Goal: Task Accomplishment & Management: Use online tool/utility

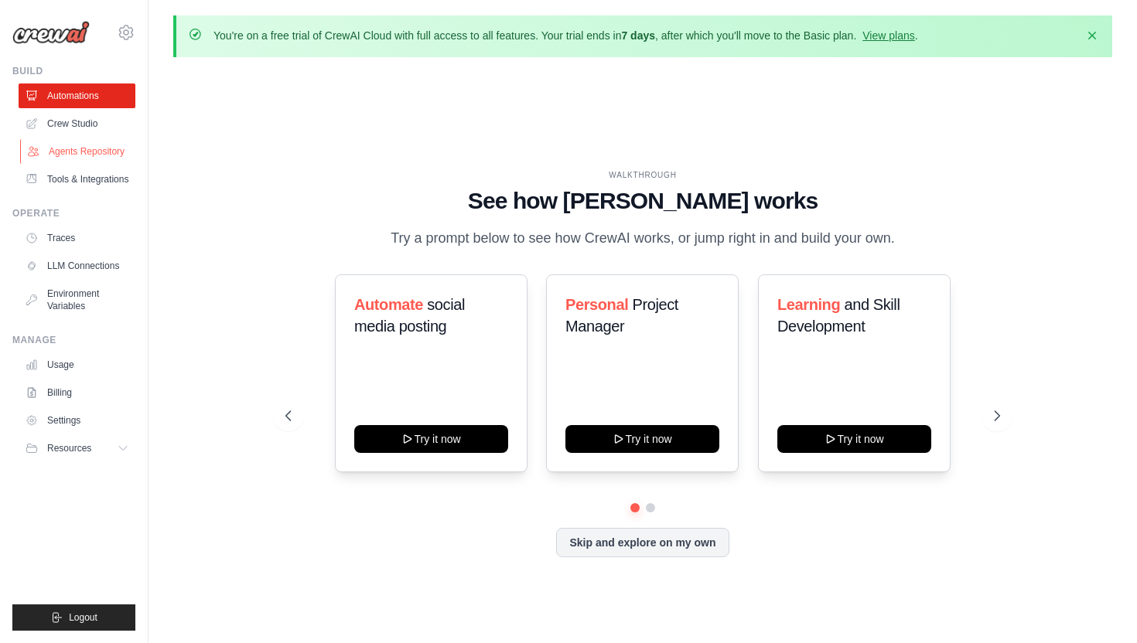
click at [83, 154] on link "Agents Repository" at bounding box center [78, 151] width 117 height 25
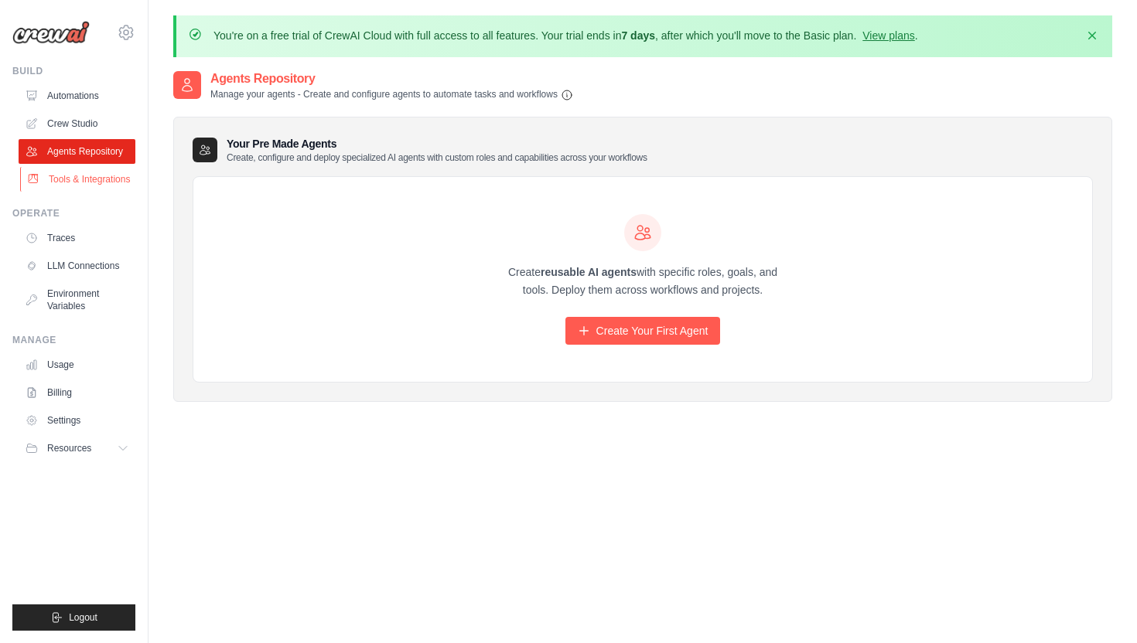
click at [80, 181] on link "Tools & Integrations" at bounding box center [78, 179] width 117 height 25
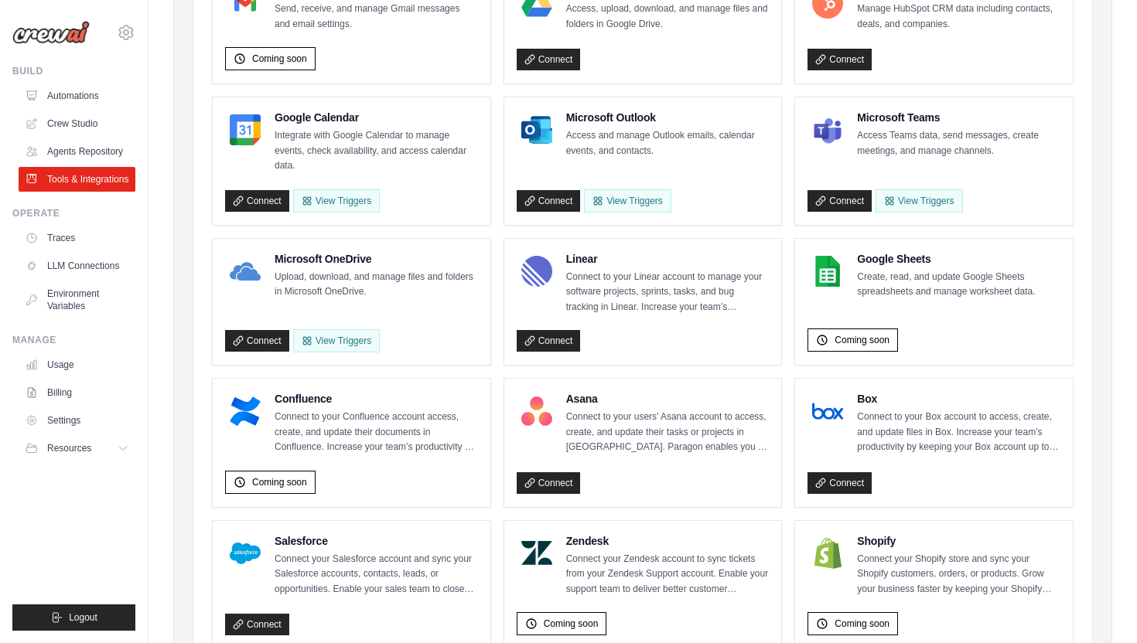
scroll to position [289, 0]
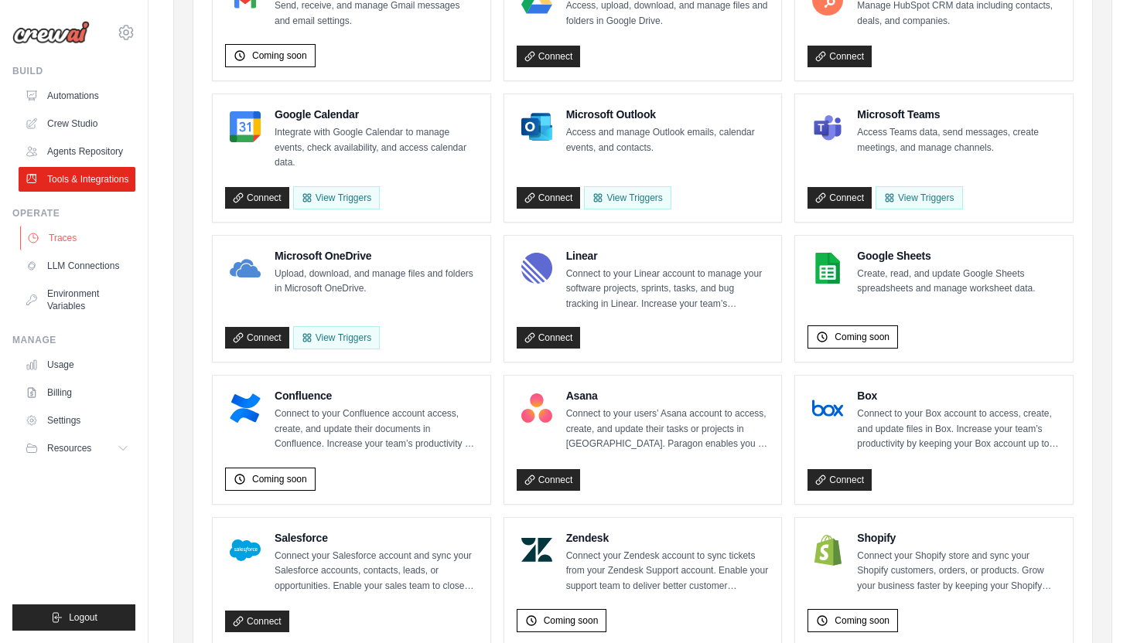
click at [63, 240] on link "Traces" at bounding box center [78, 238] width 117 height 25
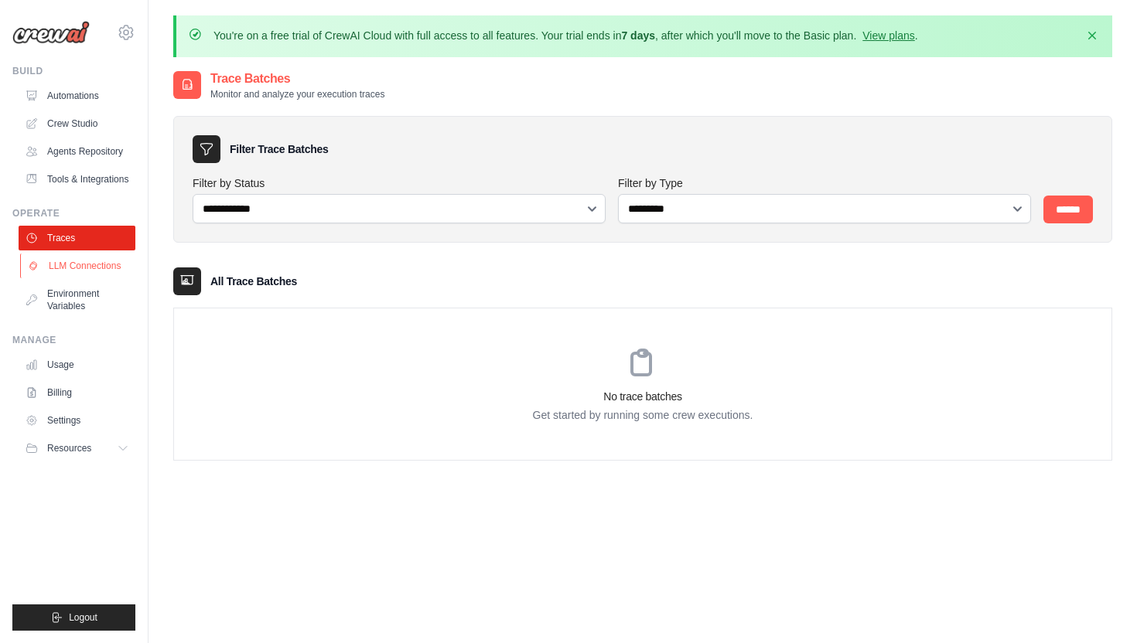
click at [67, 261] on link "LLM Connections" at bounding box center [78, 266] width 117 height 25
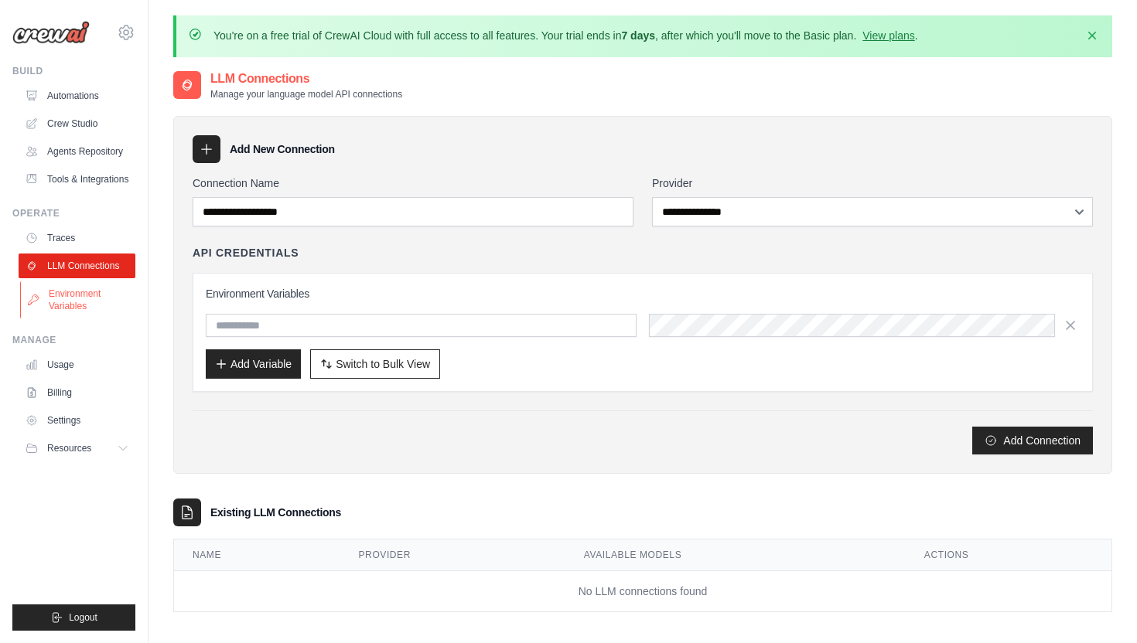
click at [77, 299] on link "Environment Variables" at bounding box center [78, 300] width 117 height 37
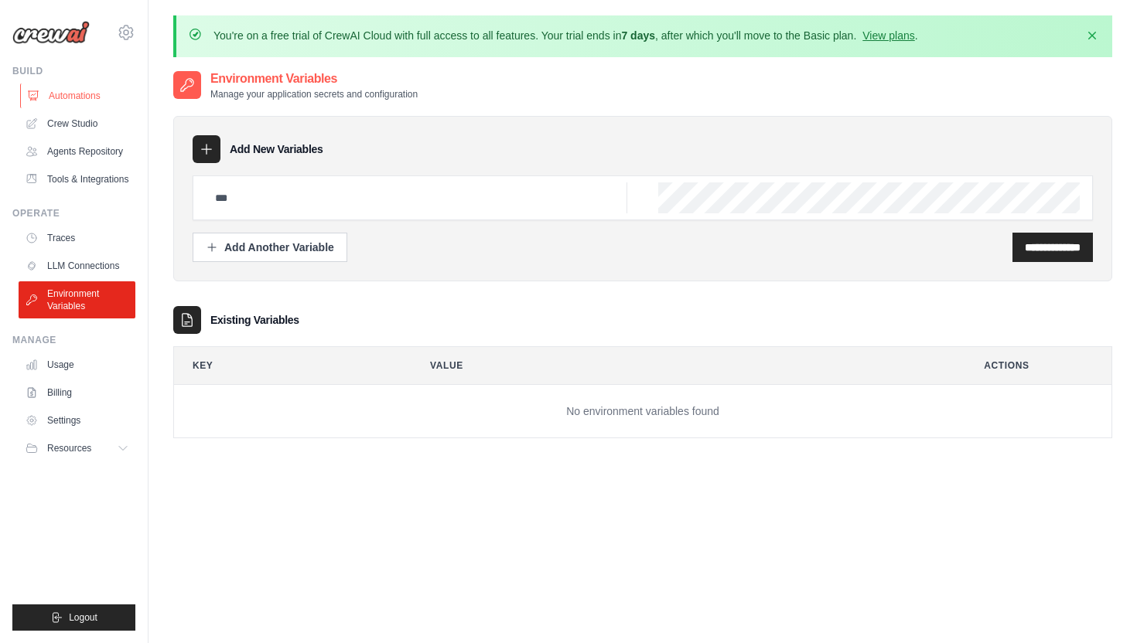
click at [77, 97] on link "Automations" at bounding box center [78, 96] width 117 height 25
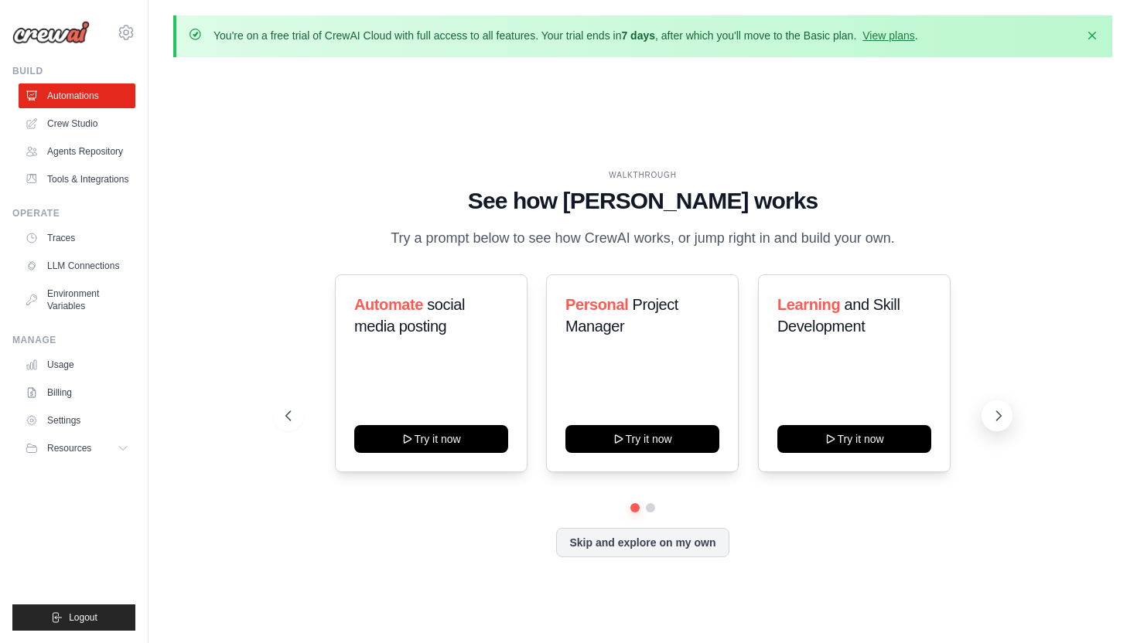
click at [1005, 418] on icon at bounding box center [998, 415] width 15 height 15
click at [995, 410] on icon at bounding box center [998, 415] width 15 height 15
click at [652, 506] on button at bounding box center [650, 508] width 11 height 11
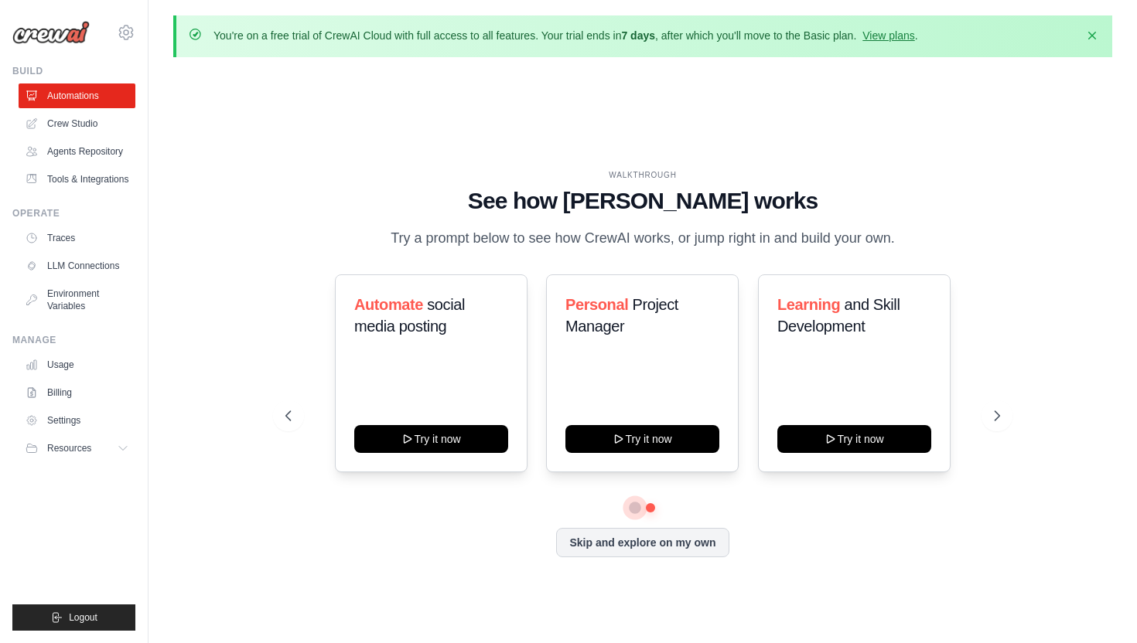
click at [637, 507] on button at bounding box center [635, 508] width 11 height 11
click at [67, 125] on link "Crew Studio" at bounding box center [78, 123] width 117 height 25
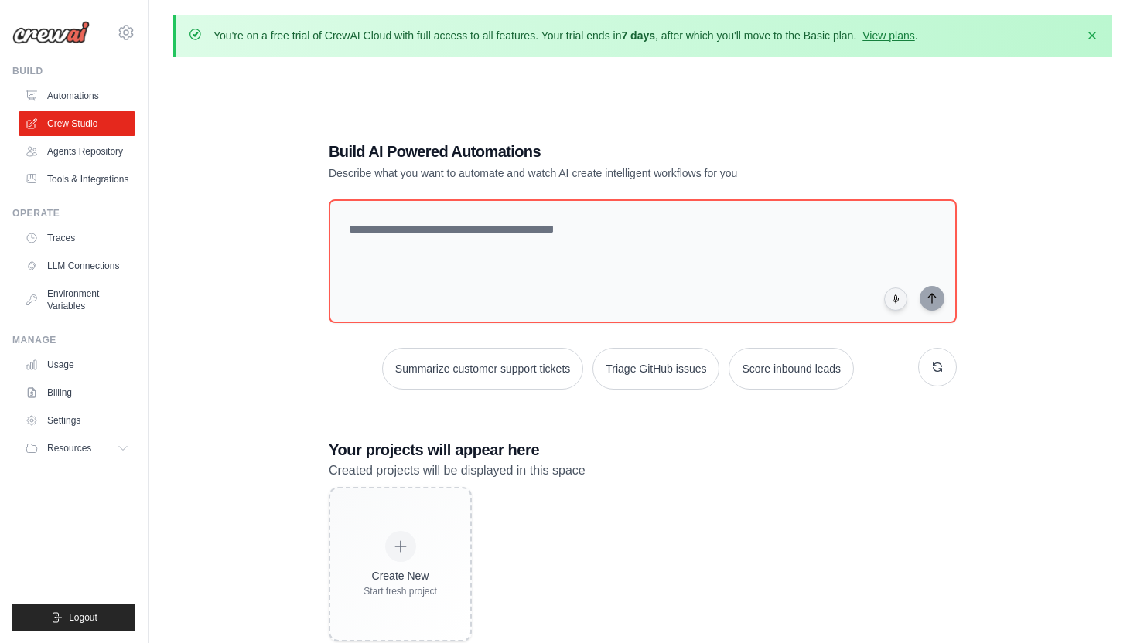
click at [207, 359] on div "Build AI Powered Automations Describe what you want to automate and watch AI cr…" at bounding box center [642, 391] width 939 height 643
click at [664, 497] on div "Create New Start fresh project" at bounding box center [643, 564] width 628 height 155
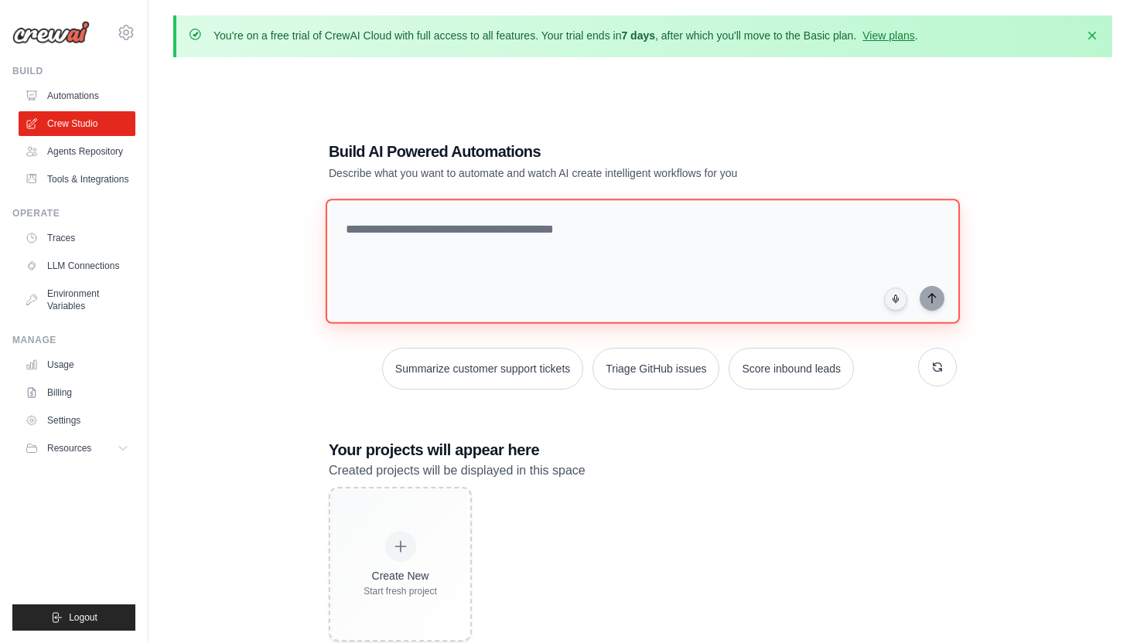
click at [359, 232] on textarea at bounding box center [643, 261] width 634 height 125
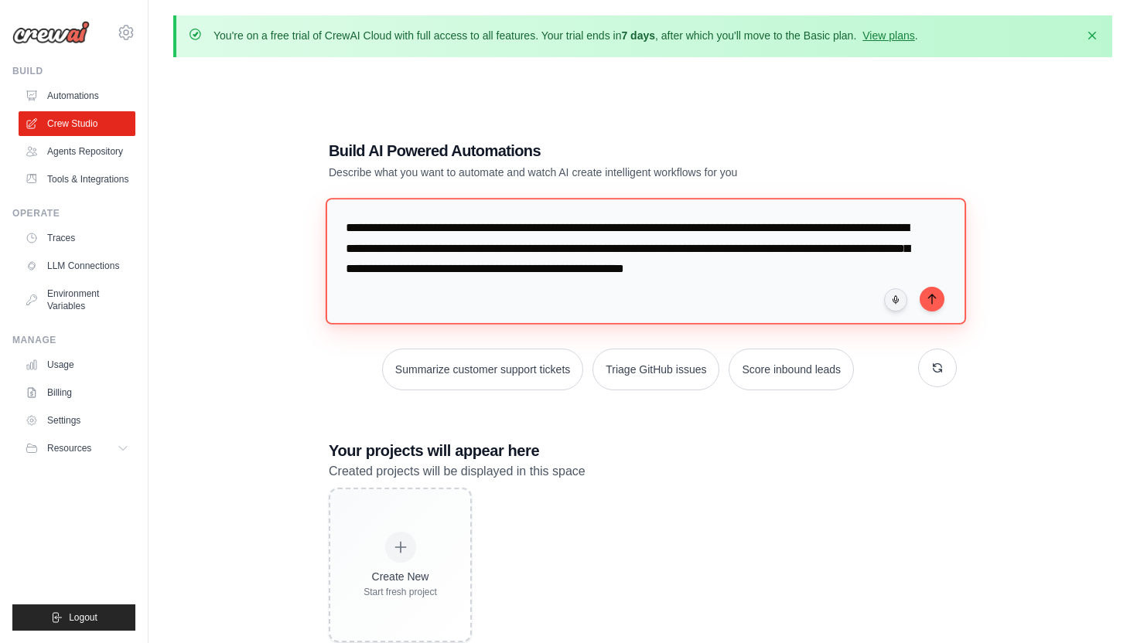
click at [551, 296] on textarea "**********" at bounding box center [646, 261] width 640 height 126
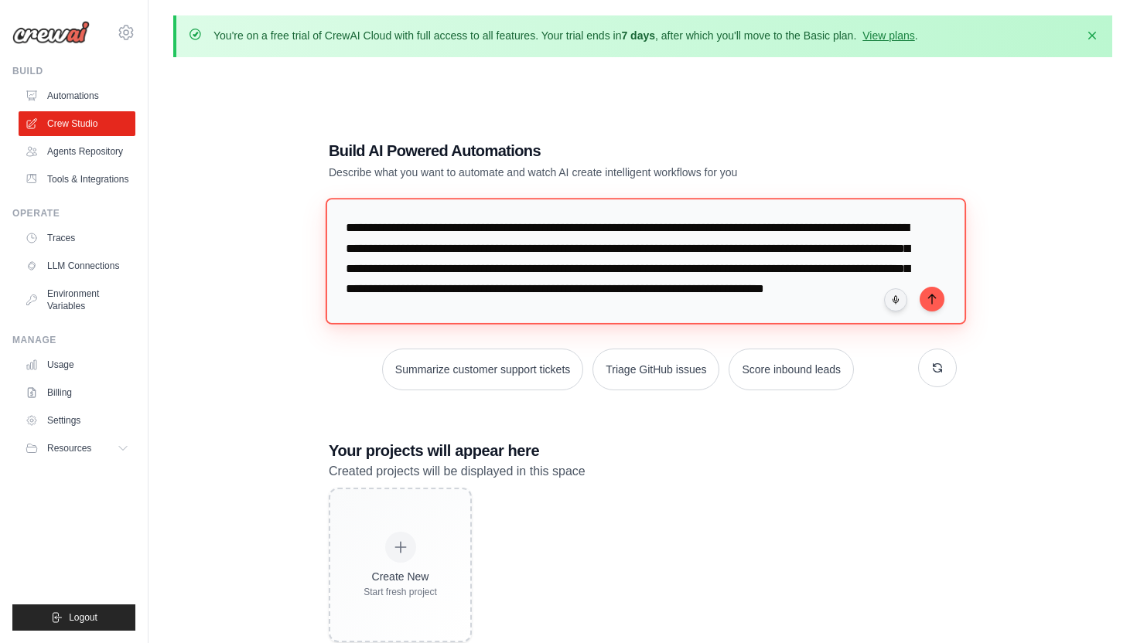
click at [681, 299] on textarea "**********" at bounding box center [646, 261] width 640 height 126
type textarea "**********"
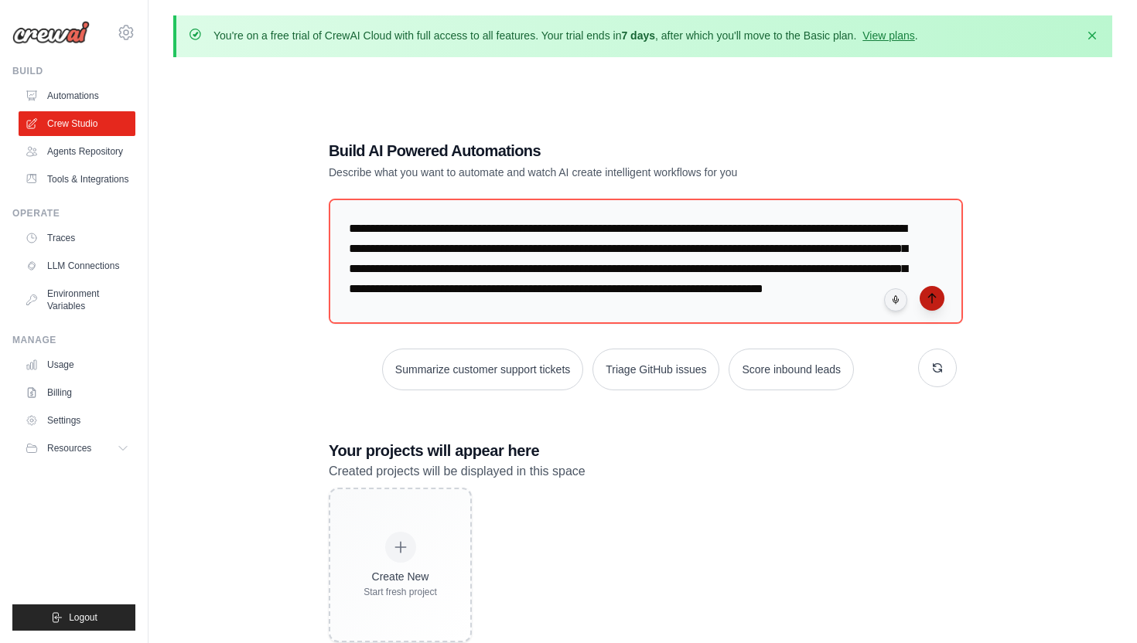
click at [932, 297] on icon "submit" at bounding box center [931, 298] width 7 height 9
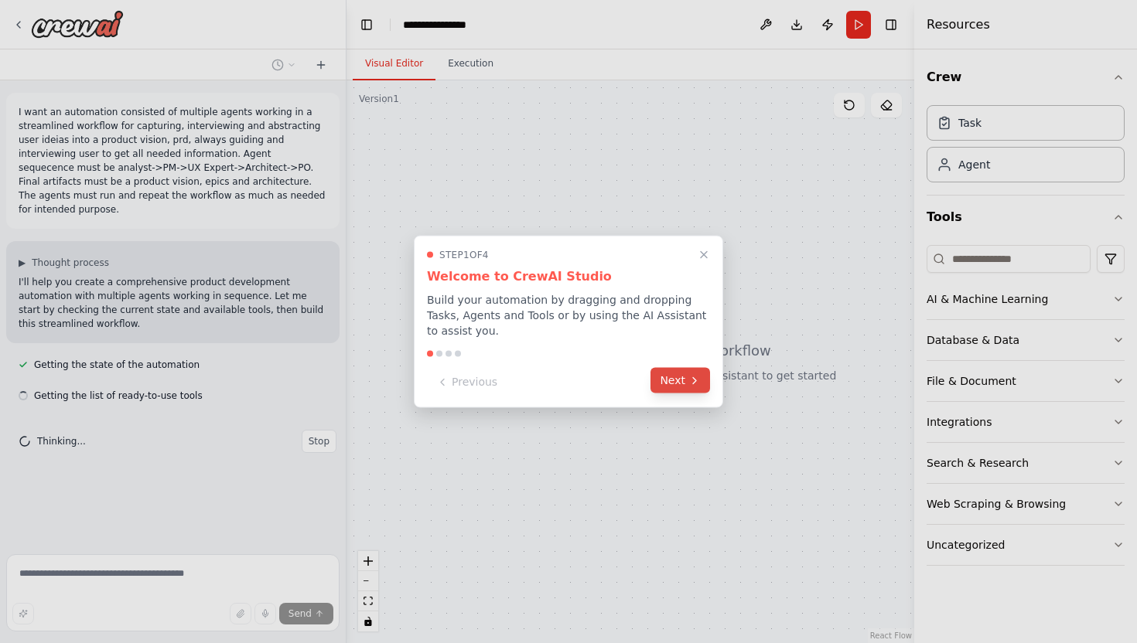
click at [678, 385] on button "Next" at bounding box center [680, 381] width 60 height 26
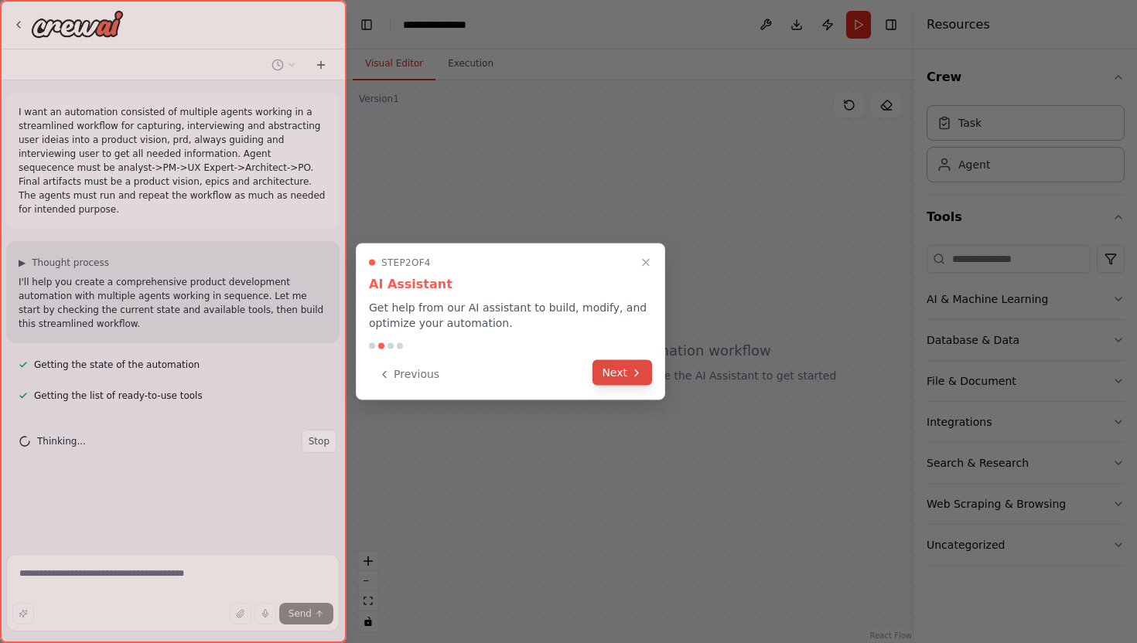
click at [622, 373] on button "Next" at bounding box center [622, 373] width 60 height 26
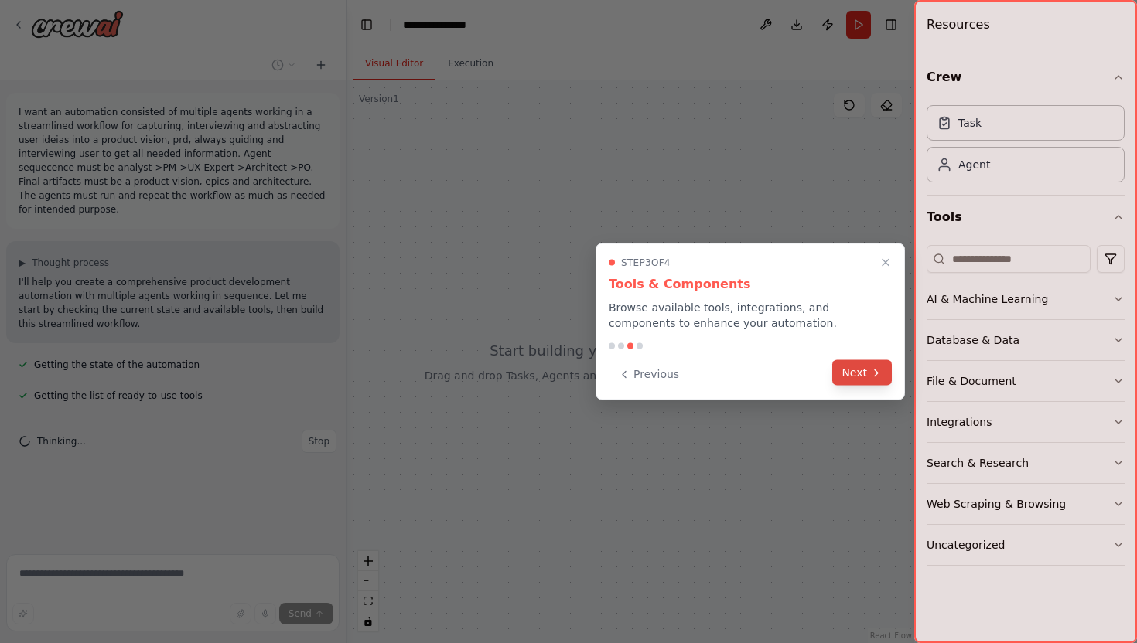
click at [873, 370] on icon at bounding box center [876, 373] width 12 height 12
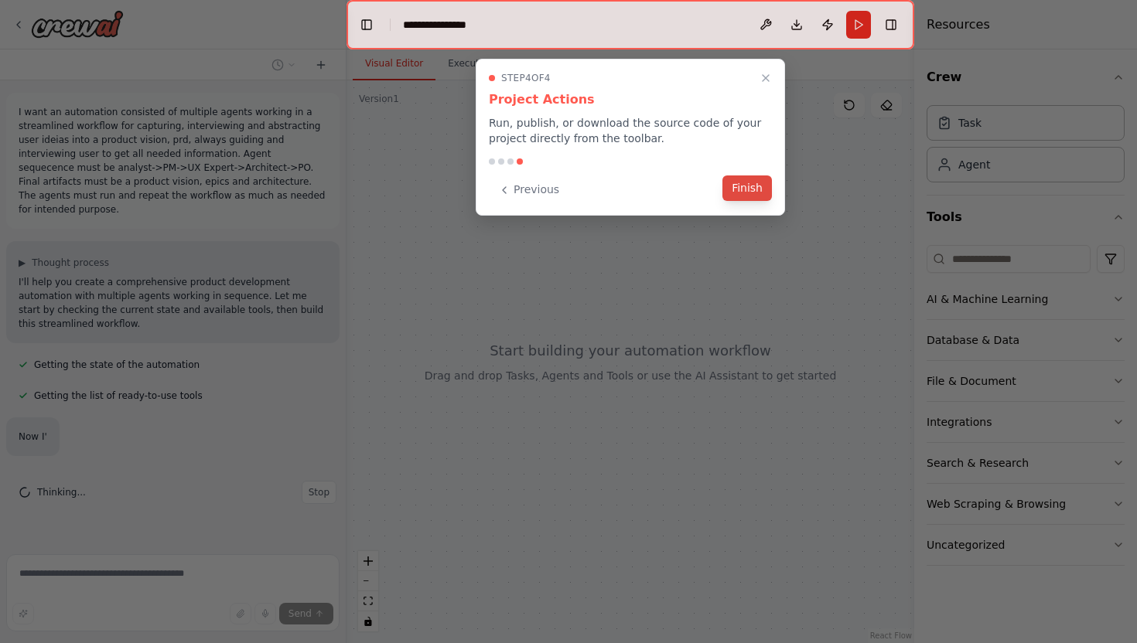
click at [743, 193] on button "Finish" at bounding box center [746, 189] width 49 height 26
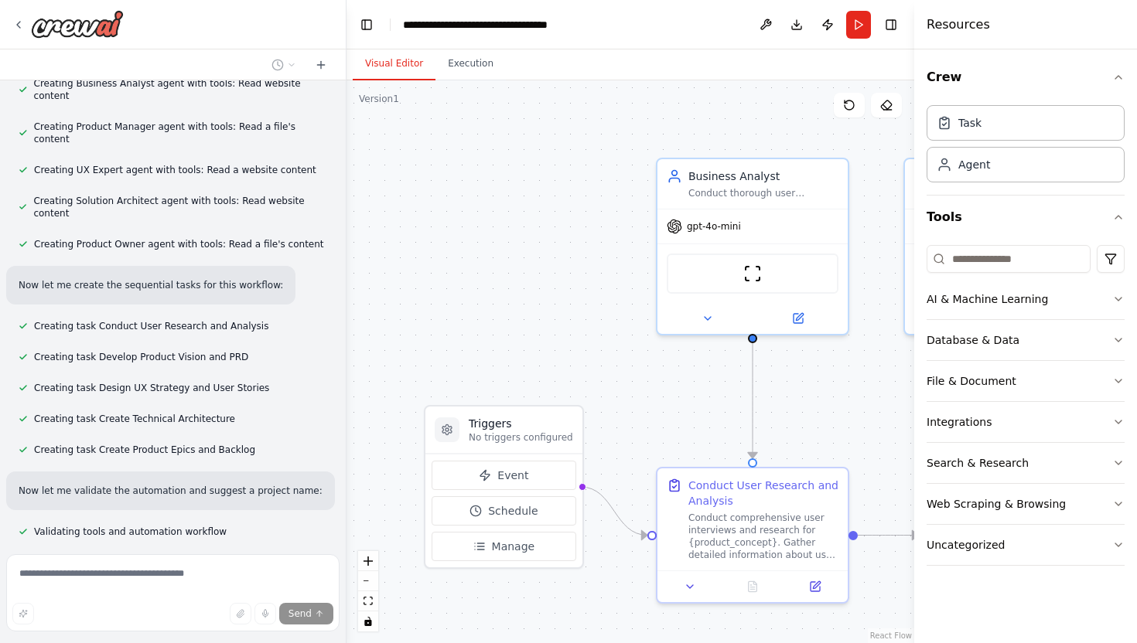
scroll to position [453, 0]
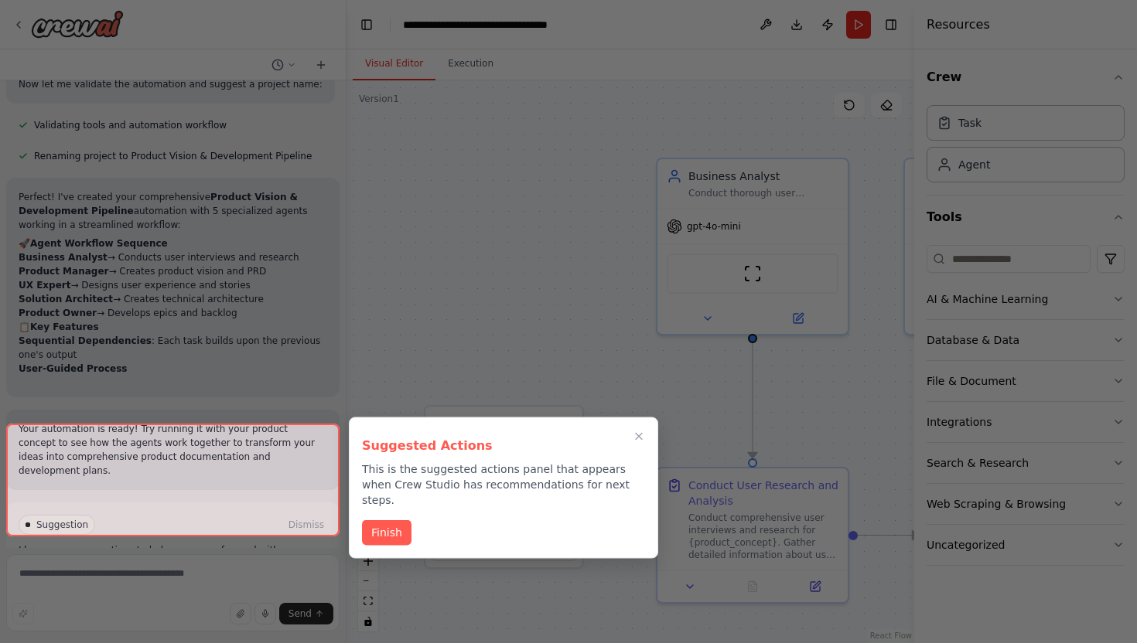
click at [390, 521] on button "Finish" at bounding box center [386, 534] width 49 height 26
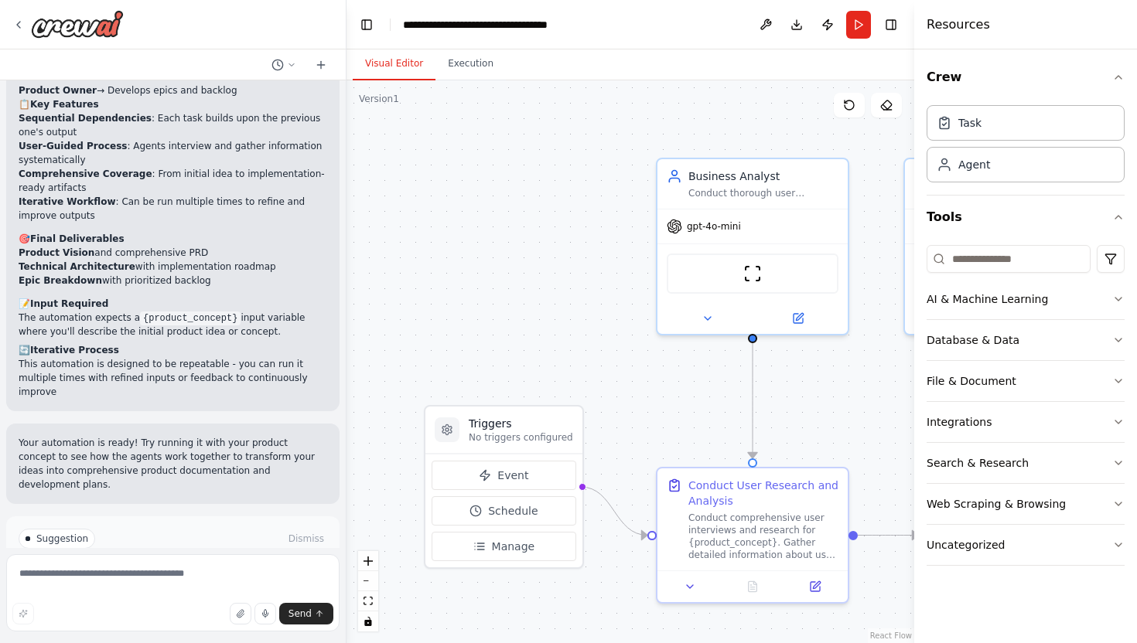
scroll to position [1066, 0]
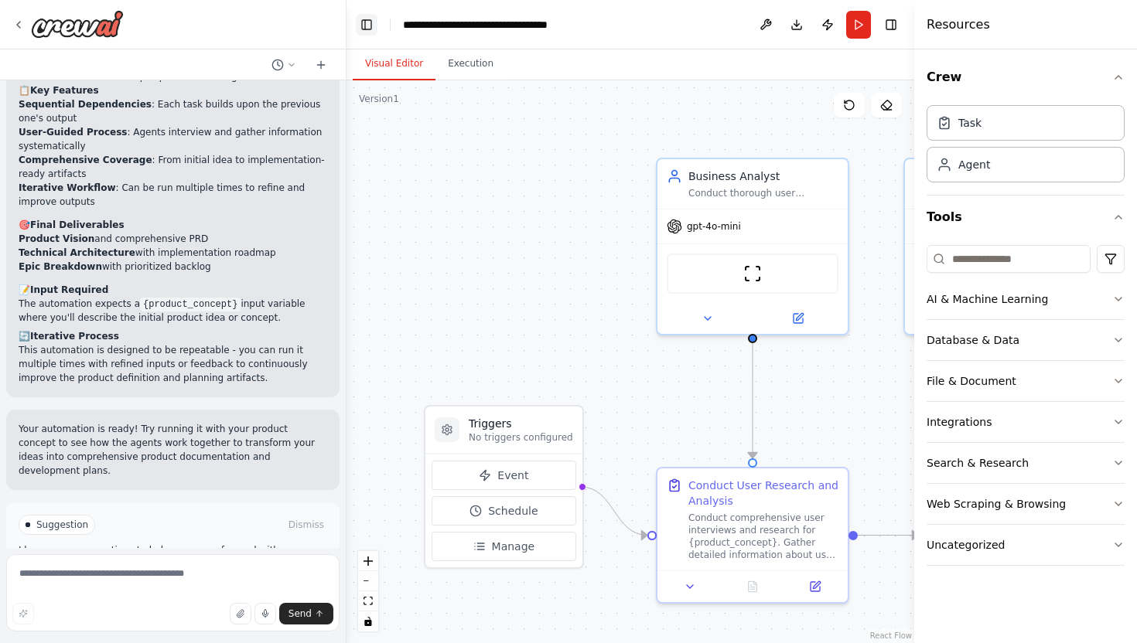
click at [366, 28] on button "Toggle Left Sidebar" at bounding box center [367, 25] width 22 height 22
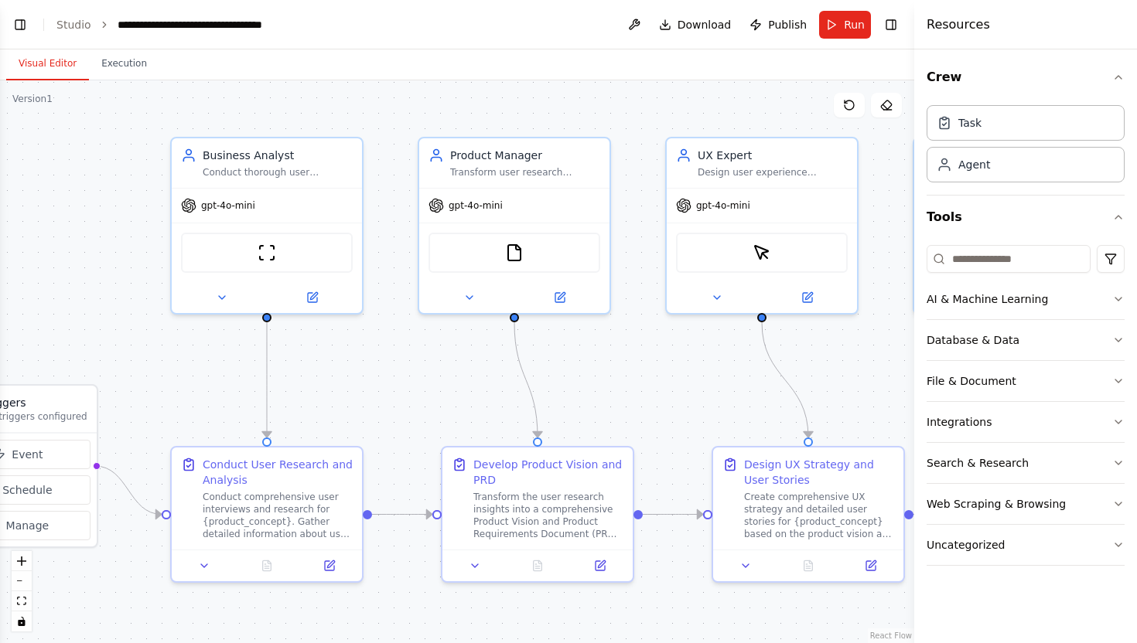
drag, startPoint x: 539, startPoint y: 414, endPoint x: 399, endPoint y: 391, distance: 141.8
click at [399, 391] on div ".deletable-edge-delete-btn { width: 20px; height: 20px; border: 0px solid #ffff…" at bounding box center [457, 361] width 914 height 563
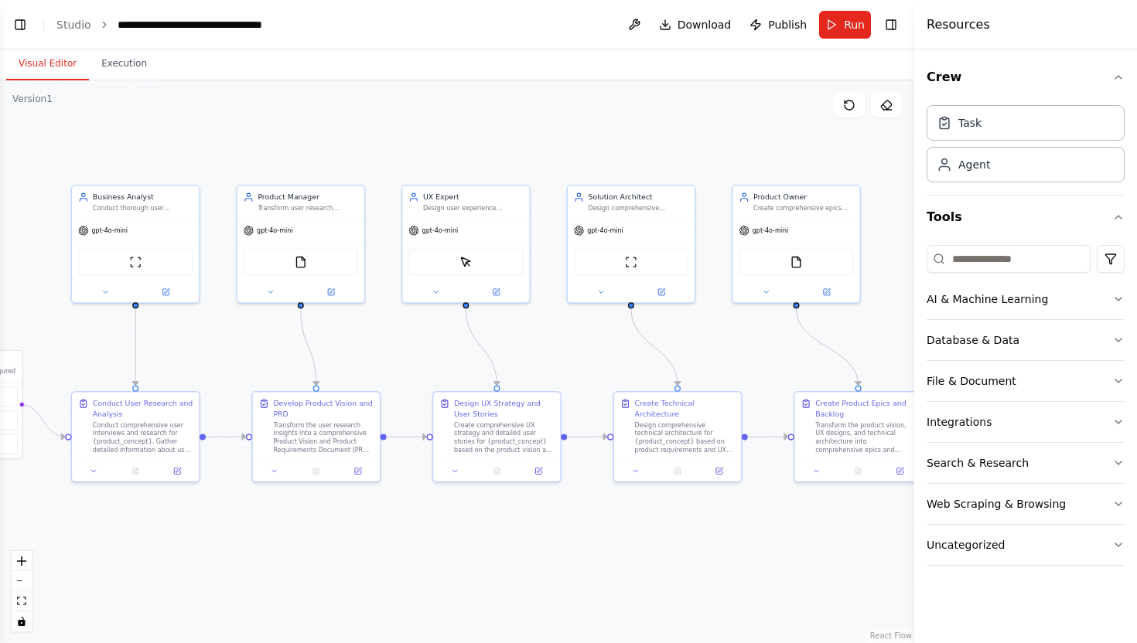
drag, startPoint x: 576, startPoint y: 384, endPoint x: 390, endPoint y: 345, distance: 190.4
click at [390, 345] on div ".deletable-edge-delete-btn { width: 20px; height: 20px; border: 0px solid #ffff…" at bounding box center [457, 361] width 914 height 563
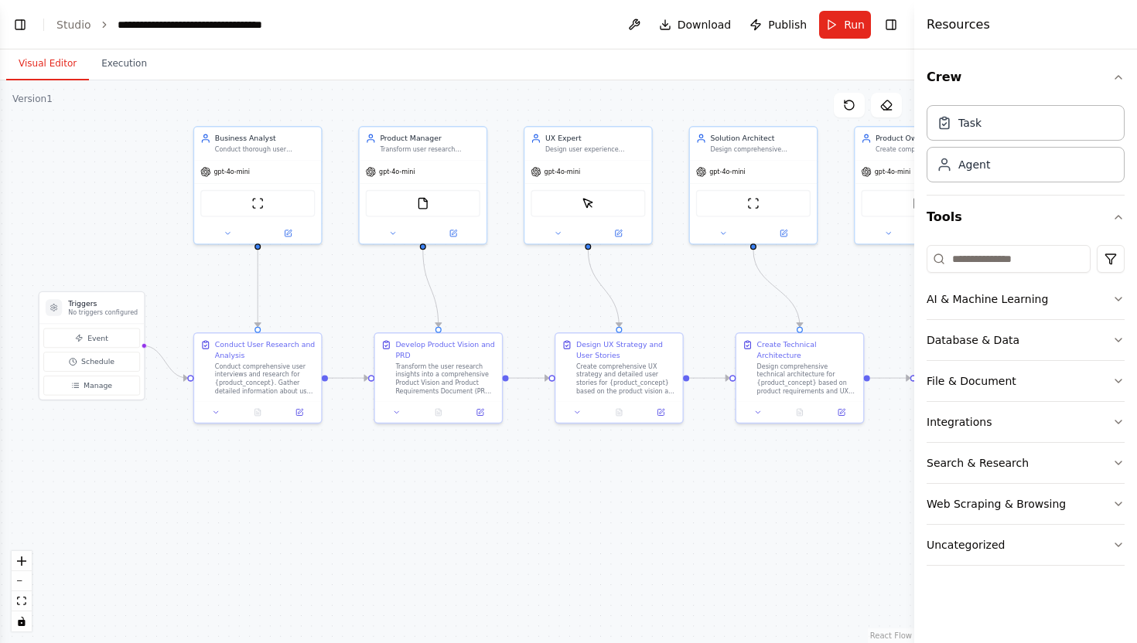
drag, startPoint x: 582, startPoint y: 366, endPoint x: 715, endPoint y: 310, distance: 144.2
click at [715, 310] on div ".deletable-edge-delete-btn { width: 20px; height: 20px; border: 0px solid #ffff…" at bounding box center [457, 361] width 914 height 563
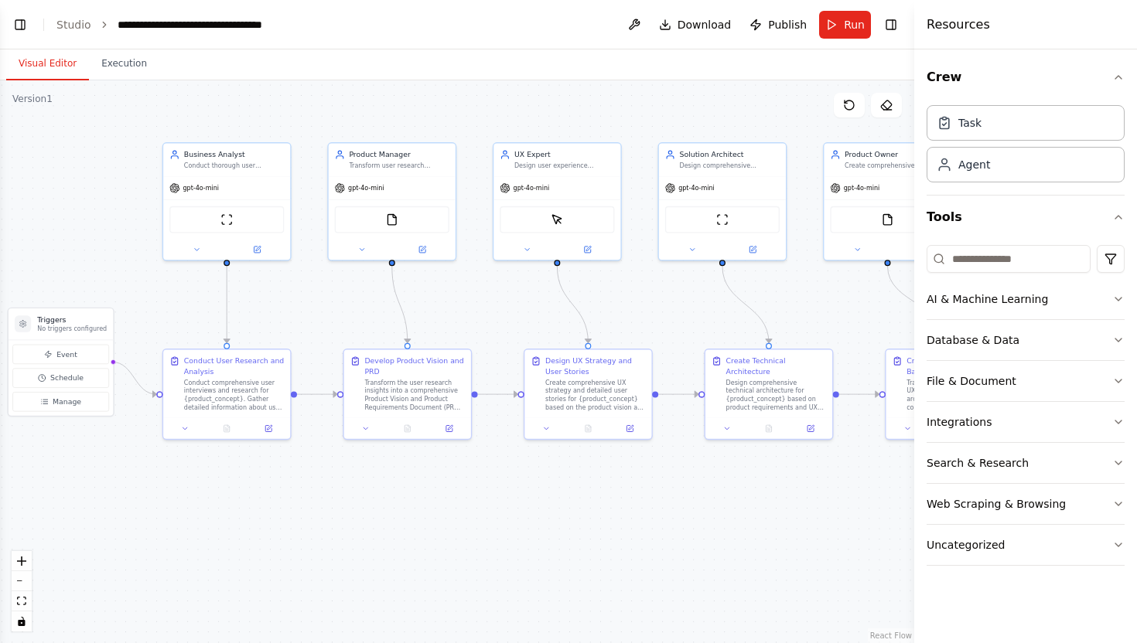
drag, startPoint x: 336, startPoint y: 305, endPoint x: 301, endPoint y: 319, distance: 37.8
click at [301, 319] on div ".deletable-edge-delete-btn { width: 20px; height: 20px; border: 0px solid #ffff…" at bounding box center [457, 361] width 914 height 563
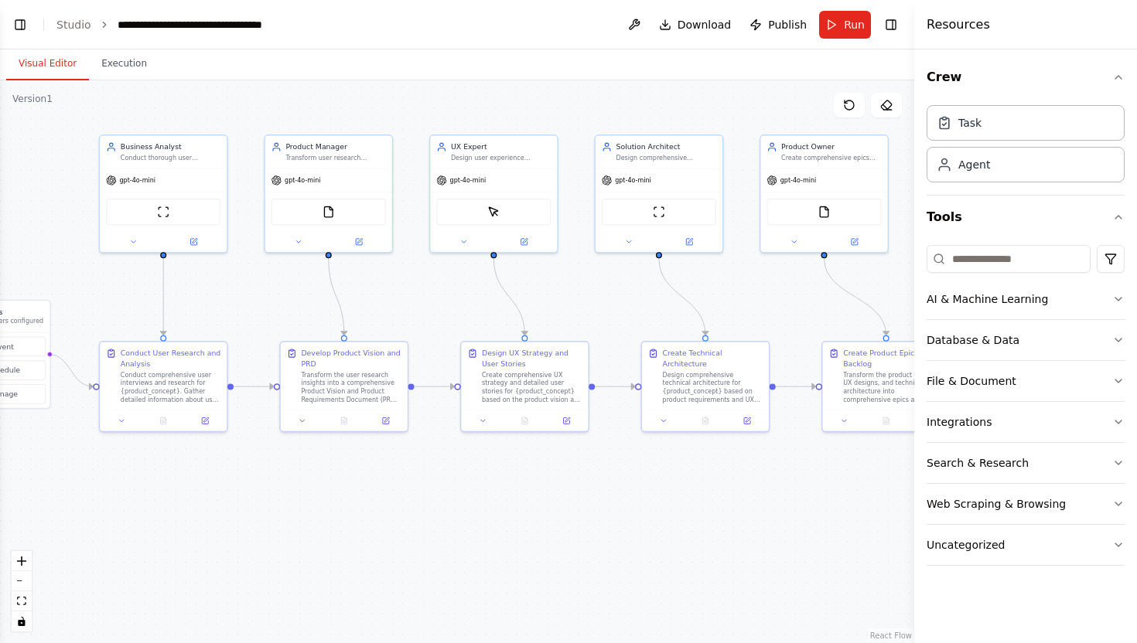
drag, startPoint x: 330, startPoint y: 323, endPoint x: 260, endPoint y: 316, distance: 70.7
click at [260, 316] on div ".deletable-edge-delete-btn { width: 20px; height: 20px; border: 0px solid #ffff…" at bounding box center [457, 361] width 914 height 563
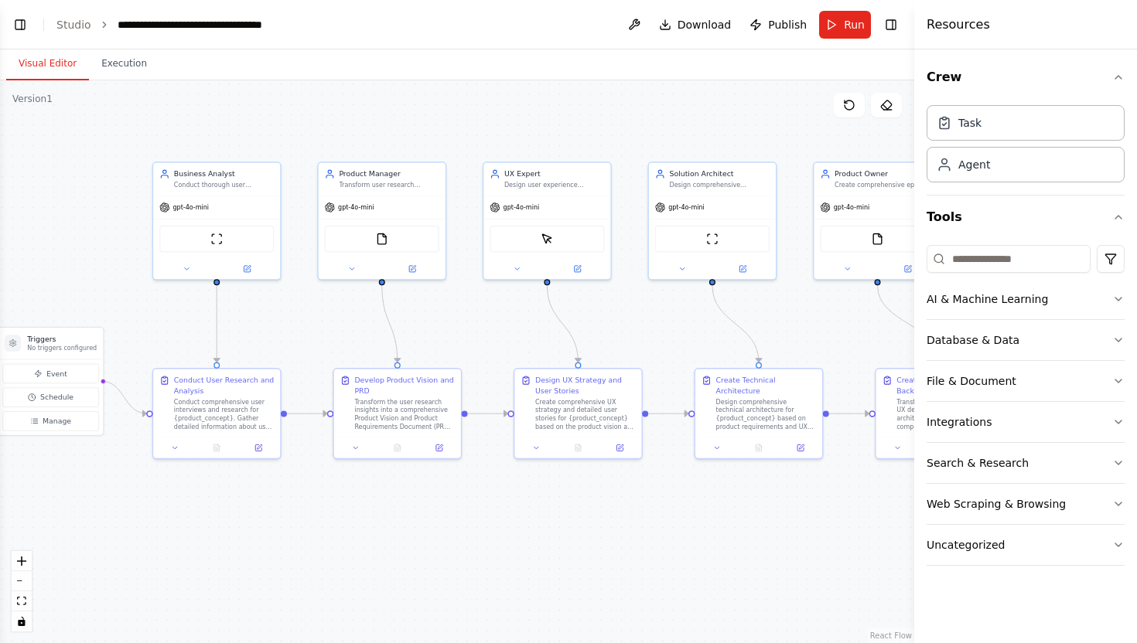
drag, startPoint x: 435, startPoint y: 312, endPoint x: 500, endPoint y: 338, distance: 70.1
click at [500, 338] on div ".deletable-edge-delete-btn { width: 20px; height: 20px; border: 0px solid #ffff…" at bounding box center [457, 361] width 914 height 563
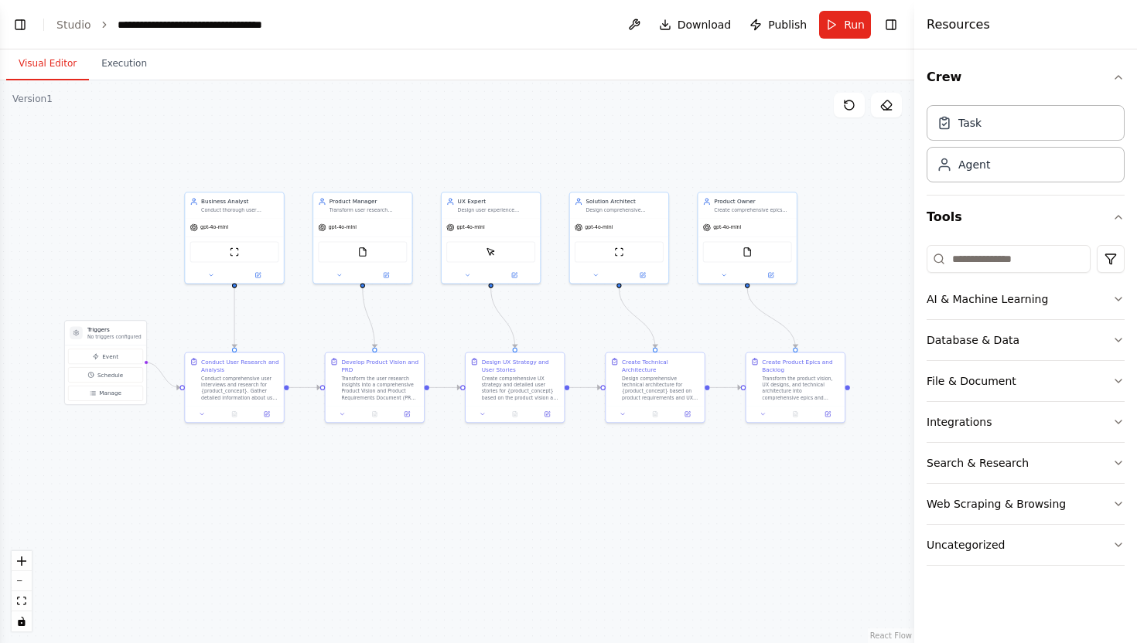
drag, startPoint x: 500, startPoint y: 338, endPoint x: 454, endPoint y: 329, distance: 46.4
click at [454, 329] on div ".deletable-edge-delete-btn { width: 20px; height: 20px; border: 0px solid #ffff…" at bounding box center [457, 361] width 914 height 563
click at [122, 68] on button "Execution" at bounding box center [124, 64] width 70 height 32
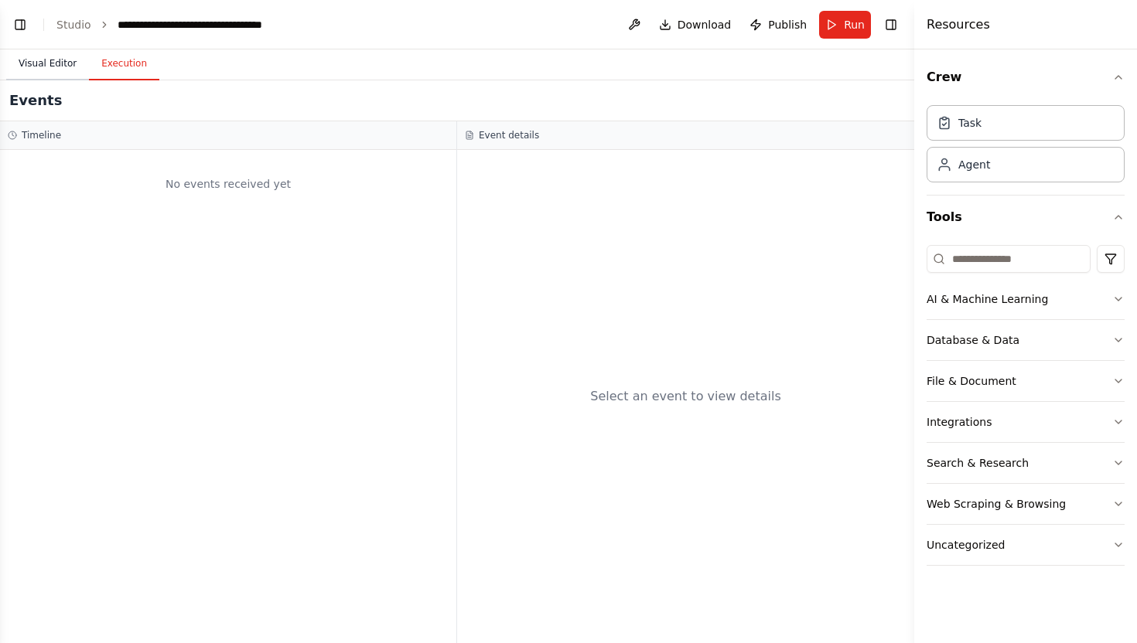
click at [43, 61] on button "Visual Editor" at bounding box center [47, 64] width 83 height 32
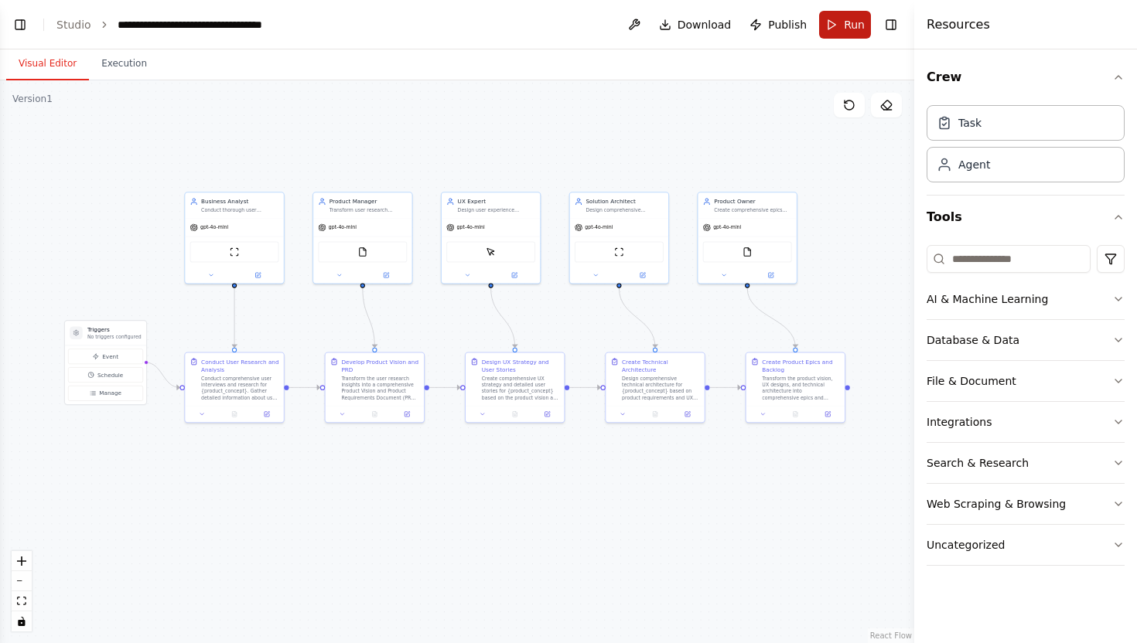
click at [857, 29] on span "Run" at bounding box center [854, 24] width 21 height 15
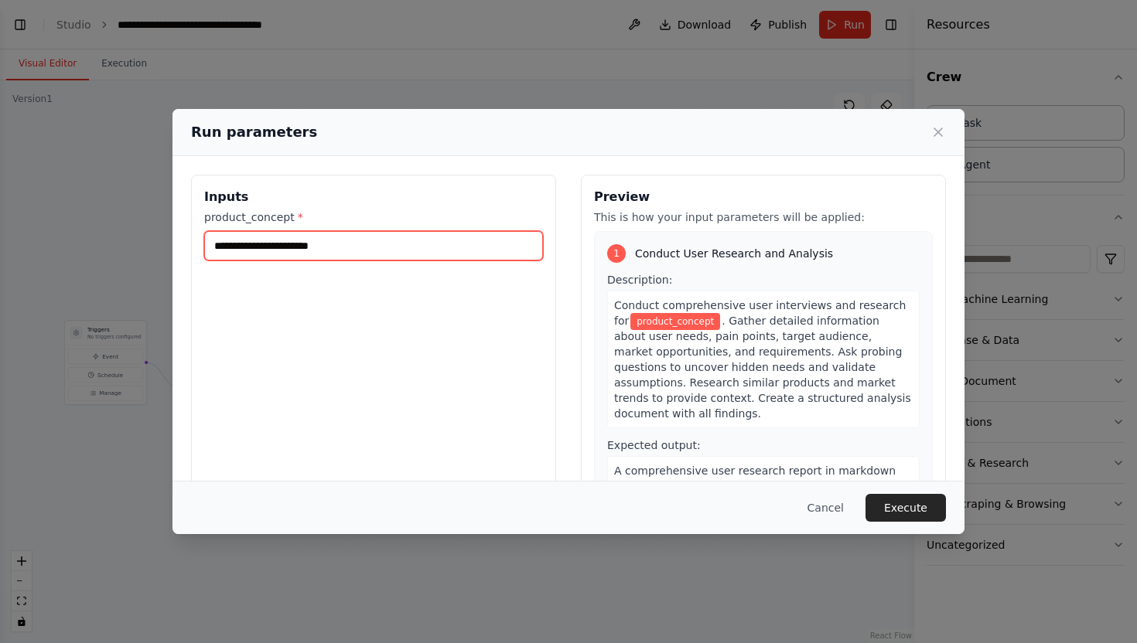
click at [400, 253] on input "product_concept *" at bounding box center [373, 245] width 339 height 29
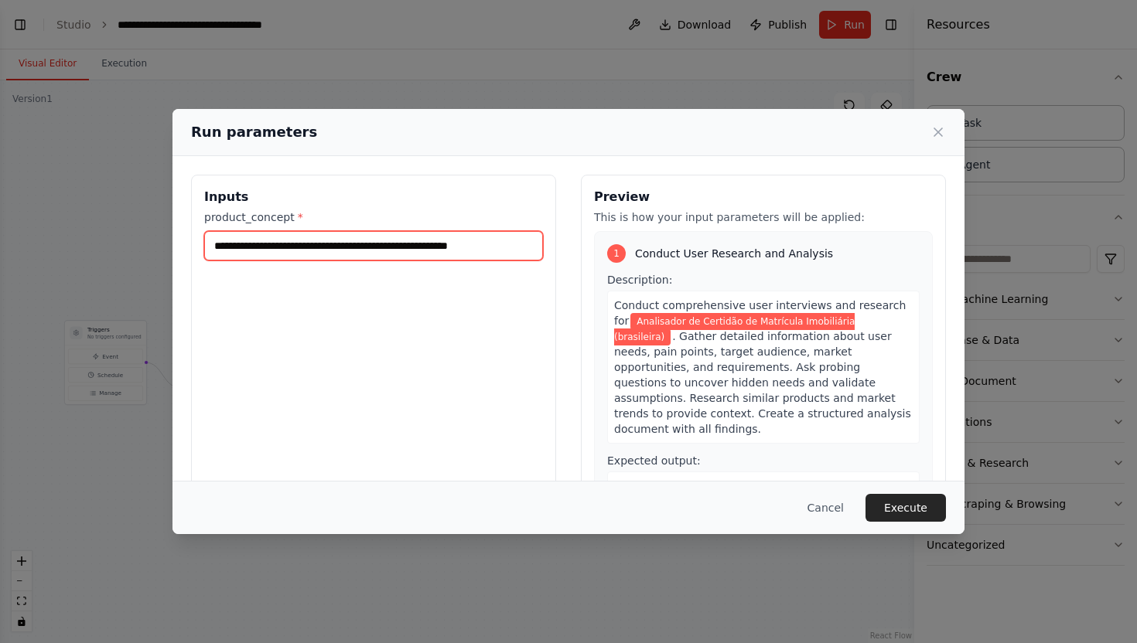
click at [449, 249] on input "**********" at bounding box center [373, 245] width 339 height 29
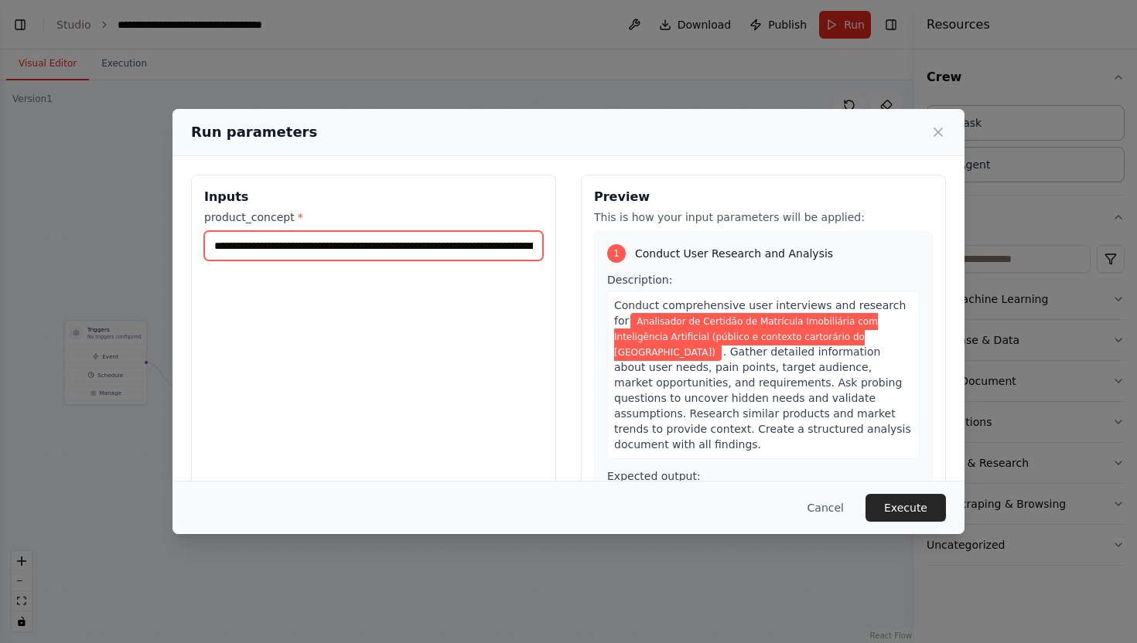
type input "**********"
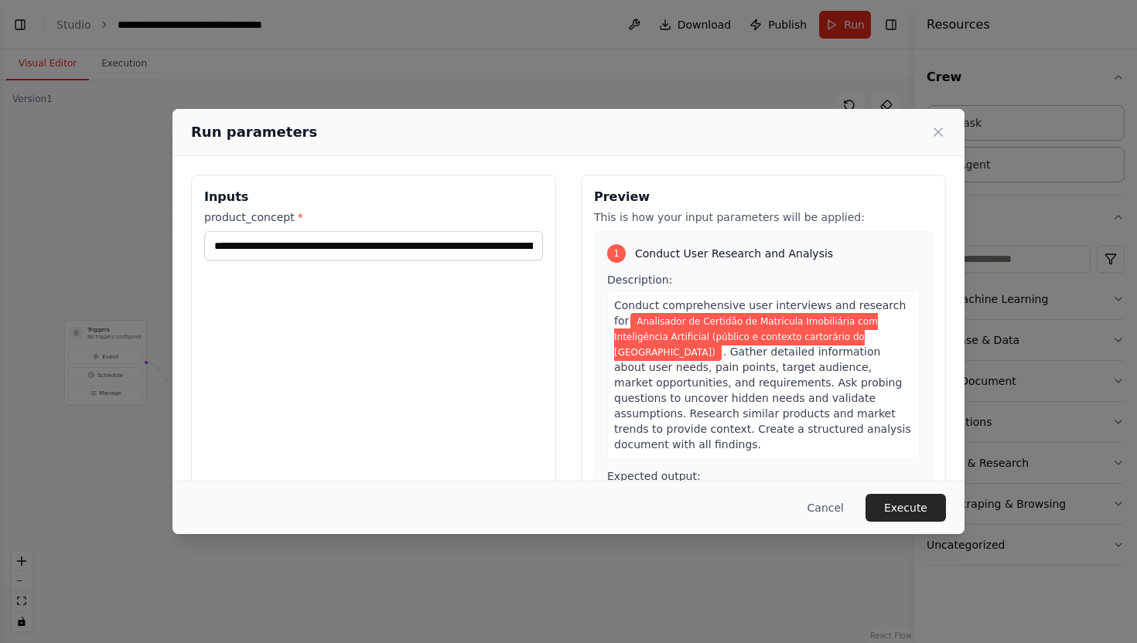
click at [454, 347] on div "**********" at bounding box center [373, 358] width 365 height 367
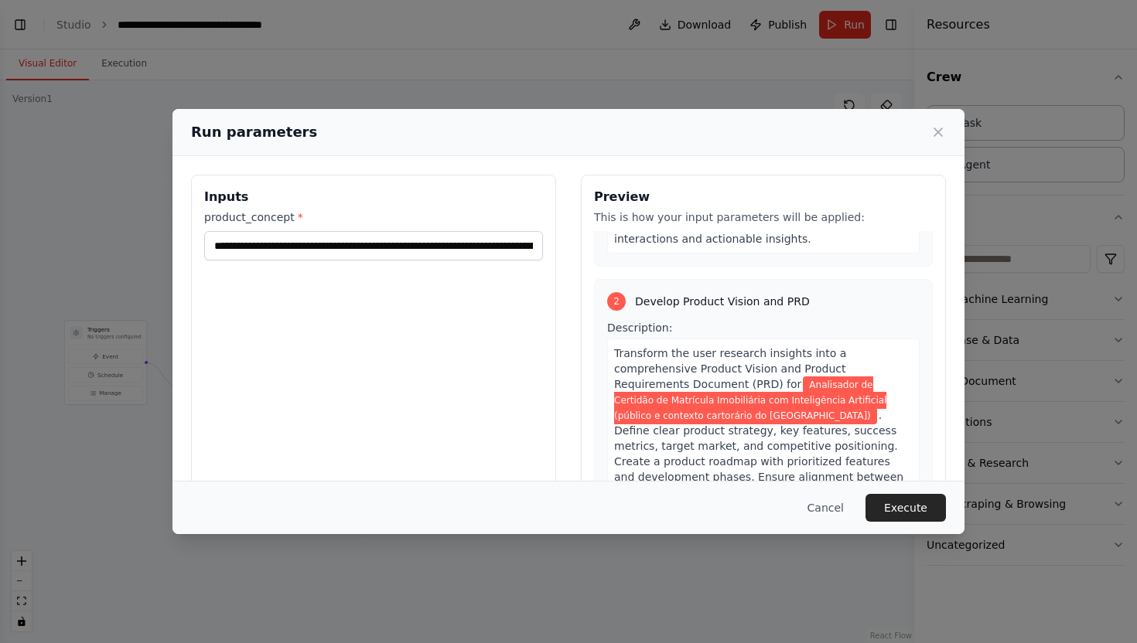
scroll to position [343, 0]
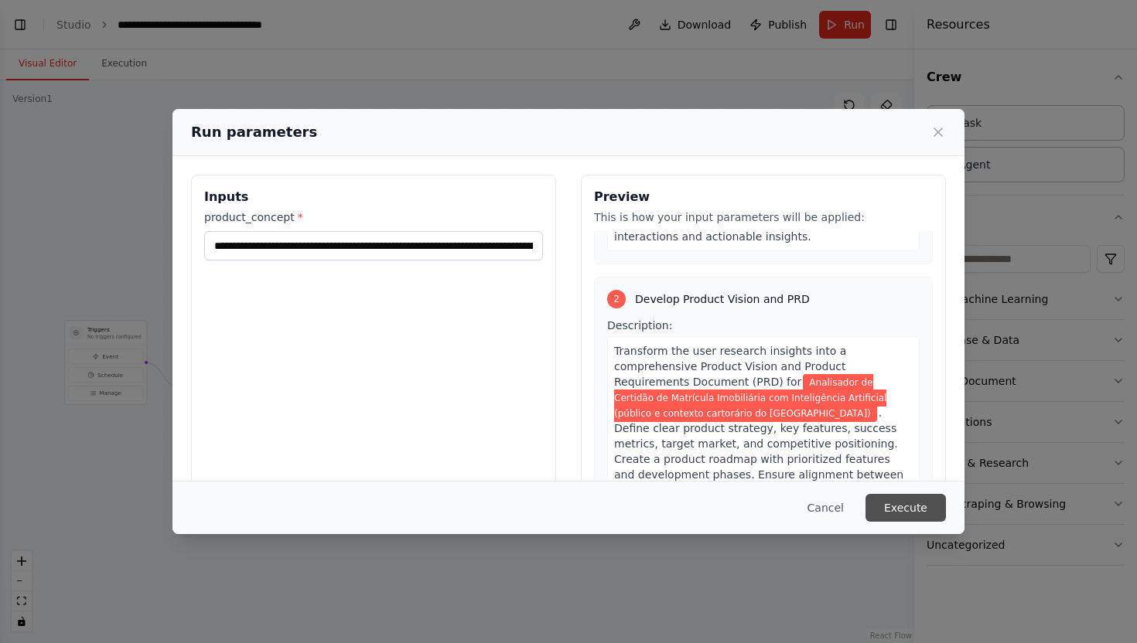
click at [891, 497] on button "Execute" at bounding box center [905, 508] width 80 height 28
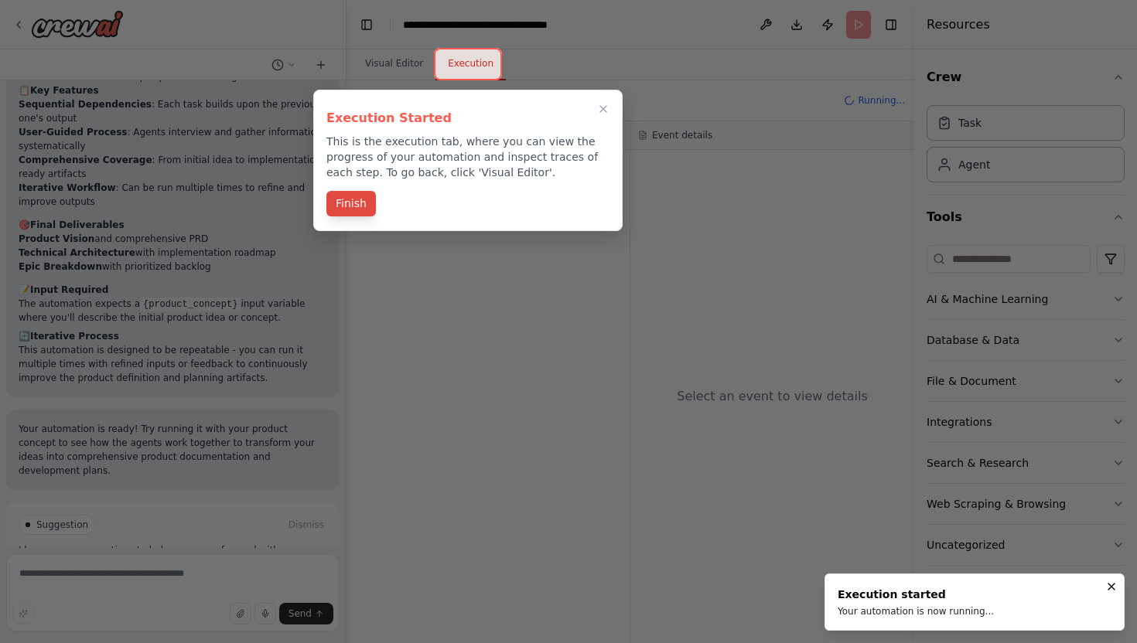
click at [350, 199] on button "Finish" at bounding box center [350, 204] width 49 height 26
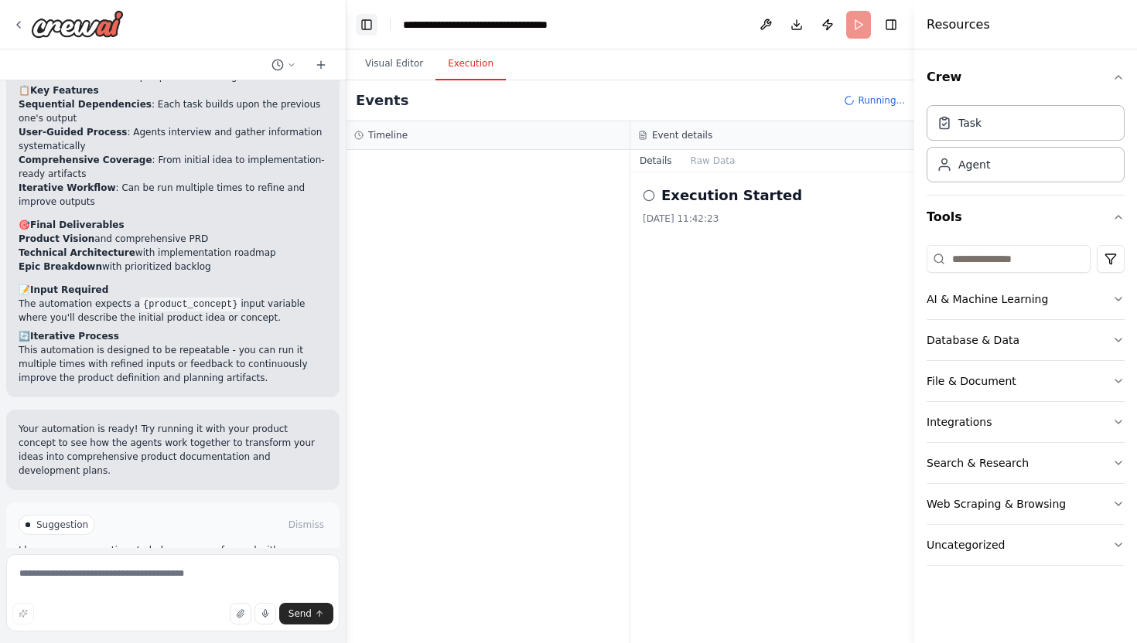
click at [363, 29] on button "Toggle Left Sidebar" at bounding box center [367, 25] width 22 height 22
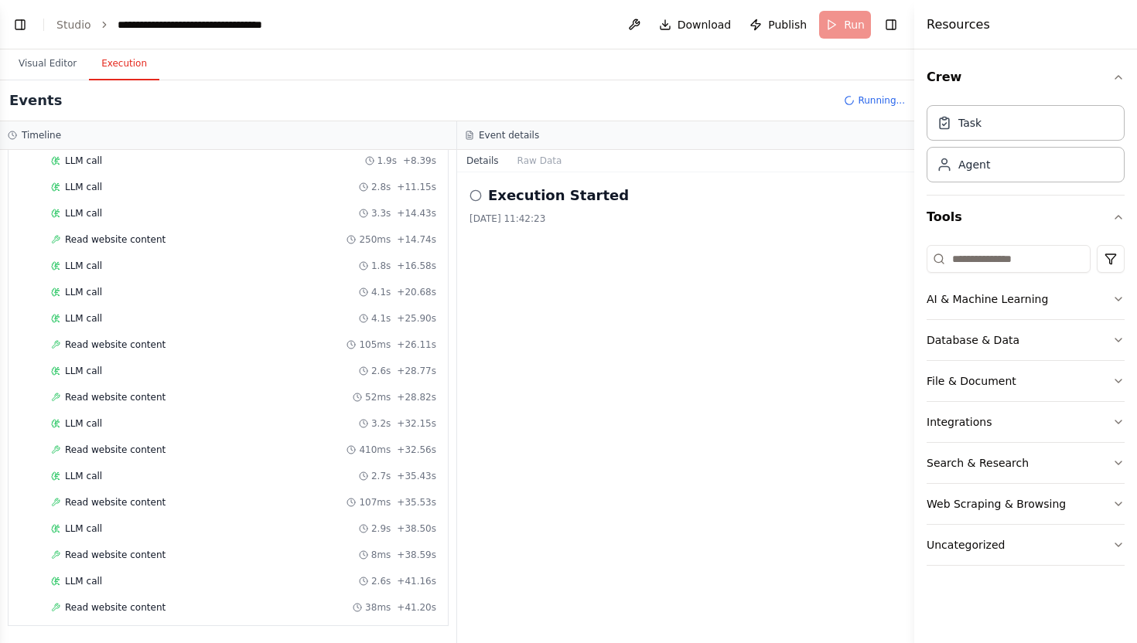
scroll to position [215, 0]
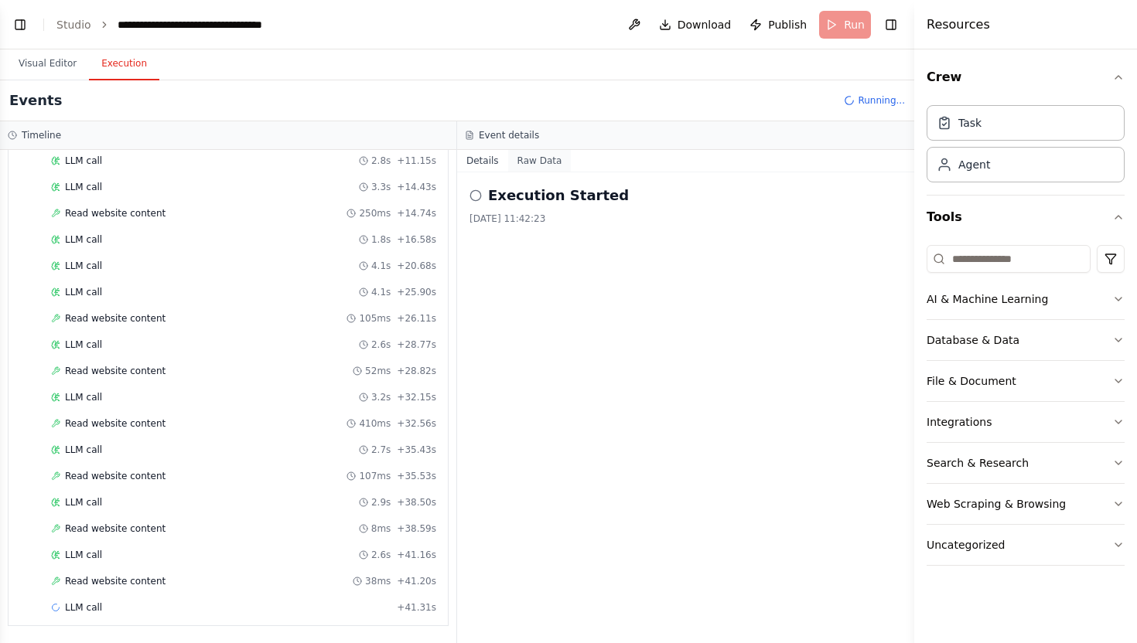
click at [534, 160] on button "Raw Data" at bounding box center [539, 161] width 63 height 22
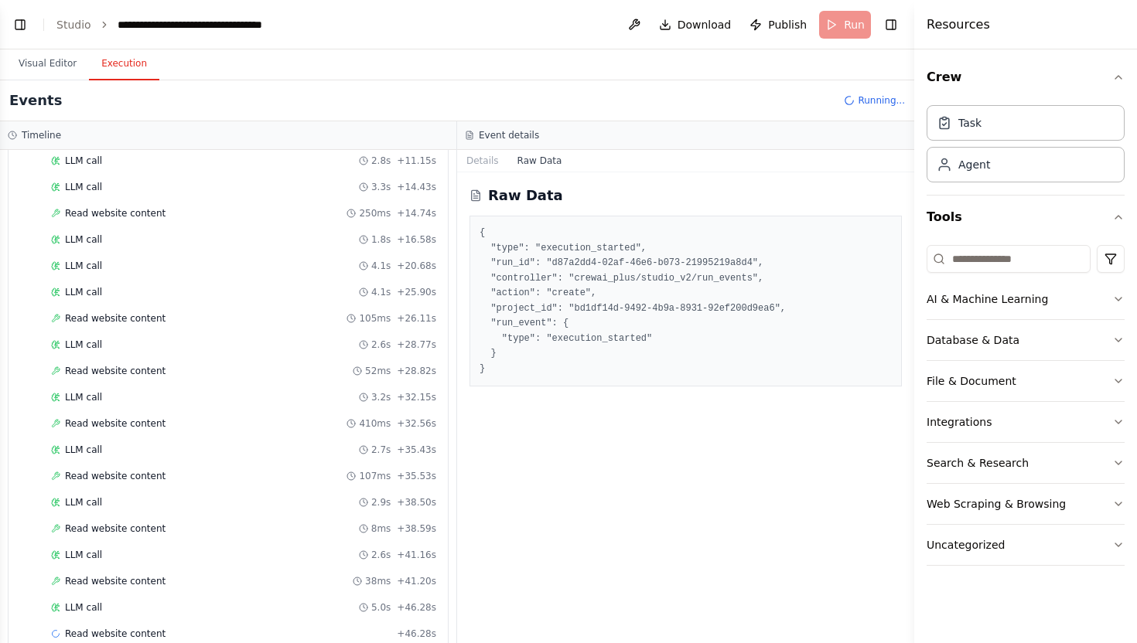
scroll to position [268, 0]
click at [478, 162] on button "Details" at bounding box center [482, 161] width 51 height 22
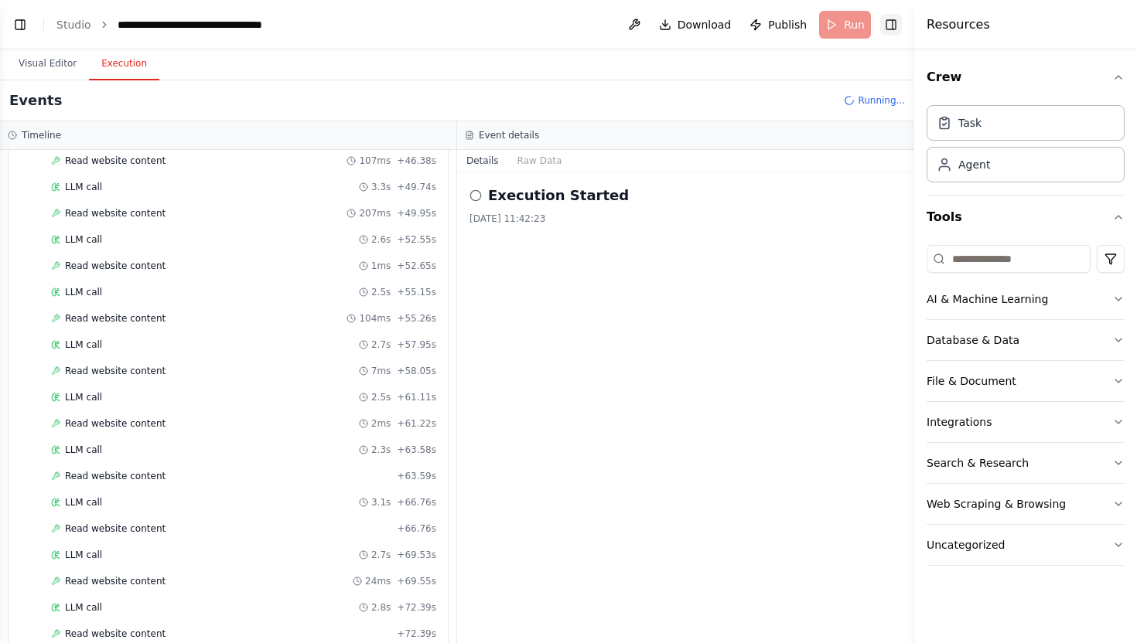
scroll to position [741, 0]
click at [608, 91] on div "Events Running..." at bounding box center [457, 100] width 914 height 41
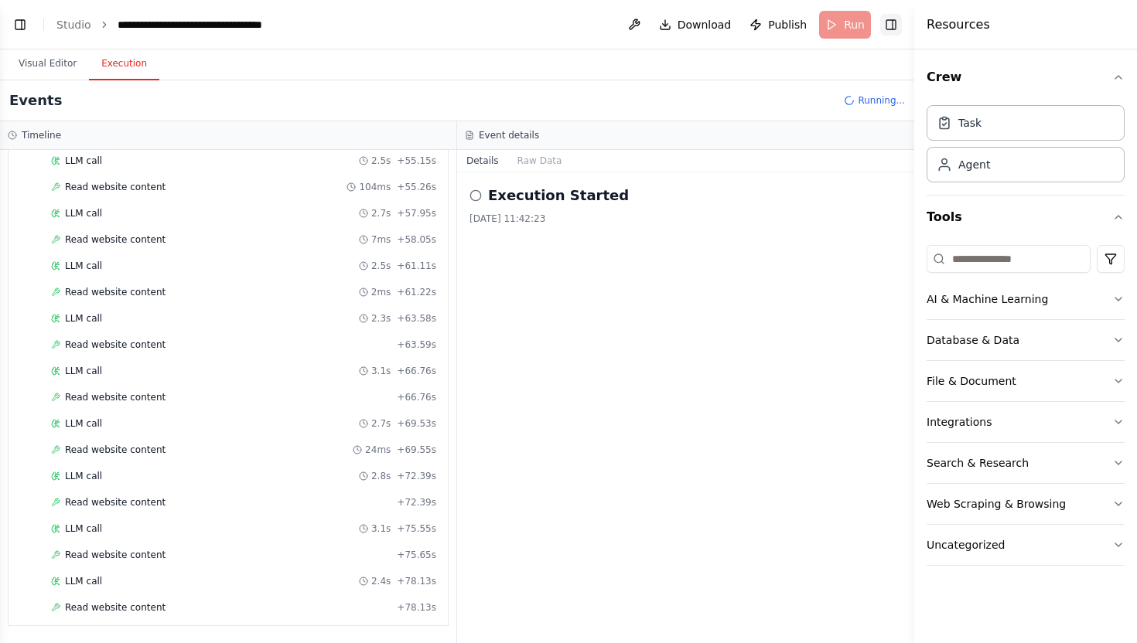
click at [894, 20] on button "Toggle Right Sidebar" at bounding box center [891, 25] width 22 height 22
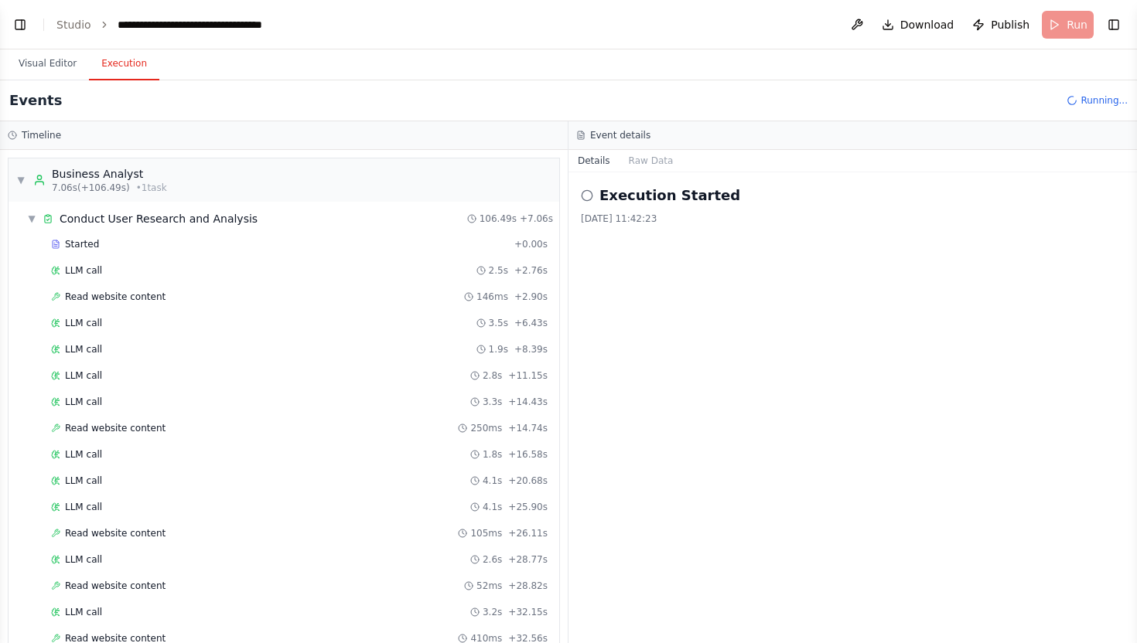
scroll to position [0, 0]
click at [24, 184] on span "▼" at bounding box center [20, 180] width 9 height 12
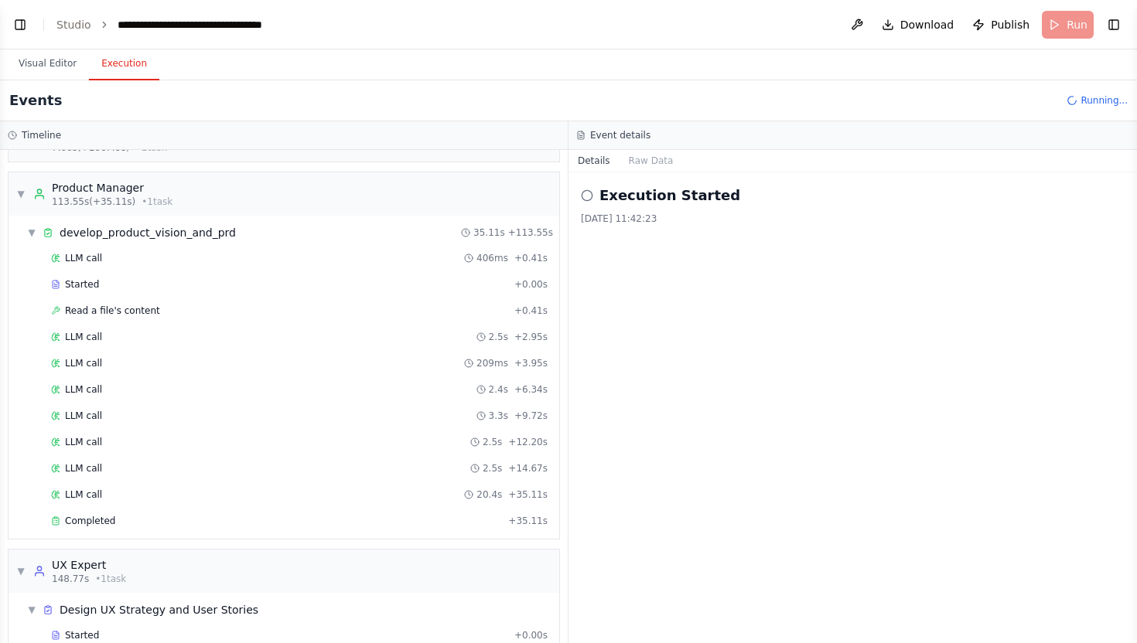
scroll to position [39, 0]
click at [22, 200] on span "▼" at bounding box center [20, 195] width 9 height 12
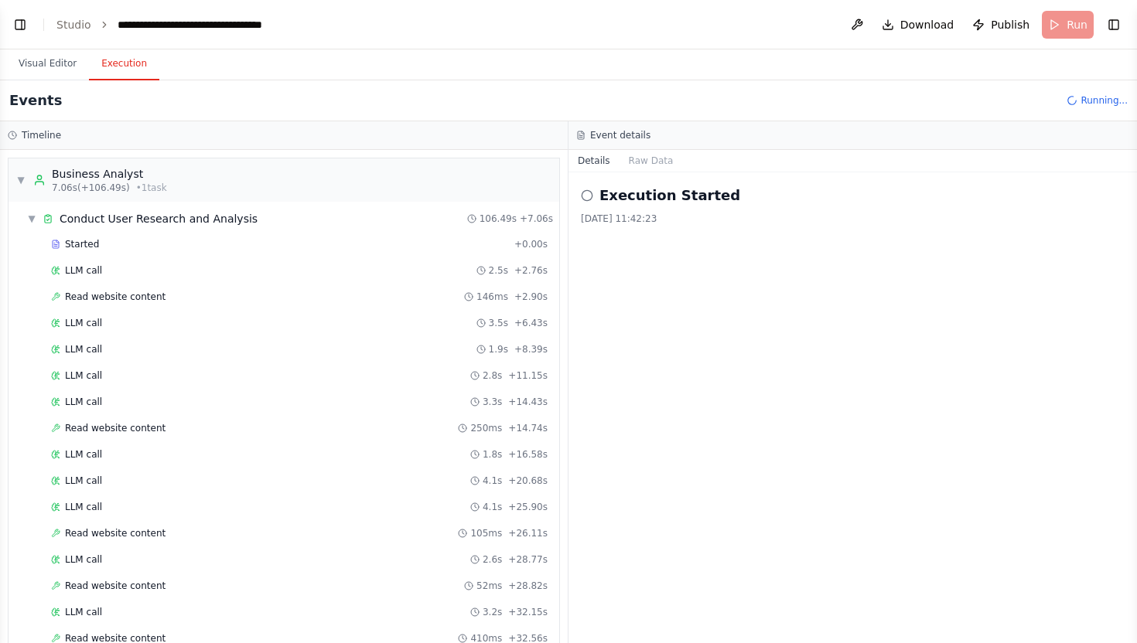
scroll to position [0, 0]
click at [20, 171] on div "▼ Business Analyst 7.06s (+106.49s) • 1 task" at bounding box center [91, 180] width 151 height 28
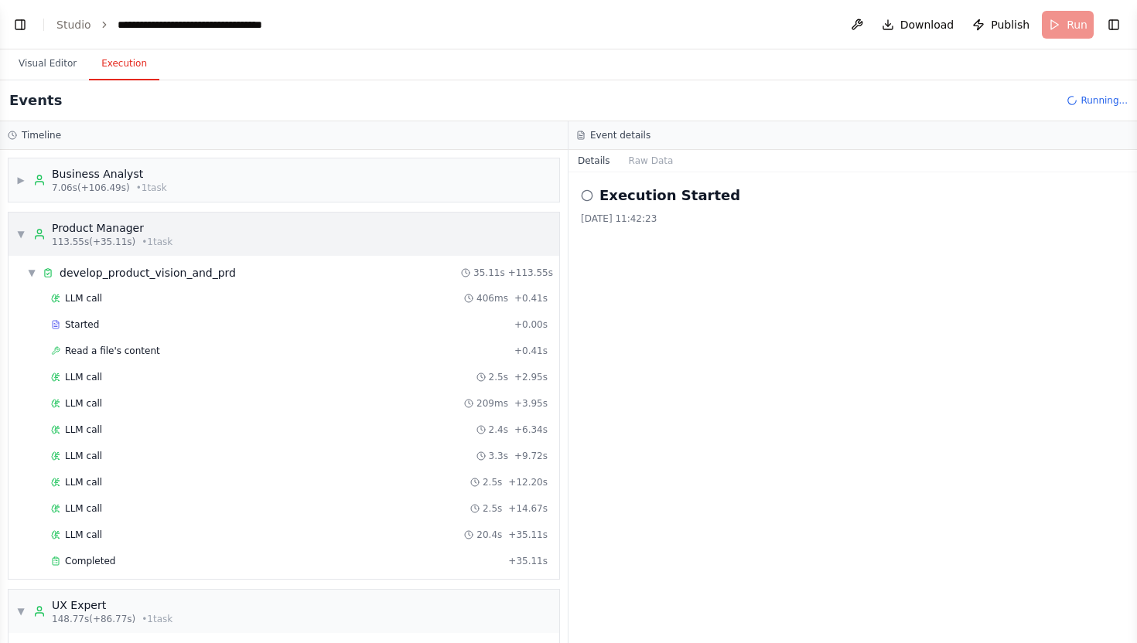
click at [20, 236] on span "▼" at bounding box center [20, 234] width 9 height 12
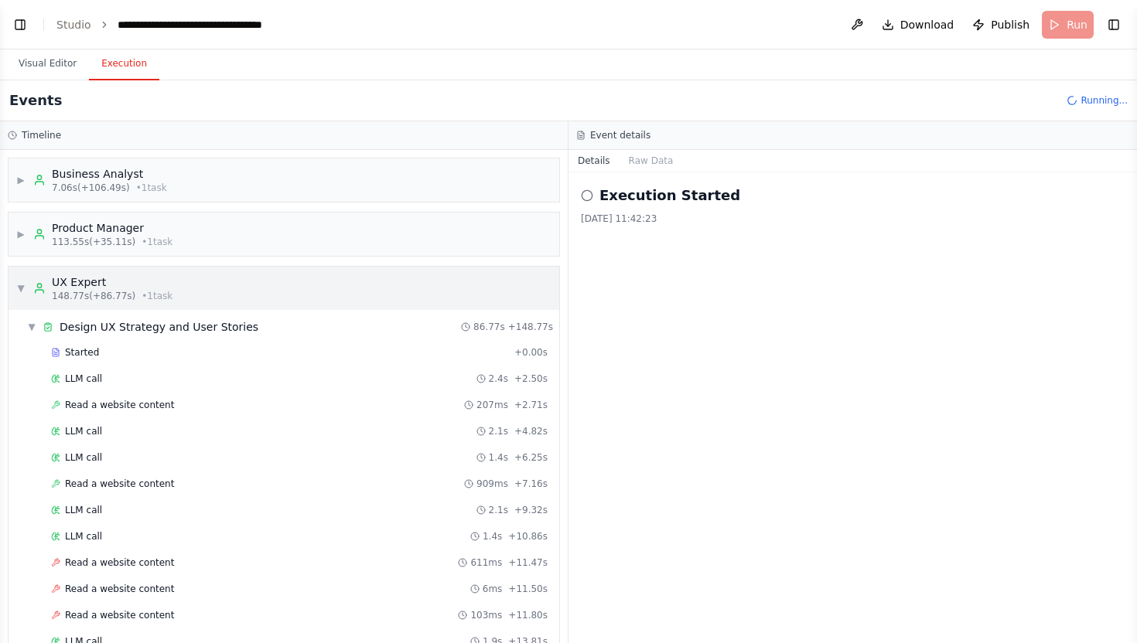
click at [22, 288] on span "▼" at bounding box center [20, 288] width 9 height 12
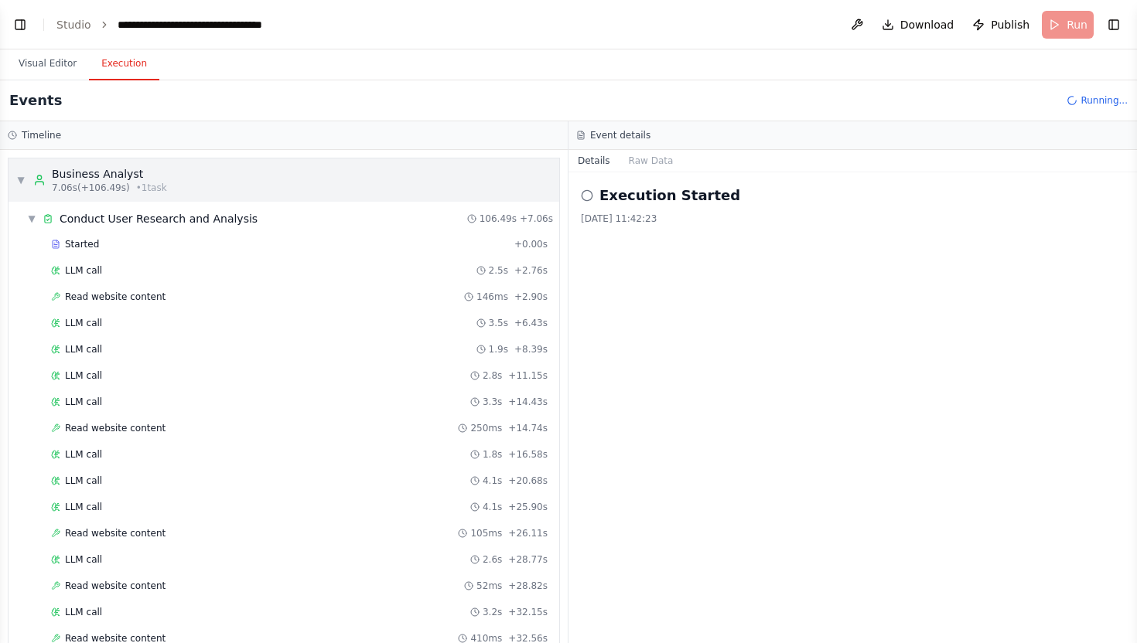
click at [18, 179] on span "▼" at bounding box center [20, 180] width 9 height 12
click at [22, 183] on span "▼" at bounding box center [20, 180] width 9 height 12
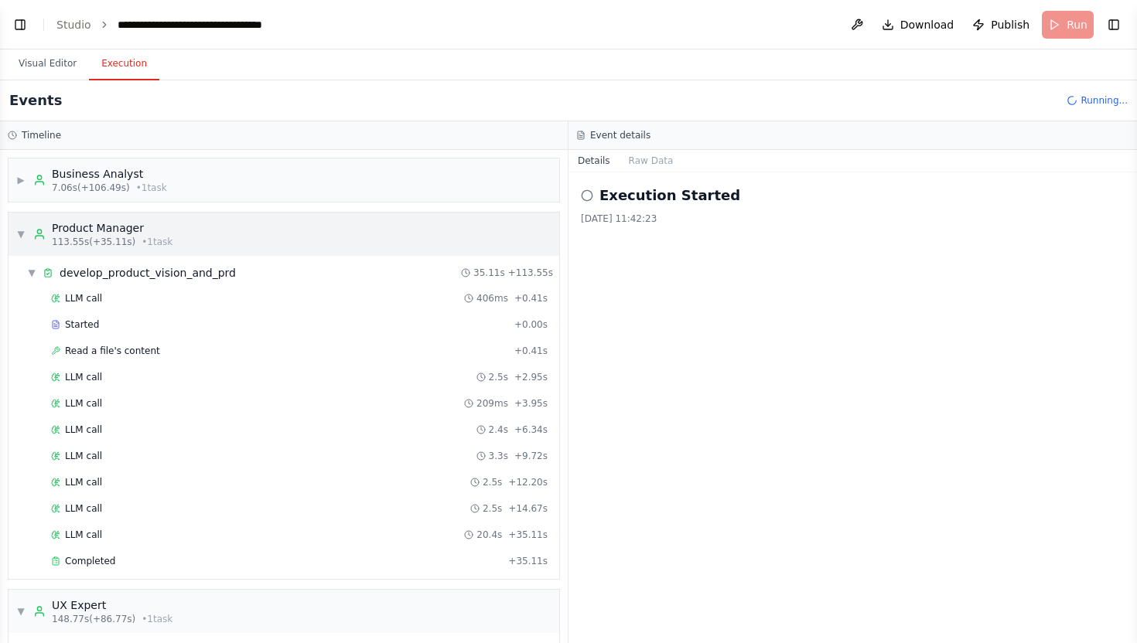
click at [22, 233] on span "▼" at bounding box center [20, 234] width 9 height 12
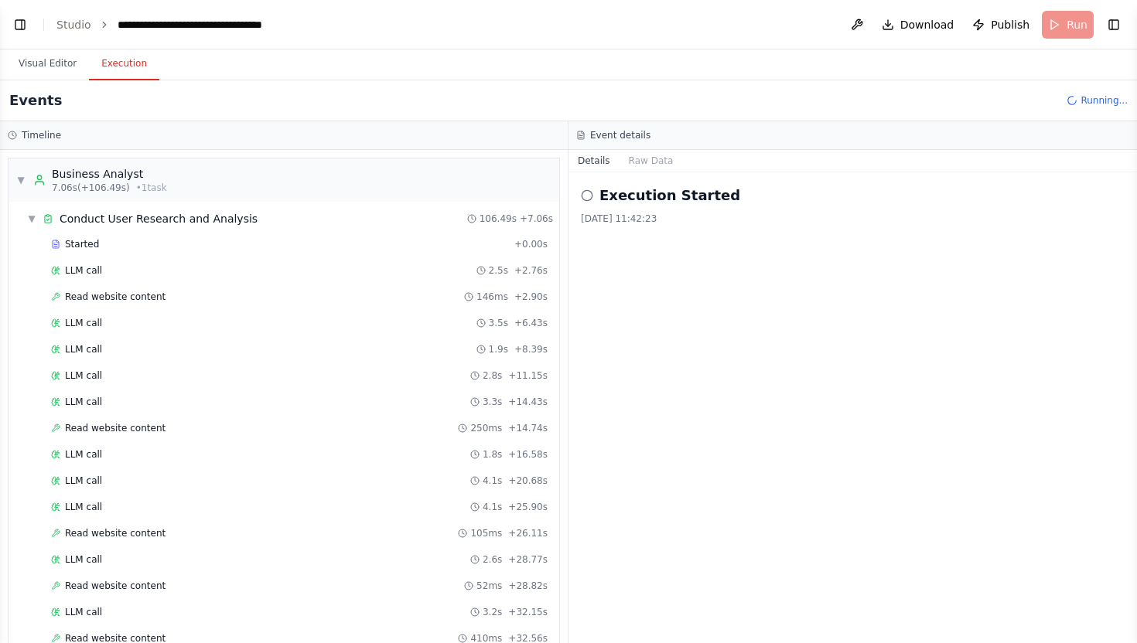
click at [21, 286] on div "Read website content 146ms + 2.90s" at bounding box center [287, 296] width 532 height 23
click at [20, 186] on span "▼" at bounding box center [20, 180] width 9 height 12
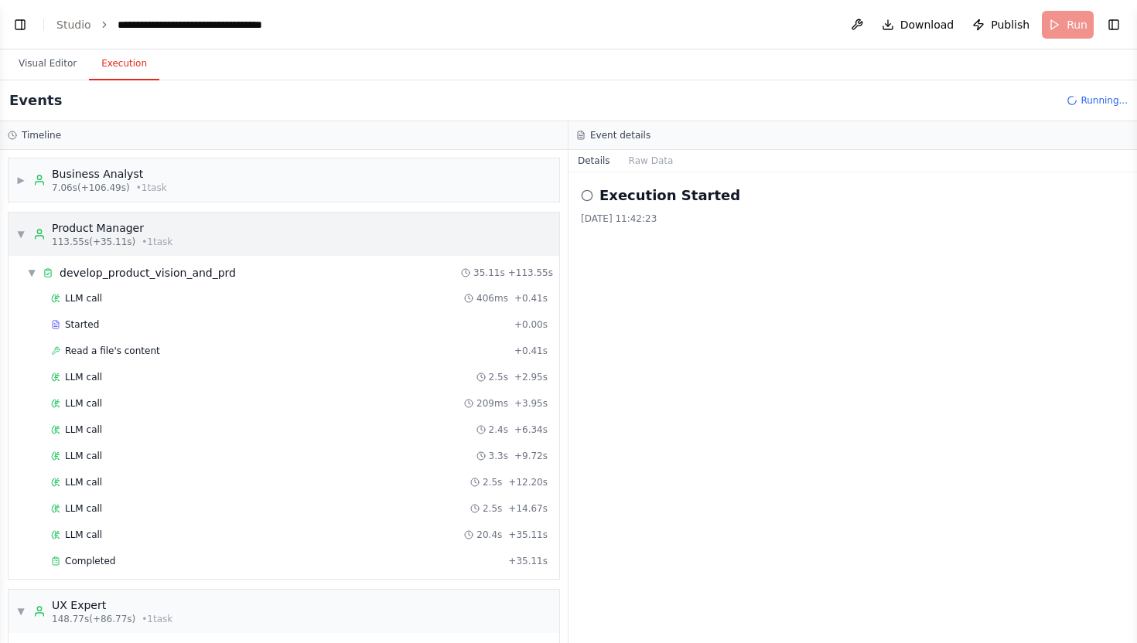
click at [24, 232] on span "▼" at bounding box center [20, 234] width 9 height 12
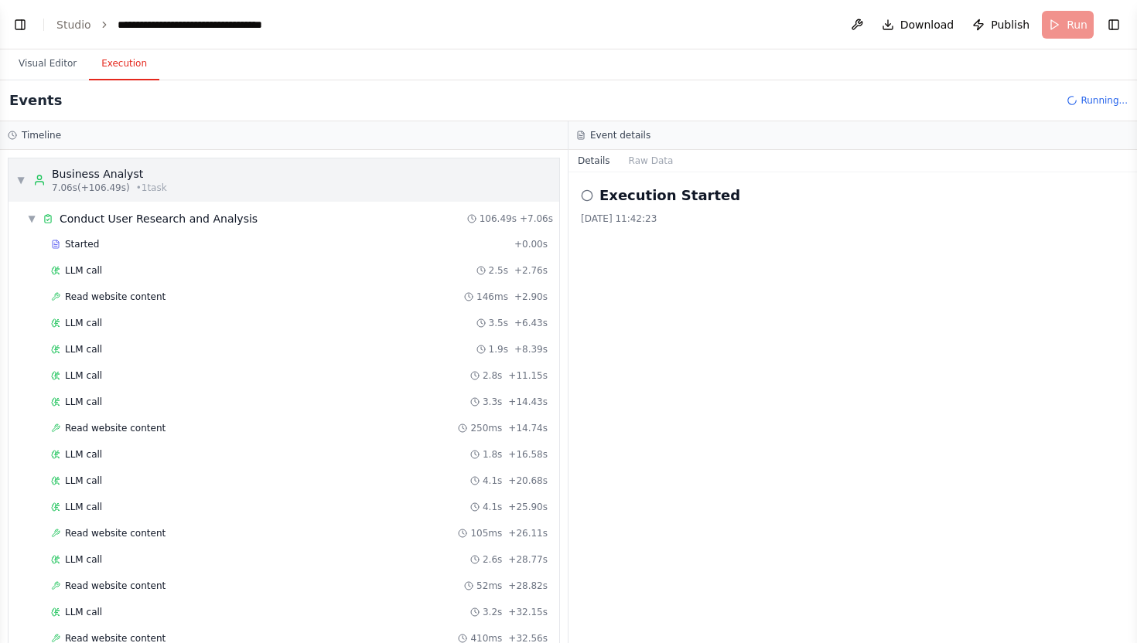
click at [27, 185] on div "▼ Business Analyst 7.06s (+106.49s) • 1 task" at bounding box center [91, 180] width 151 height 28
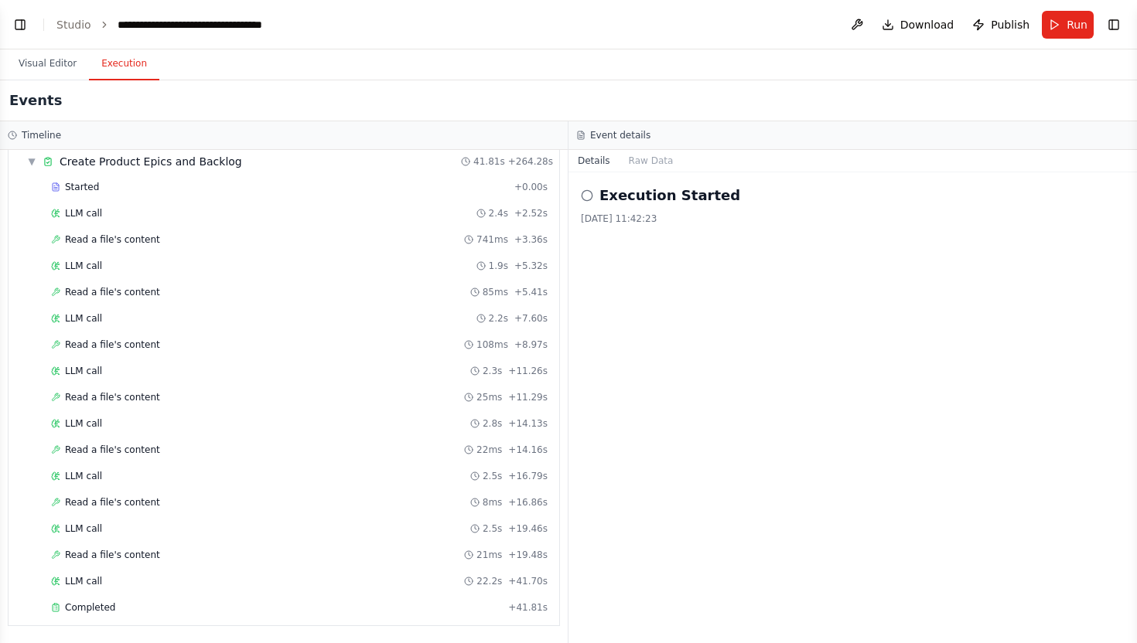
scroll to position [3355, 0]
click at [643, 163] on button "Raw Data" at bounding box center [651, 161] width 63 height 22
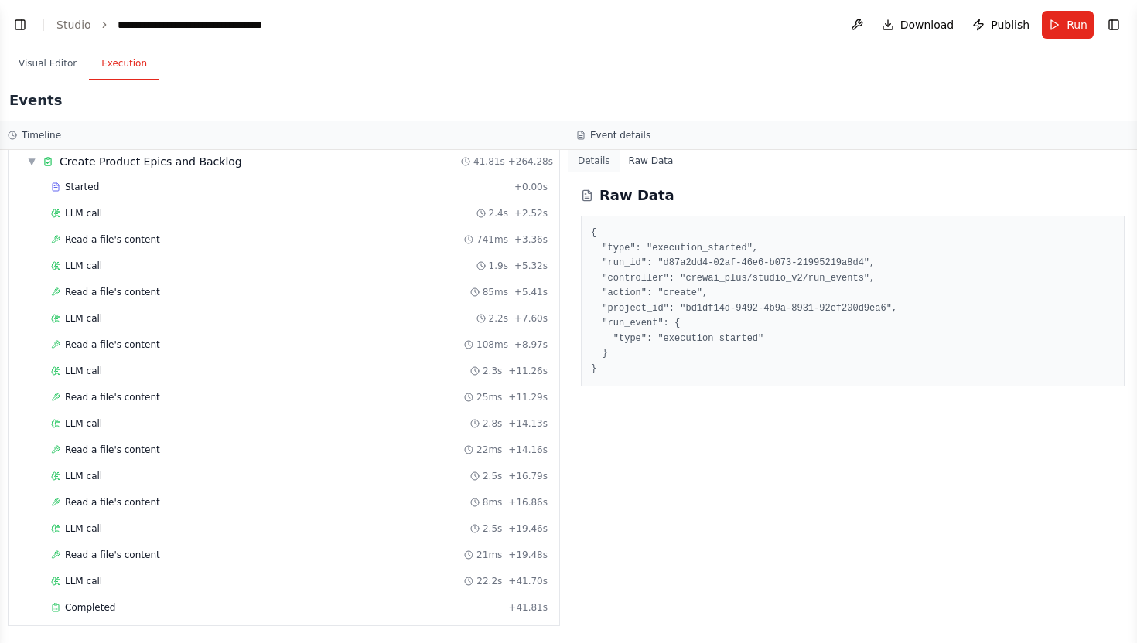
click at [594, 163] on button "Details" at bounding box center [593, 161] width 51 height 22
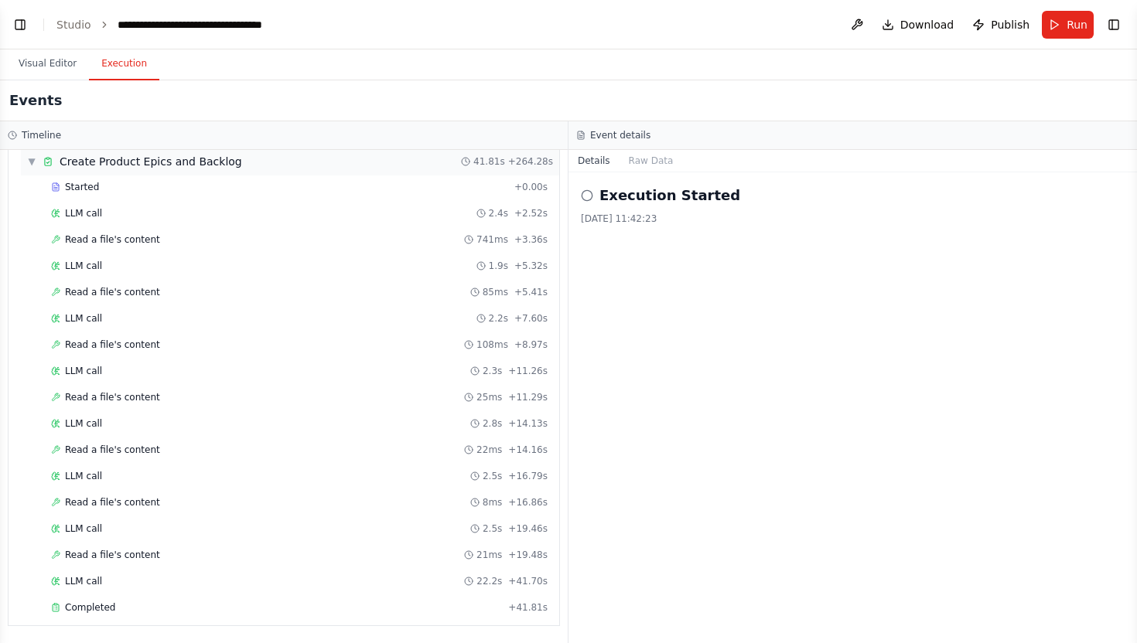
click at [31, 164] on span "▼" at bounding box center [31, 161] width 9 height 12
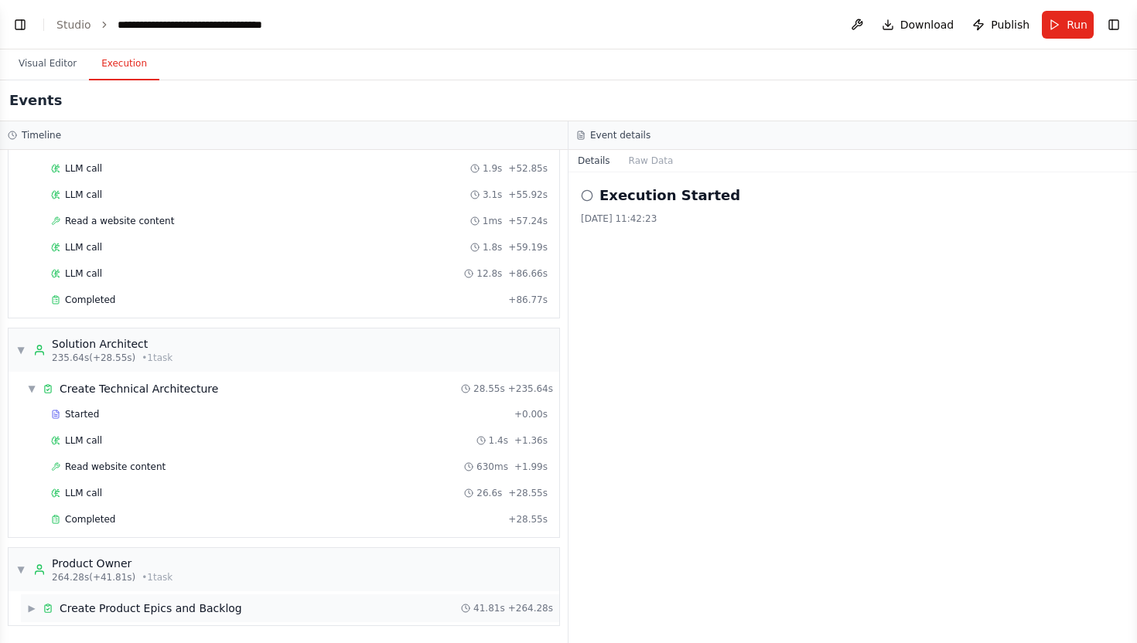
scroll to position [2908, 0]
click at [21, 357] on div "▼ Solution Architect 235.64s (+28.55s) • 1 task" at bounding box center [94, 350] width 156 height 28
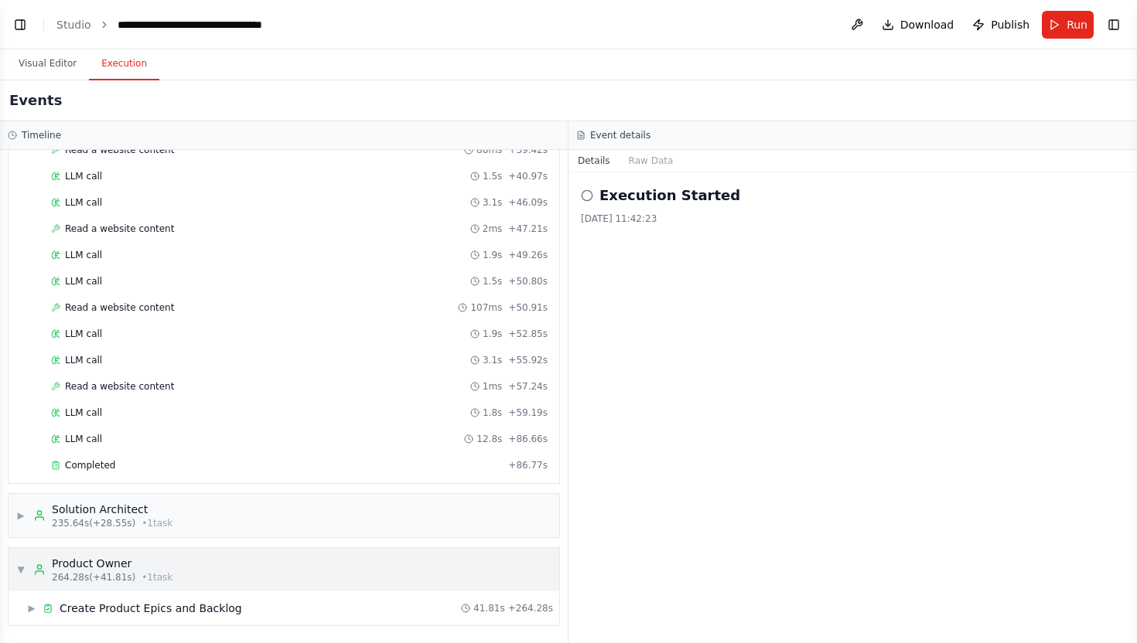
click at [19, 573] on span "▼" at bounding box center [20, 570] width 9 height 12
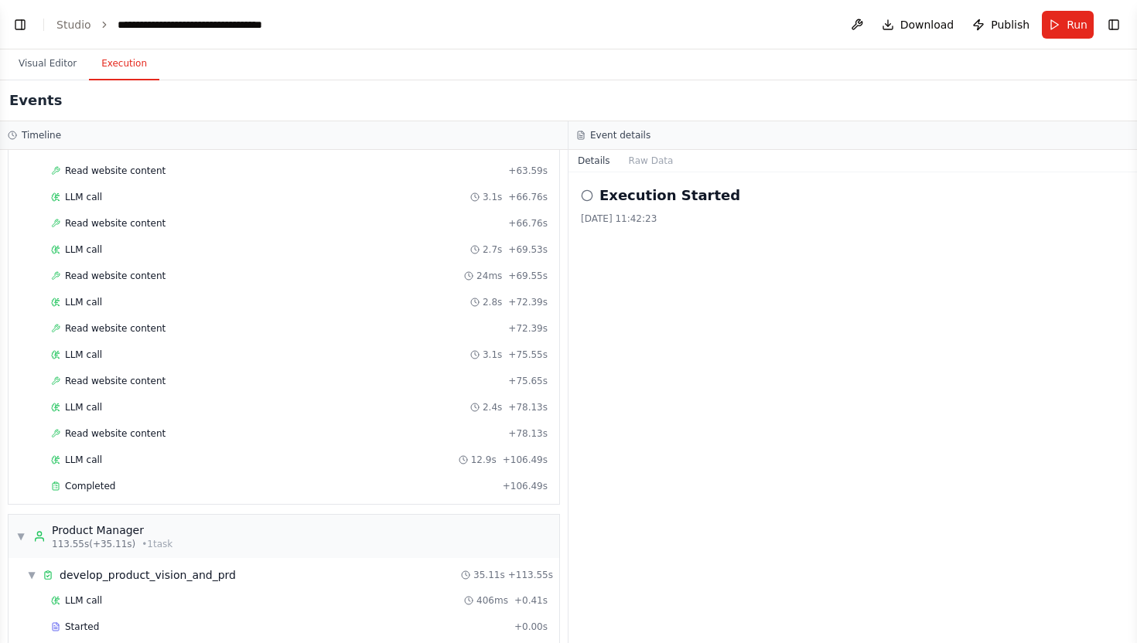
scroll to position [1101, 0]
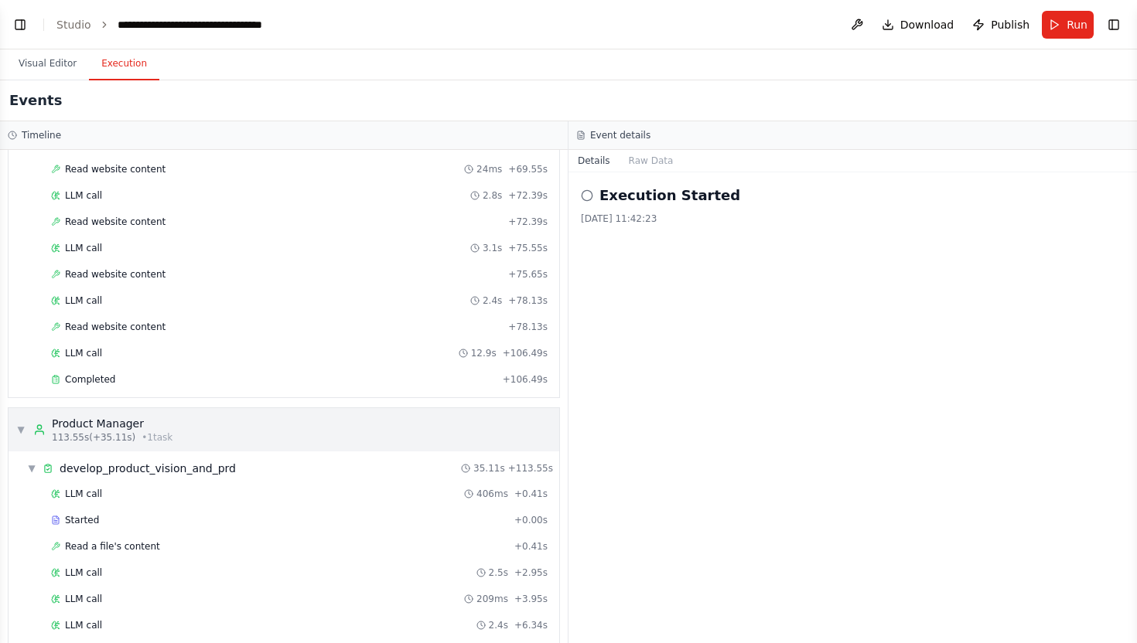
click at [22, 433] on span "▼" at bounding box center [20, 430] width 9 height 12
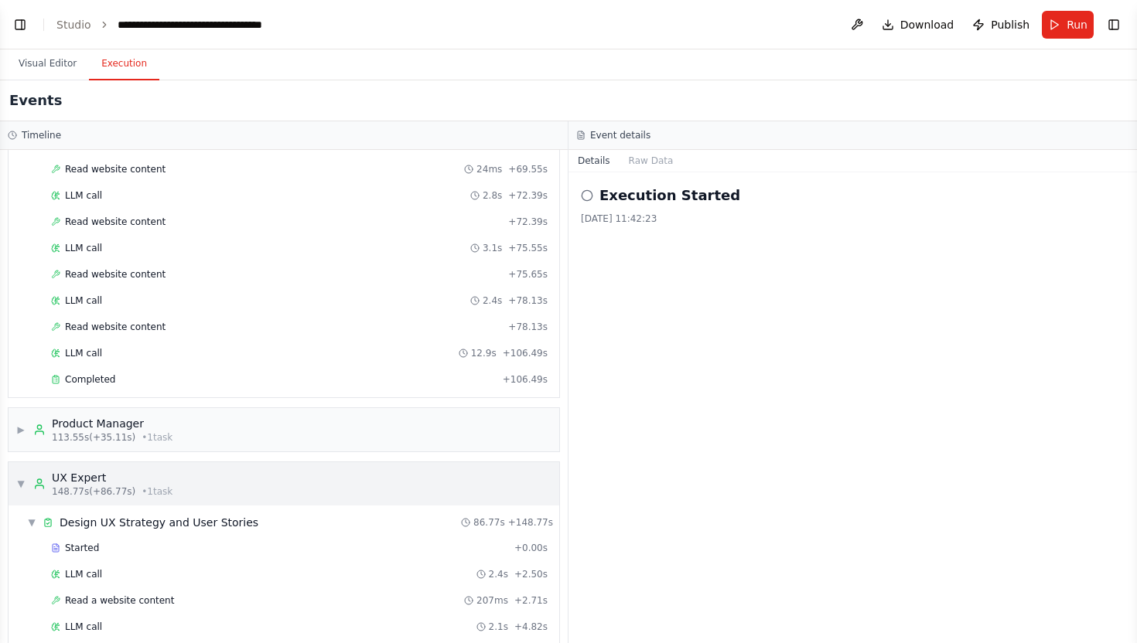
click at [22, 483] on span "▼" at bounding box center [20, 484] width 9 height 12
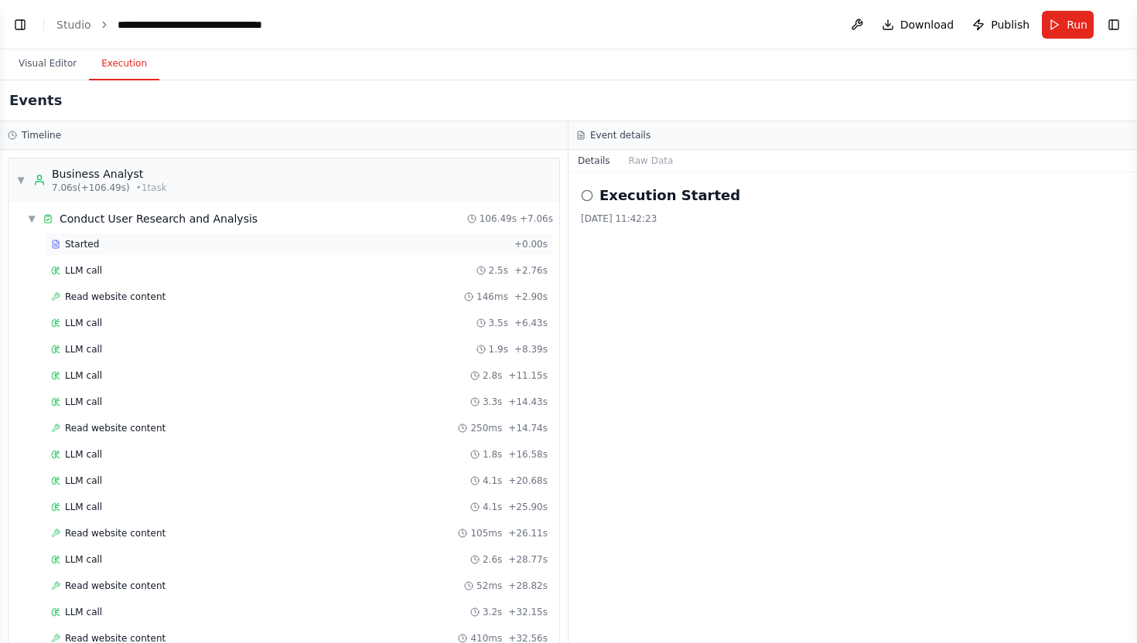
scroll to position [0, 0]
click at [17, 183] on span "▼" at bounding box center [20, 180] width 9 height 12
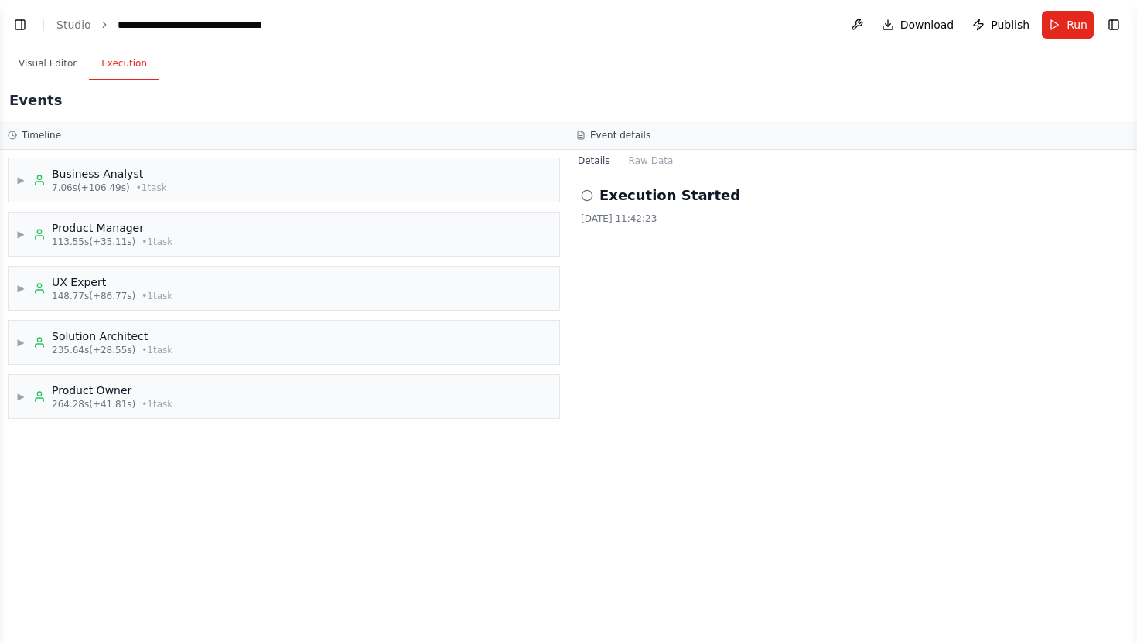
click at [247, 539] on div "▶ Business Analyst 7.06s (+106.49s) • 1 task ▶ Product Manager 113.55s (+35.11s…" at bounding box center [284, 396] width 568 height 493
click at [653, 155] on button "Raw Data" at bounding box center [651, 161] width 63 height 22
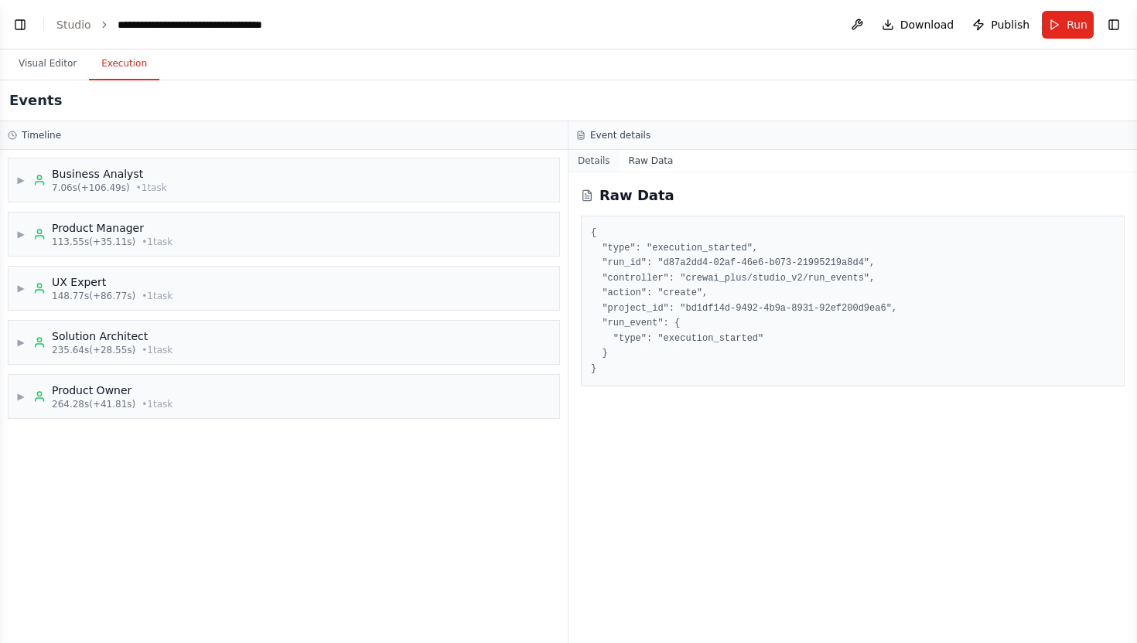
click at [601, 165] on button "Details" at bounding box center [593, 161] width 51 height 22
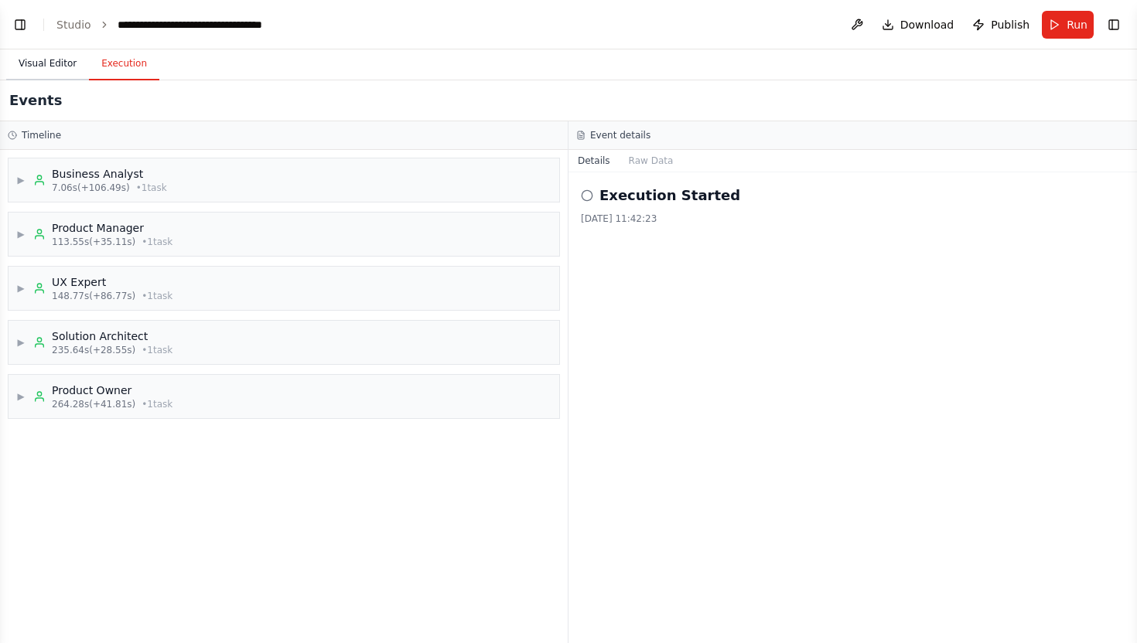
click at [49, 69] on button "Visual Editor" at bounding box center [47, 64] width 83 height 32
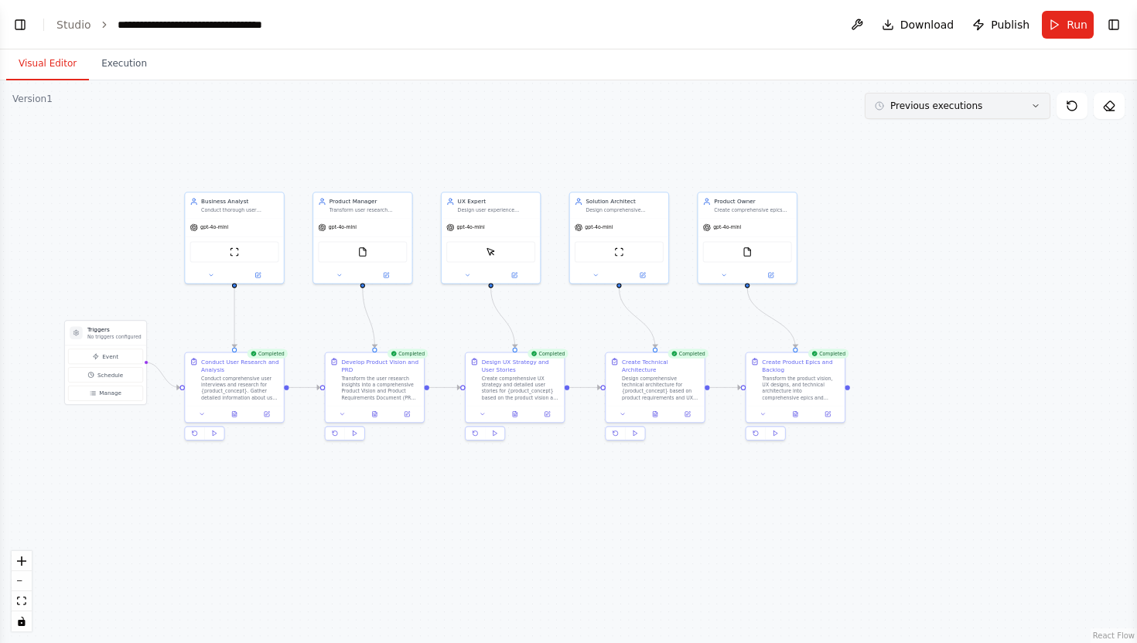
click at [1032, 111] on button "Previous executions" at bounding box center [958, 106] width 186 height 26
click at [977, 137] on div "6m ago" at bounding box center [966, 134] width 155 height 12
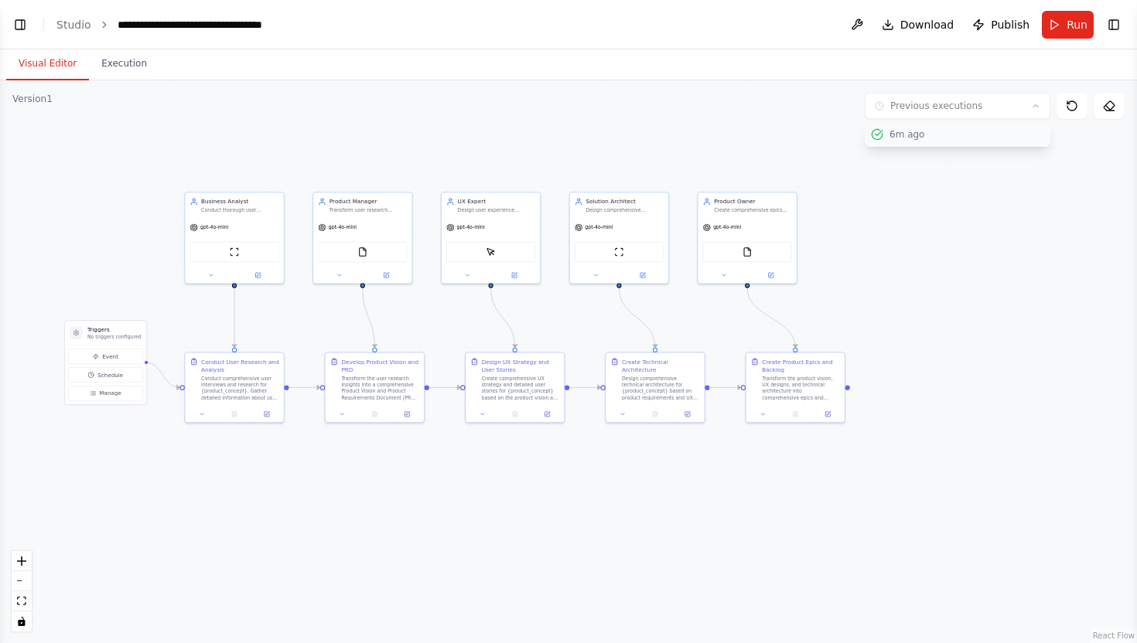
click at [964, 136] on div "6m ago" at bounding box center [966, 134] width 155 height 12
click at [921, 136] on div "6m ago" at bounding box center [966, 134] width 155 height 12
click at [906, 203] on div ".deletable-edge-delete-btn { width: 20px; height: 20px; border: 0px solid #ffff…" at bounding box center [568, 361] width 1137 height 563
click at [837, 111] on div ".deletable-edge-delete-btn { width: 20px; height: 20px; border: 0px solid #ffff…" at bounding box center [568, 361] width 1137 height 563
click at [903, 237] on div ".deletable-edge-delete-btn { width: 20px; height: 20px; border: 0px solid #ffff…" at bounding box center [568, 361] width 1137 height 563
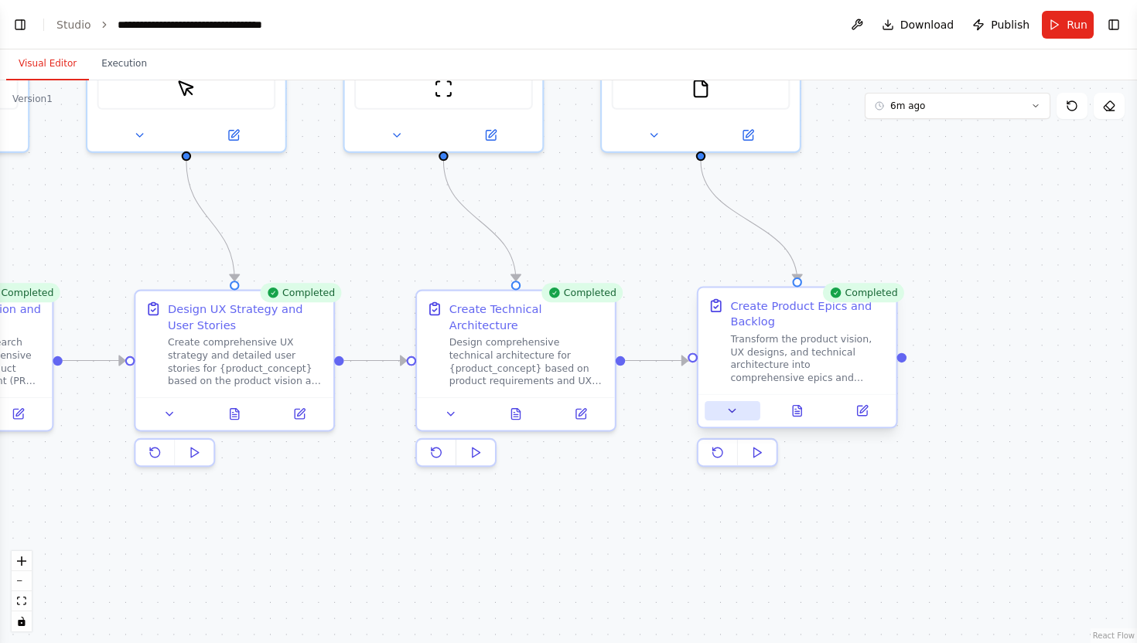
click at [729, 415] on icon at bounding box center [732, 411] width 13 height 13
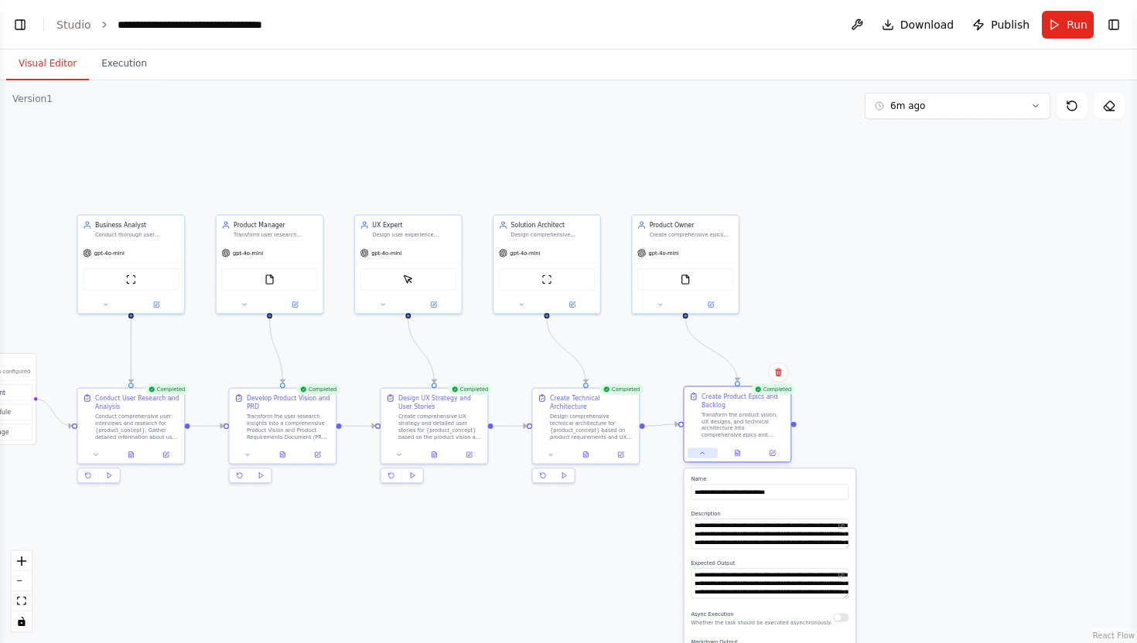
click at [702, 458] on button at bounding box center [702, 453] width 29 height 10
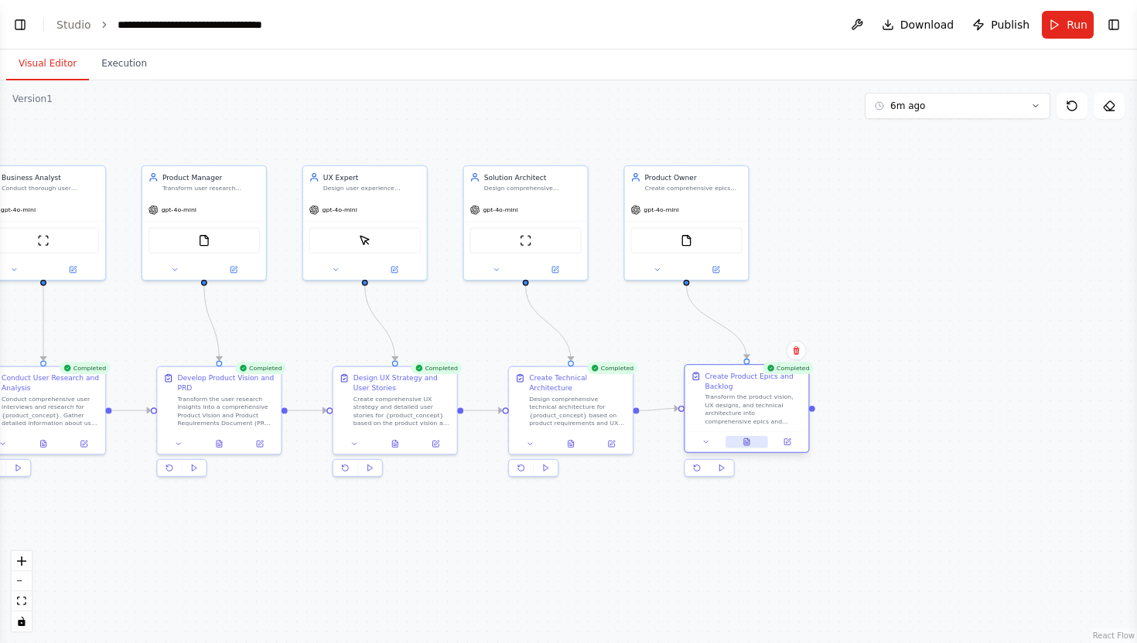
click at [748, 442] on icon at bounding box center [747, 442] width 2 height 0
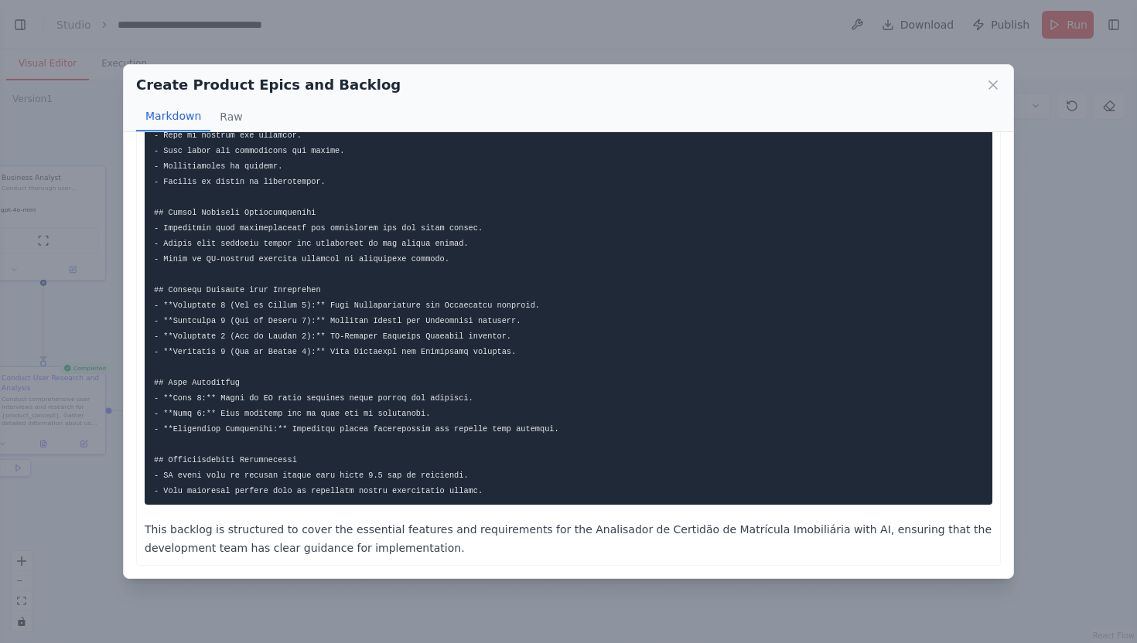
scroll to position [1068, 0]
click at [999, 84] on icon at bounding box center [992, 84] width 15 height 15
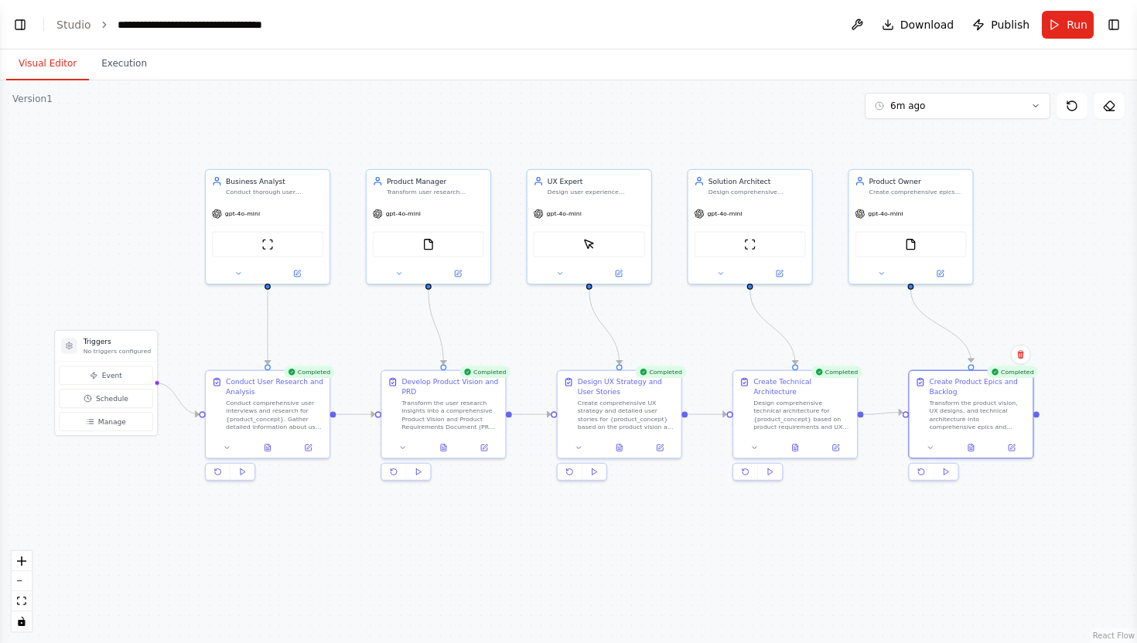
drag, startPoint x: 278, startPoint y: 532, endPoint x: 502, endPoint y: 536, distance: 224.3
click at [502, 536] on div ".deletable-edge-delete-btn { width: 20px; height: 20px; border: 0px solid #ffff…" at bounding box center [568, 361] width 1137 height 563
click at [264, 444] on icon at bounding box center [268, 446] width 8 height 8
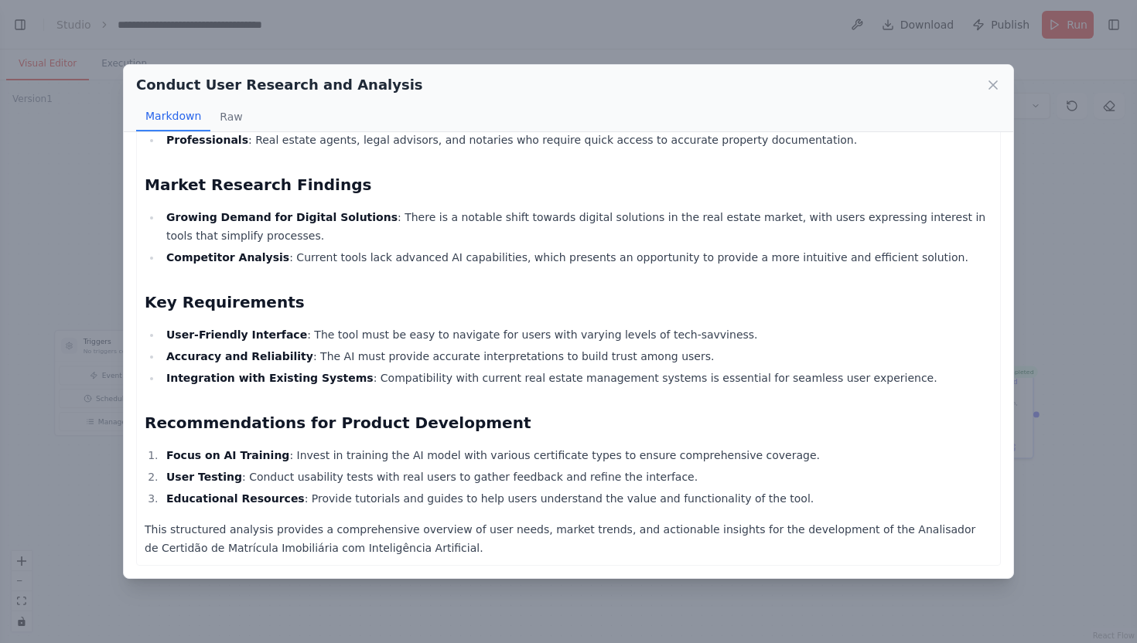
scroll to position [425, 0]
click at [992, 90] on icon at bounding box center [992, 84] width 15 height 15
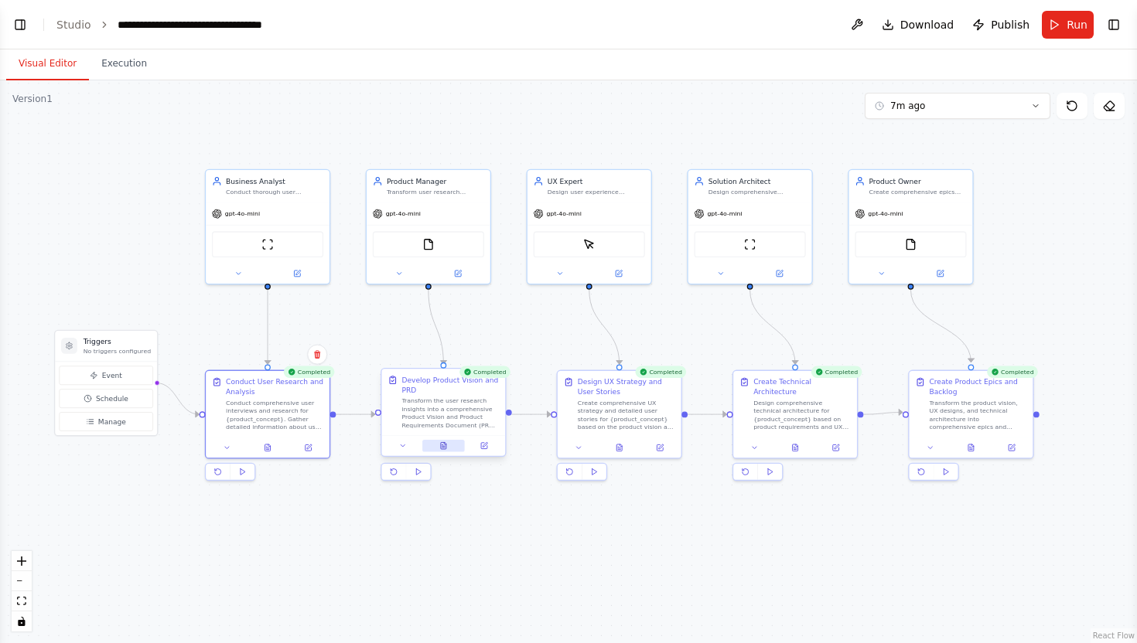
click at [440, 450] on button at bounding box center [443, 446] width 43 height 12
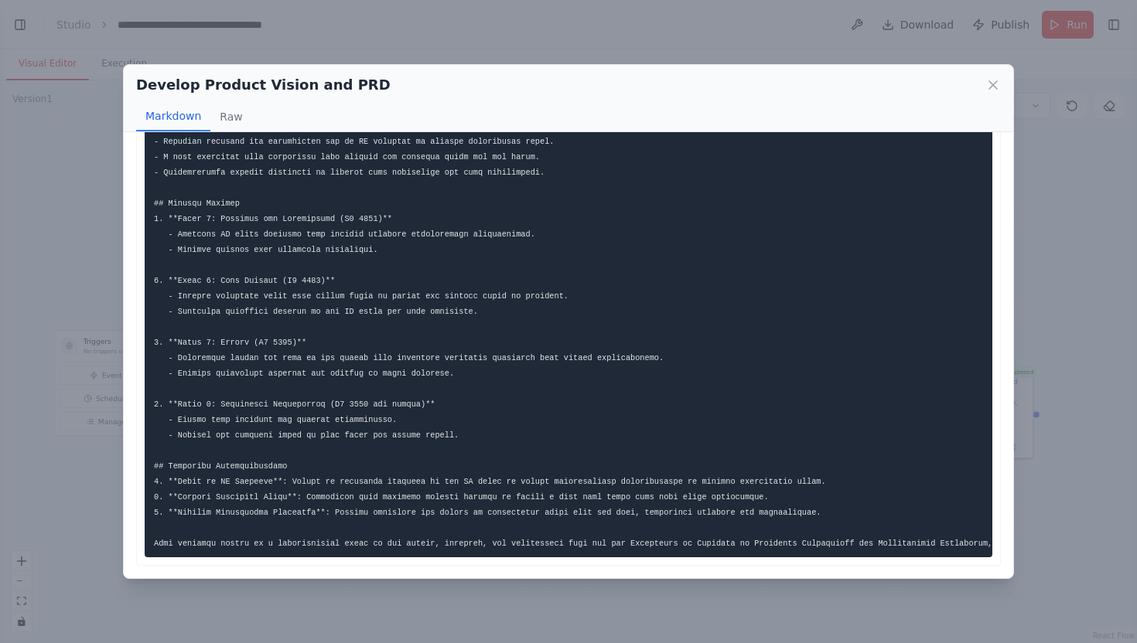
scroll to position [0, 0]
click at [991, 84] on icon at bounding box center [993, 85] width 8 height 8
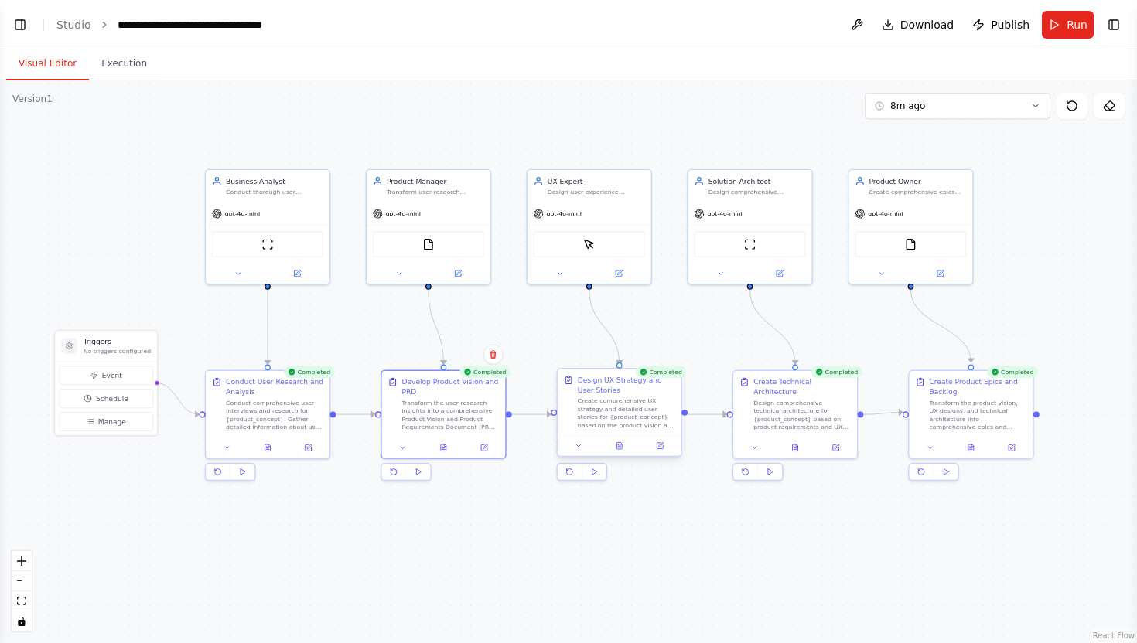
click at [622, 452] on div at bounding box center [620, 445] width 124 height 21
click at [620, 445] on icon at bounding box center [618, 445] width 5 height 7
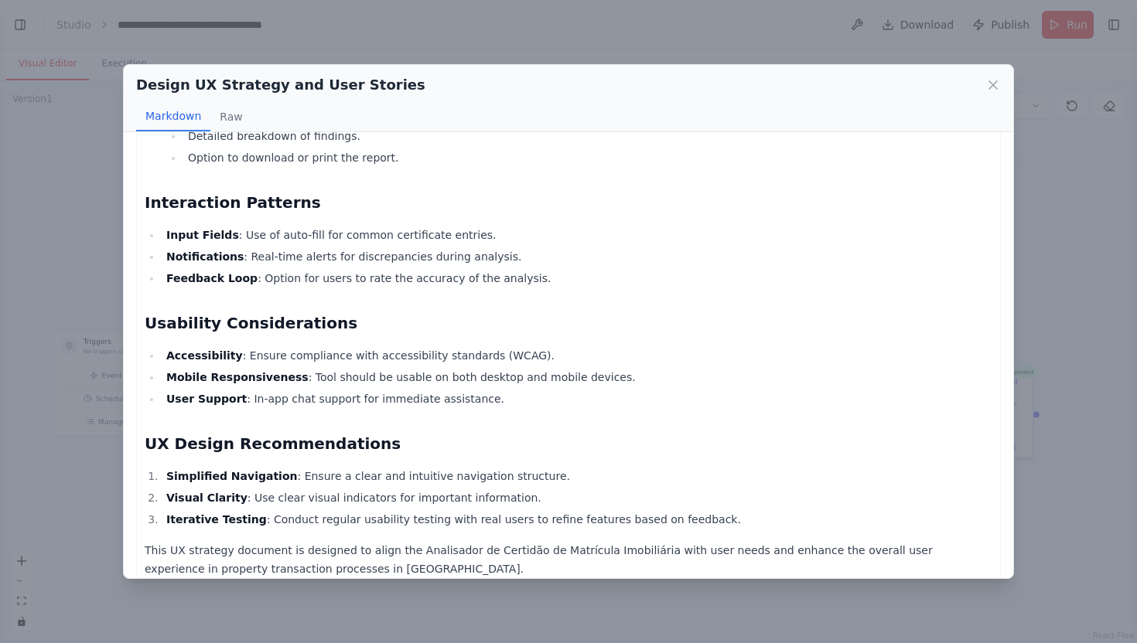
scroll to position [1396, 0]
click at [992, 88] on icon at bounding box center [992, 84] width 15 height 15
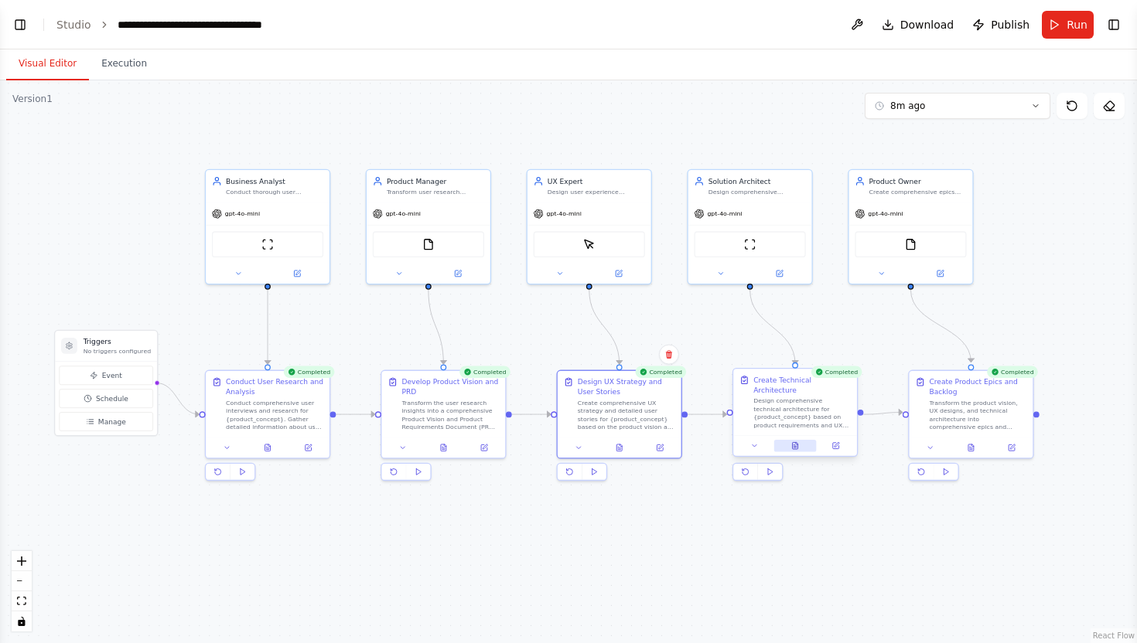
click at [796, 449] on icon at bounding box center [795, 445] width 5 height 7
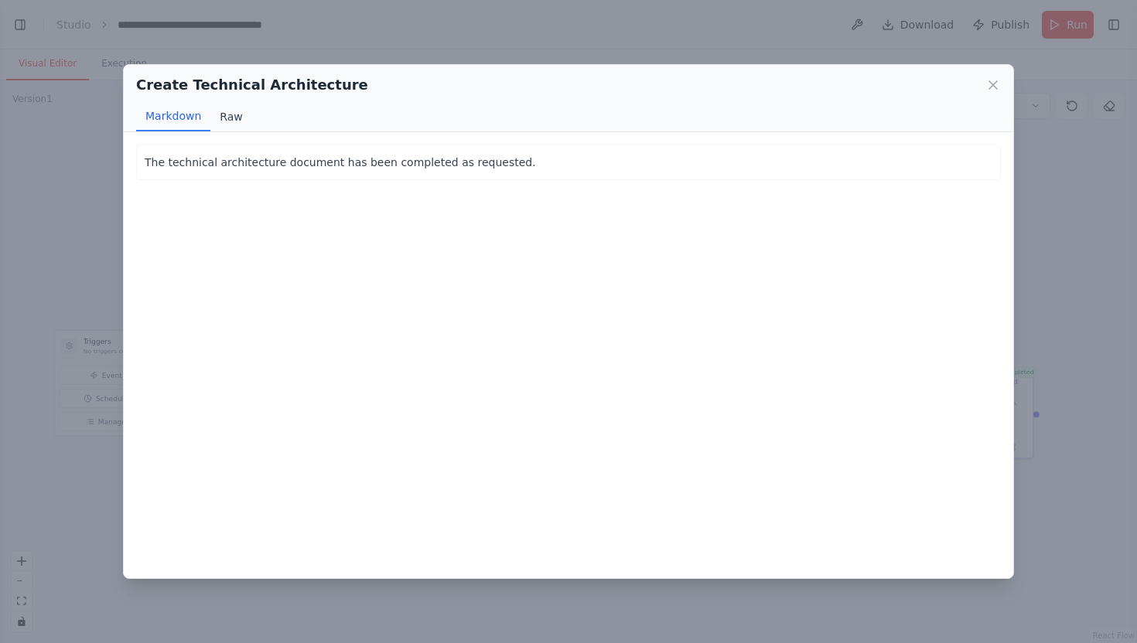
click at [233, 113] on button "Raw" at bounding box center [230, 116] width 41 height 29
click at [169, 115] on button "Markdown" at bounding box center [173, 116] width 74 height 29
click at [253, 320] on div "The technical architecture document has been completed as requested. The techni…" at bounding box center [568, 355] width 889 height 446
click at [352, 166] on p "The technical architecture document has been completed as requested." at bounding box center [569, 162] width 848 height 19
click at [995, 83] on icon at bounding box center [992, 84] width 15 height 15
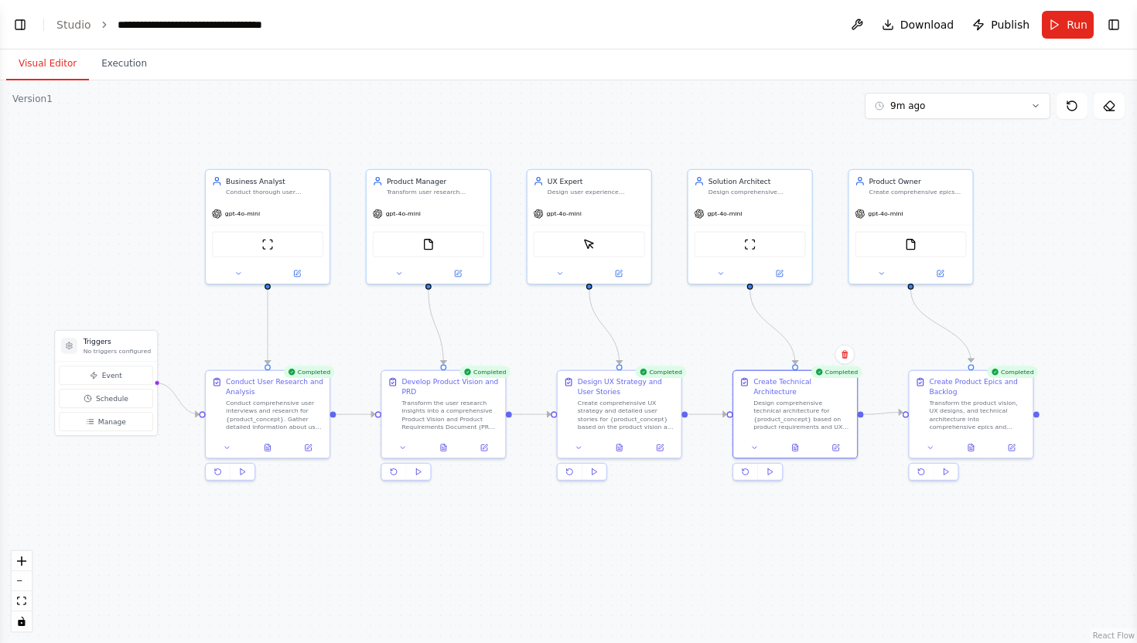
click at [719, 520] on div ".deletable-edge-delete-btn { width: 20px; height: 20px; border: 0px solid #ffff…" at bounding box center [568, 361] width 1137 height 563
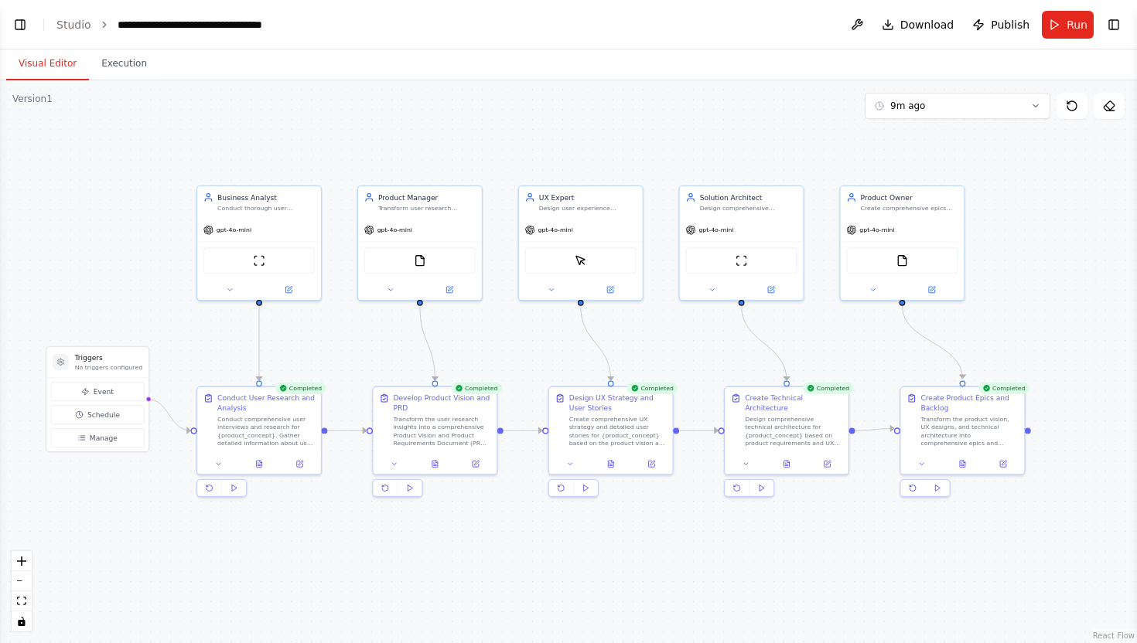
drag, startPoint x: 399, startPoint y: 555, endPoint x: 390, endPoint y: 571, distance: 18.0
click at [391, 572] on div ".deletable-edge-delete-btn { width: 20px; height: 20px; border: 0px solid #ffff…" at bounding box center [568, 361] width 1137 height 563
click at [664, 458] on button at bounding box center [651, 462] width 35 height 12
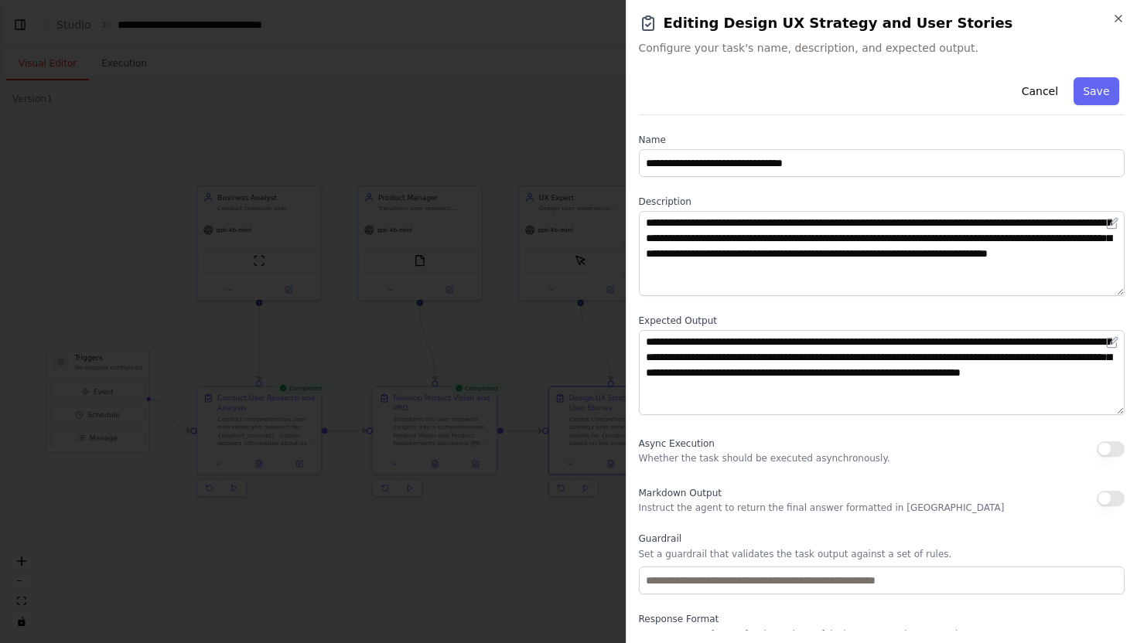
scroll to position [0, 0]
click at [1119, 12] on icon "button" at bounding box center [1118, 18] width 12 height 12
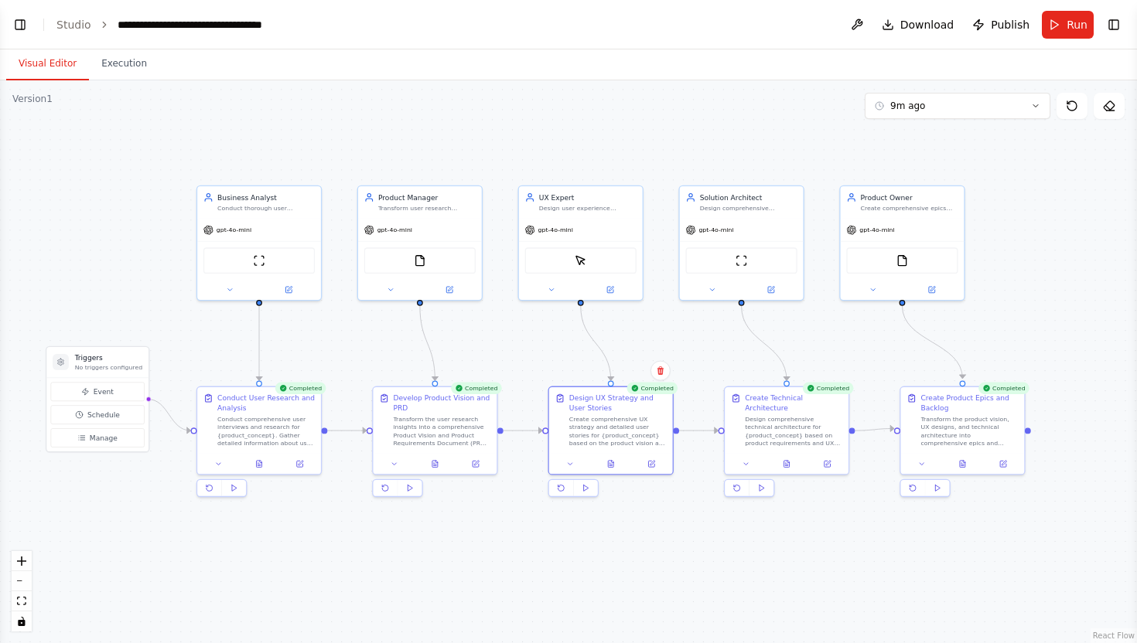
click at [674, 136] on div ".deletable-edge-delete-btn { width: 20px; height: 20px; border: 0px solid #ffff…" at bounding box center [568, 361] width 1137 height 563
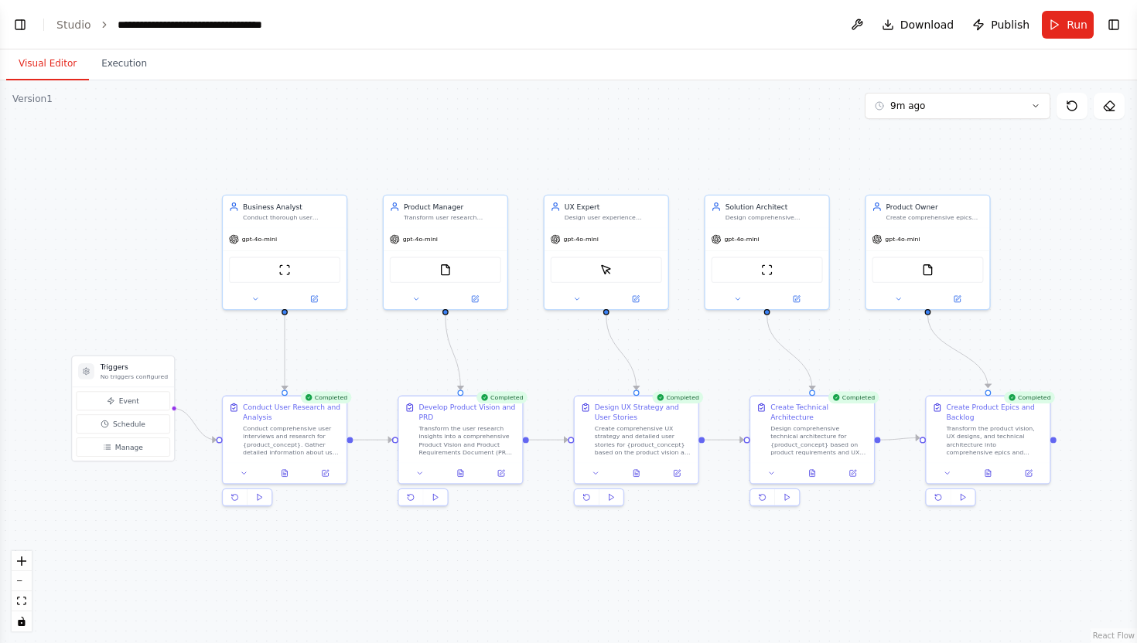
drag, startPoint x: 556, startPoint y: 145, endPoint x: 582, endPoint y: 155, distance: 27.4
click at [582, 155] on div ".deletable-edge-delete-btn { width: 20px; height: 20px; border: 0px solid #ffff…" at bounding box center [568, 361] width 1137 height 563
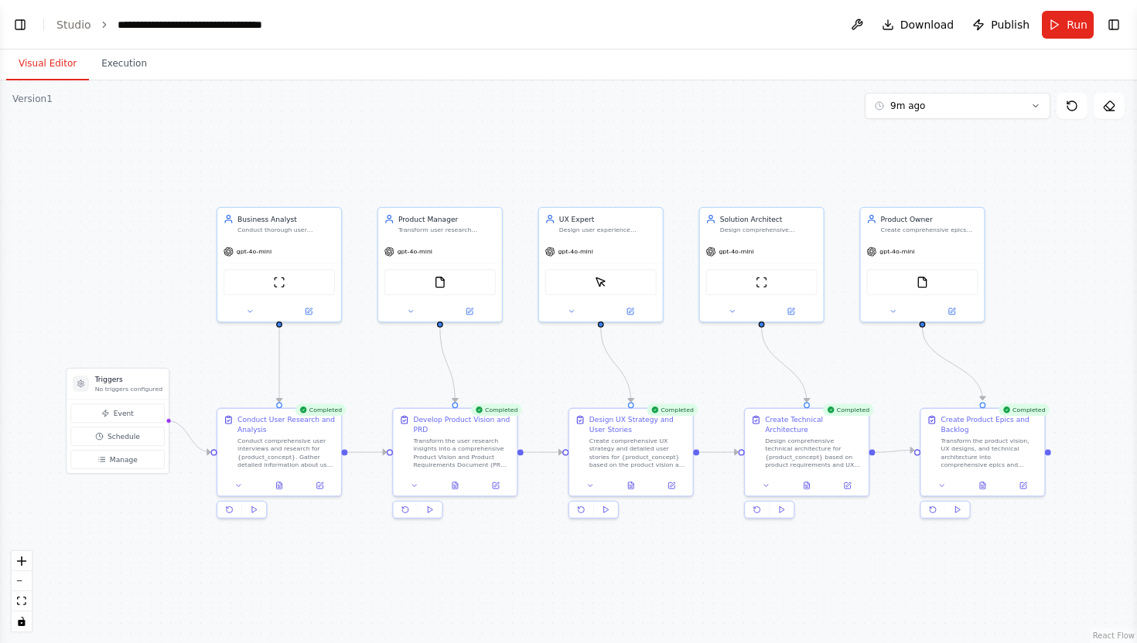
drag, startPoint x: 696, startPoint y: 152, endPoint x: 691, endPoint y: 161, distance: 10.7
click at [691, 162] on div ".deletable-edge-delete-btn { width: 20px; height: 20px; border: 0px solid #ffff…" at bounding box center [568, 361] width 1137 height 563
click at [71, 20] on link "Studio" at bounding box center [73, 25] width 35 height 12
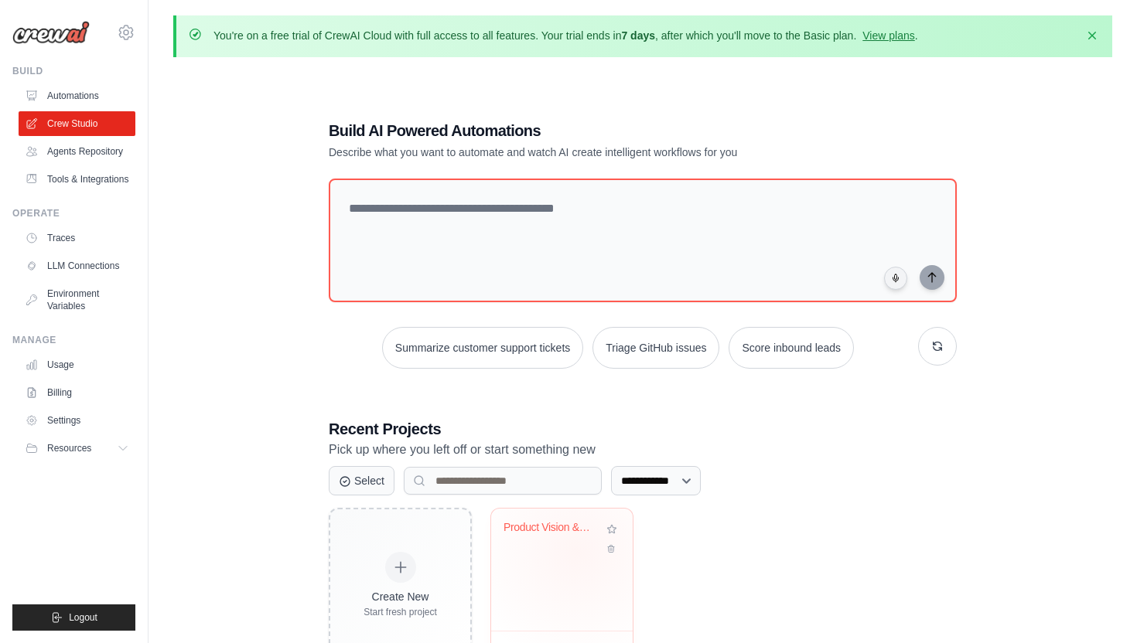
click at [578, 551] on div "Product Vision & Development Pipeli..." at bounding box center [562, 539] width 117 height 36
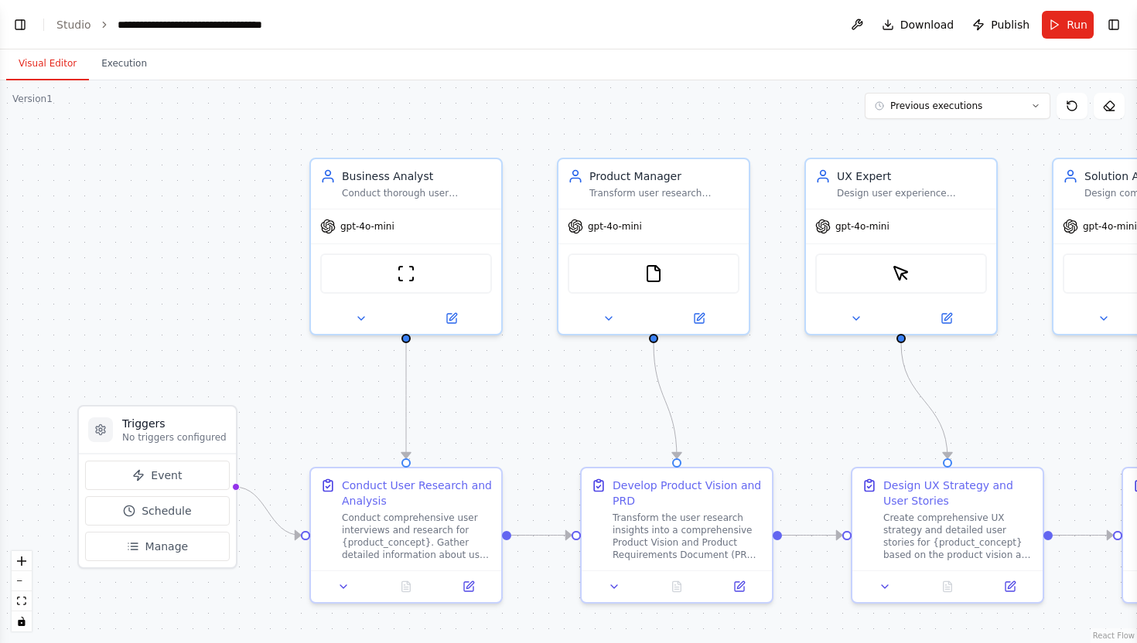
scroll to position [940, 0]
click at [213, 25] on div "**********" at bounding box center [205, 24] width 174 height 15
click at [69, 26] on link "Studio" at bounding box center [73, 25] width 35 height 12
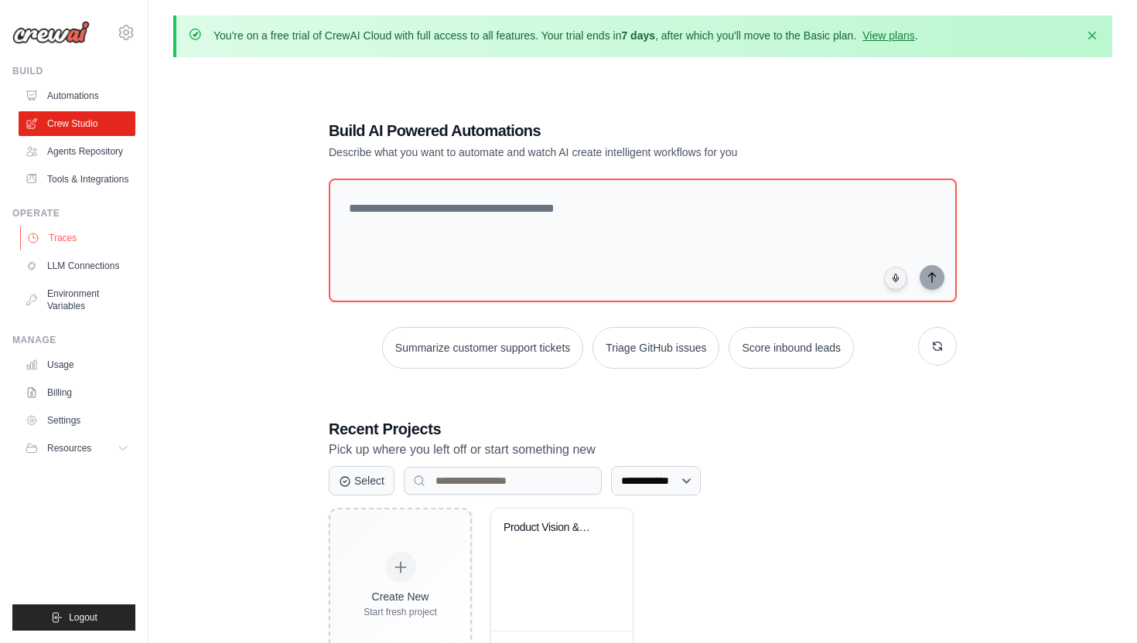
click at [61, 239] on link "Traces" at bounding box center [78, 238] width 117 height 25
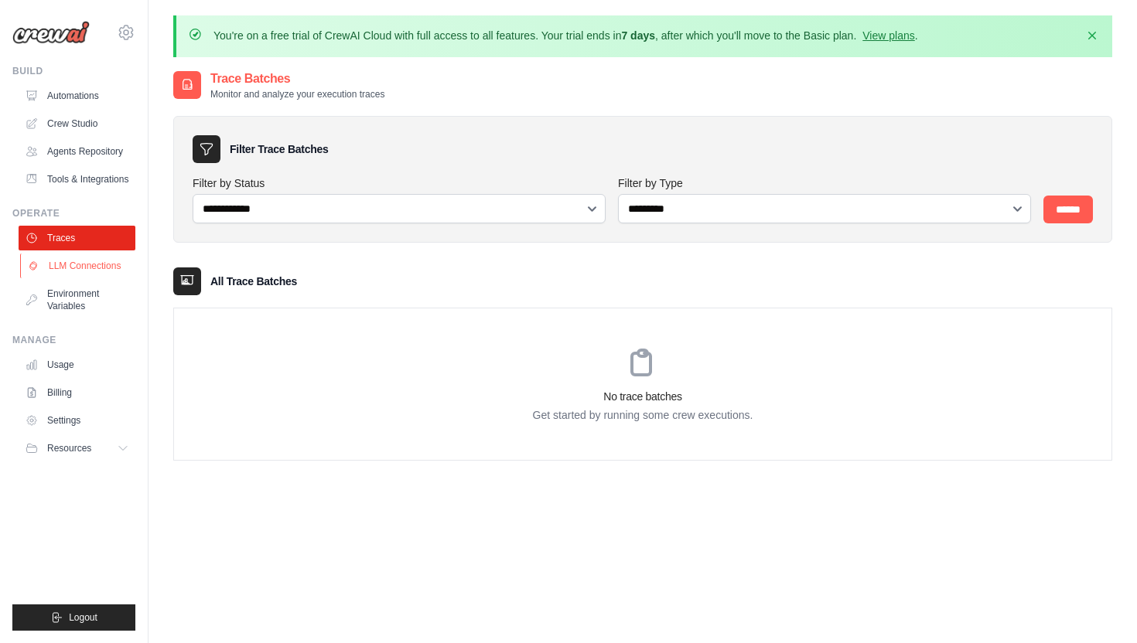
click at [59, 269] on link "LLM Connections" at bounding box center [78, 266] width 117 height 25
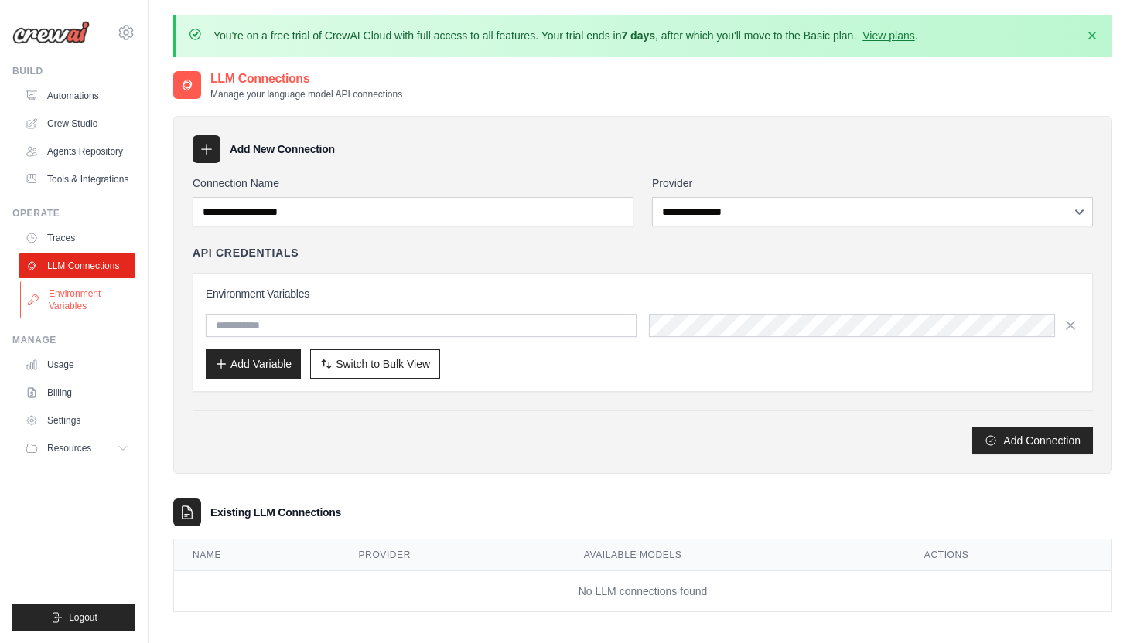
click at [63, 302] on link "Environment Variables" at bounding box center [78, 300] width 117 height 37
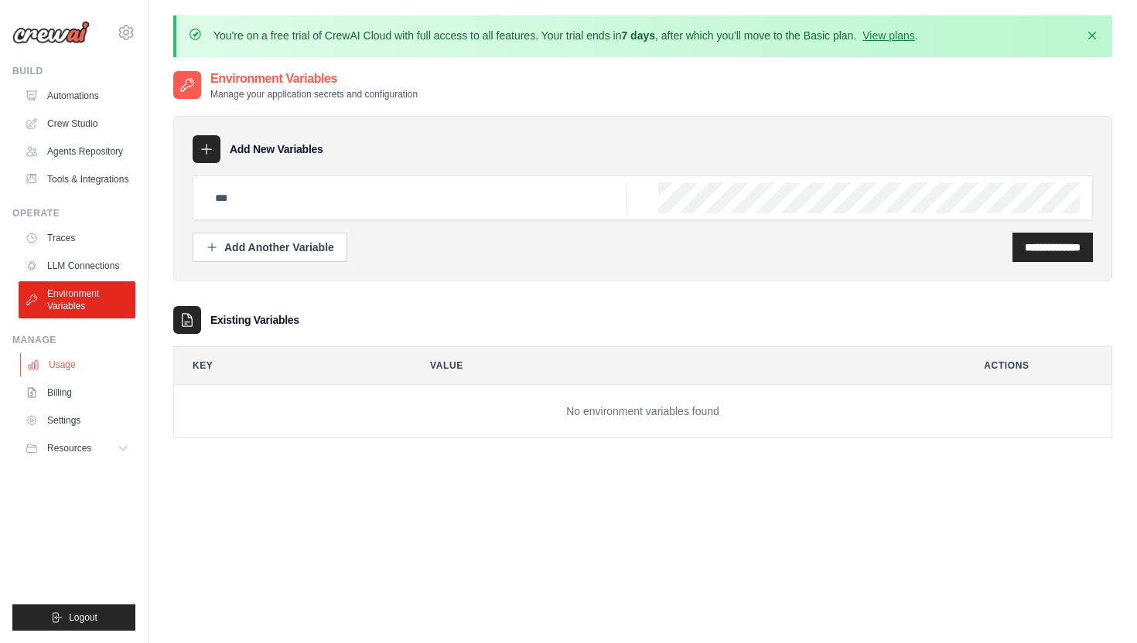
click at [60, 362] on link "Usage" at bounding box center [78, 365] width 117 height 25
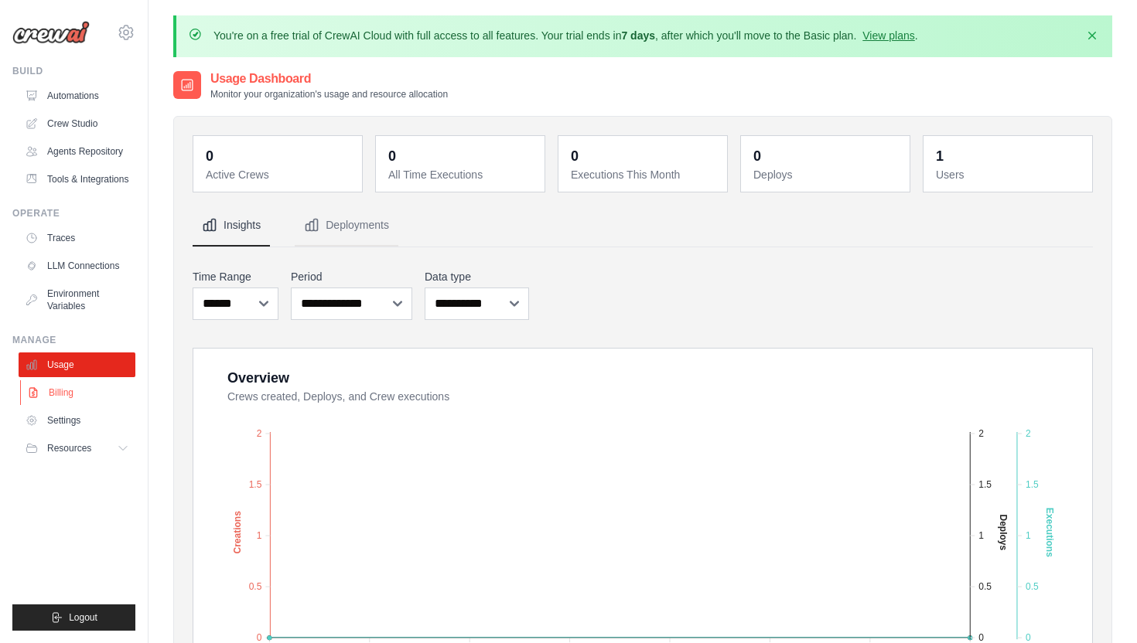
click at [75, 392] on link "Billing" at bounding box center [78, 393] width 117 height 25
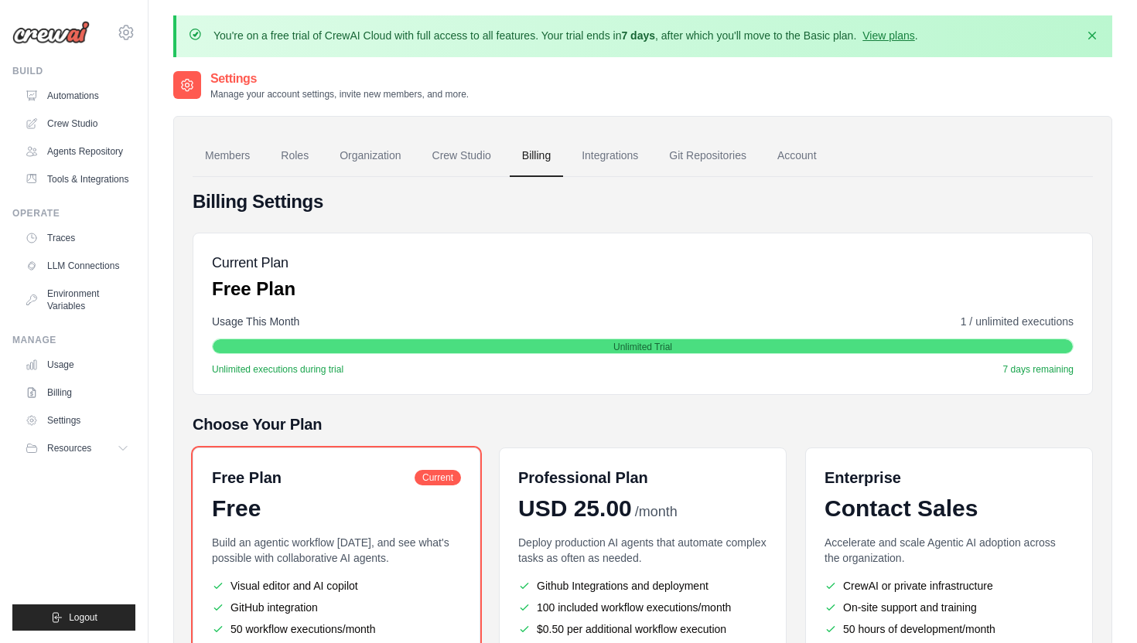
click at [176, 396] on div "Members Roles Organization Crew Studio Billing Integrations Git Repositories Ac…" at bounding box center [642, 443] width 939 height 655
click at [71, 121] on link "Crew Studio" at bounding box center [78, 123] width 117 height 25
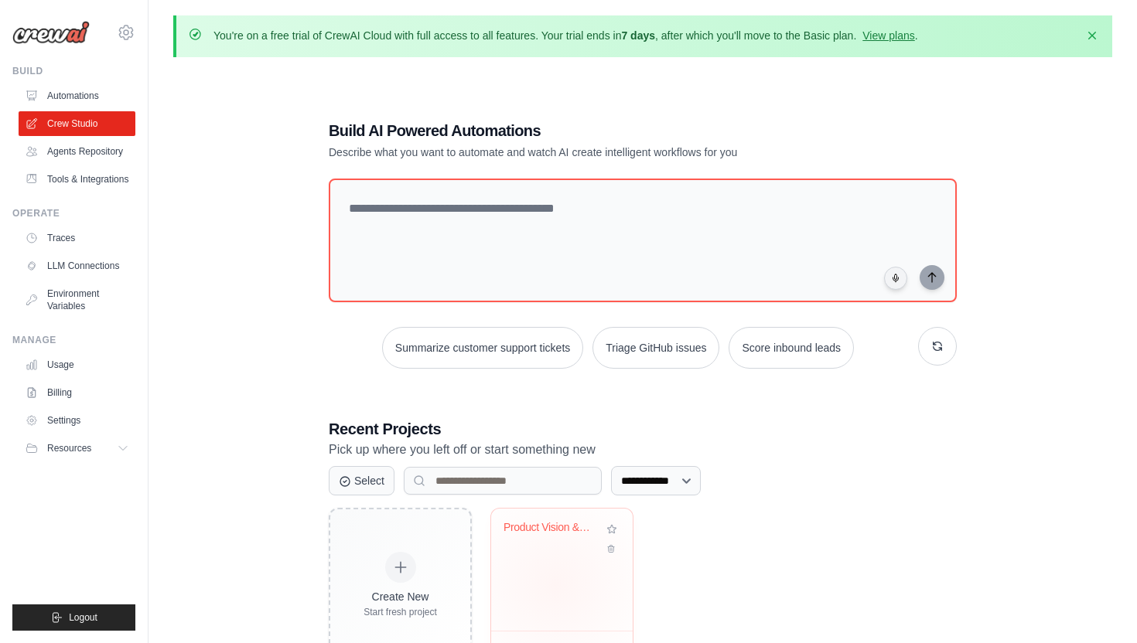
click at [555, 585] on div "Product Vision & Development Pipeli..." at bounding box center [562, 570] width 142 height 122
click at [67, 97] on link "Automations" at bounding box center [78, 96] width 117 height 25
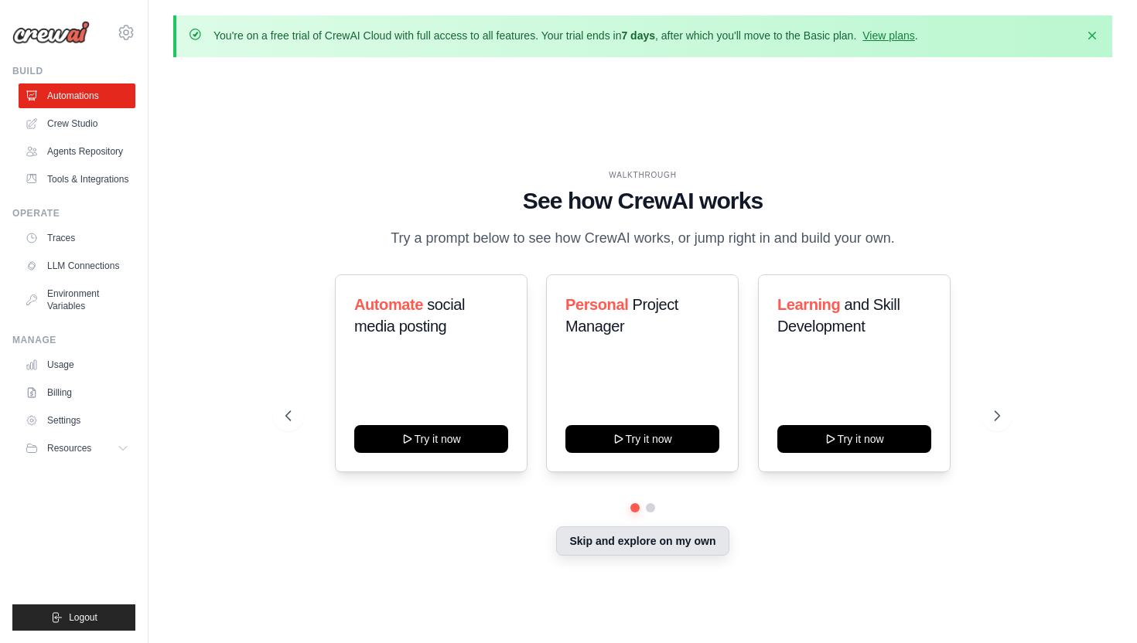
click at [680, 546] on button "Skip and explore on my own" at bounding box center [642, 541] width 172 height 29
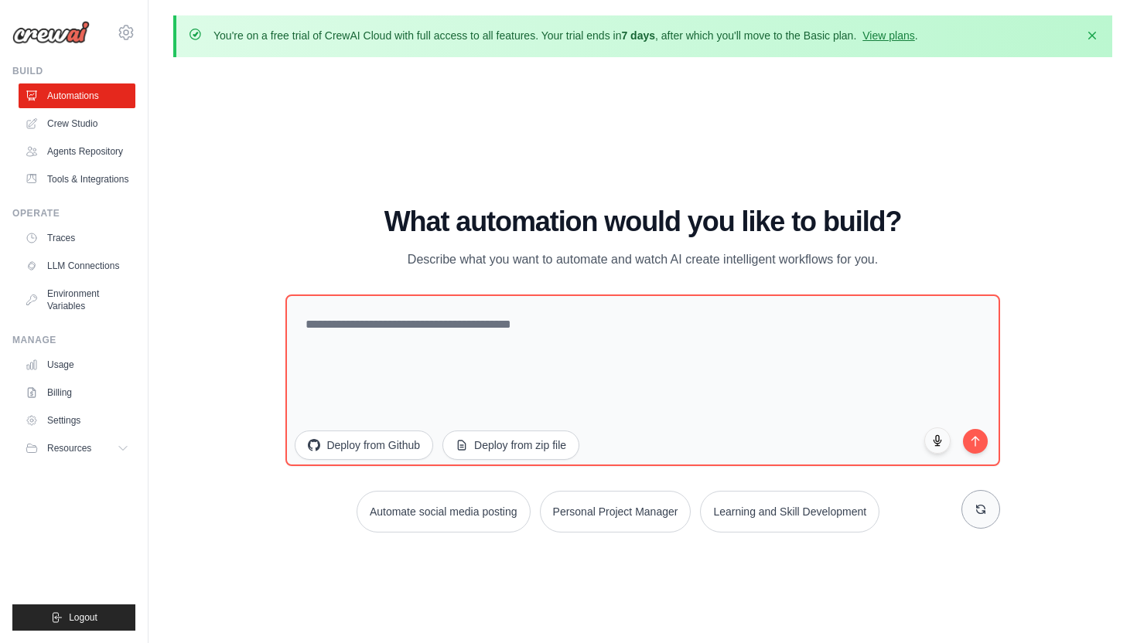
click at [987, 510] on button at bounding box center [980, 509] width 39 height 39
click at [984, 510] on icon at bounding box center [980, 510] width 9 height 9
click at [975, 509] on icon at bounding box center [981, 510] width 12 height 12
click at [975, 508] on icon at bounding box center [981, 510] width 12 height 12
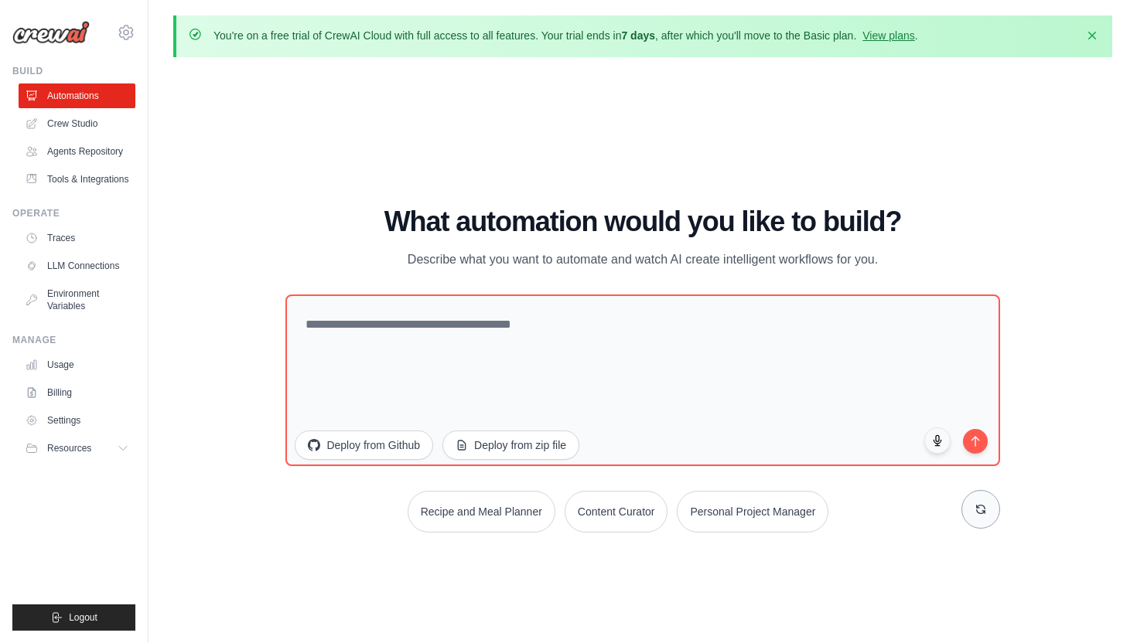
click at [975, 508] on icon at bounding box center [981, 510] width 12 height 12
click at [578, 184] on div "WALKTHROUGH See how CrewAI works Try a prompt below to see how CrewAI works, or…" at bounding box center [642, 376] width 939 height 613
click at [971, 500] on button at bounding box center [980, 509] width 39 height 39
click at [975, 504] on icon at bounding box center [981, 510] width 12 height 12
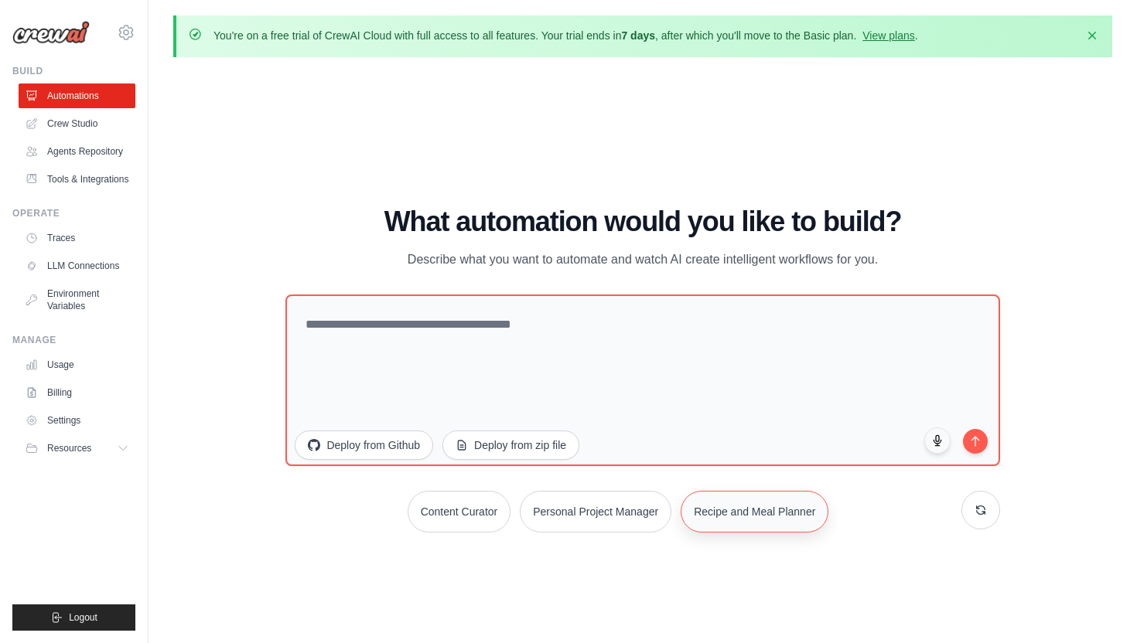
click at [776, 520] on button "Recipe and Meal Planner" at bounding box center [755, 512] width 148 height 42
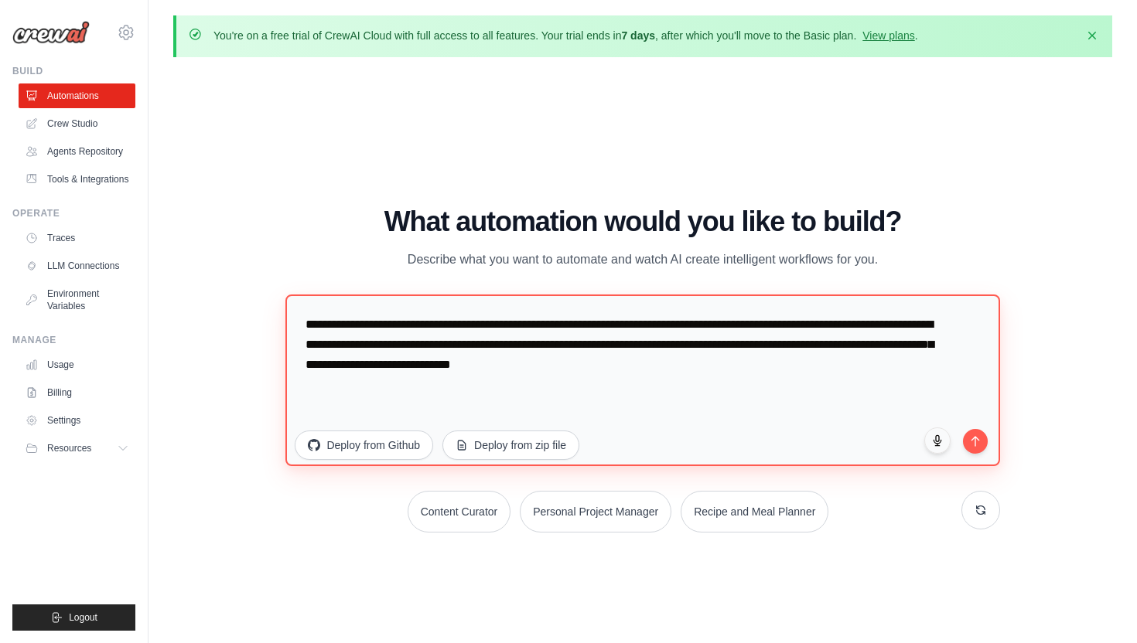
click at [550, 368] on textarea "**********" at bounding box center [642, 381] width 714 height 172
click at [819, 367] on textarea "**********" at bounding box center [642, 381] width 714 height 172
type textarea "**********"
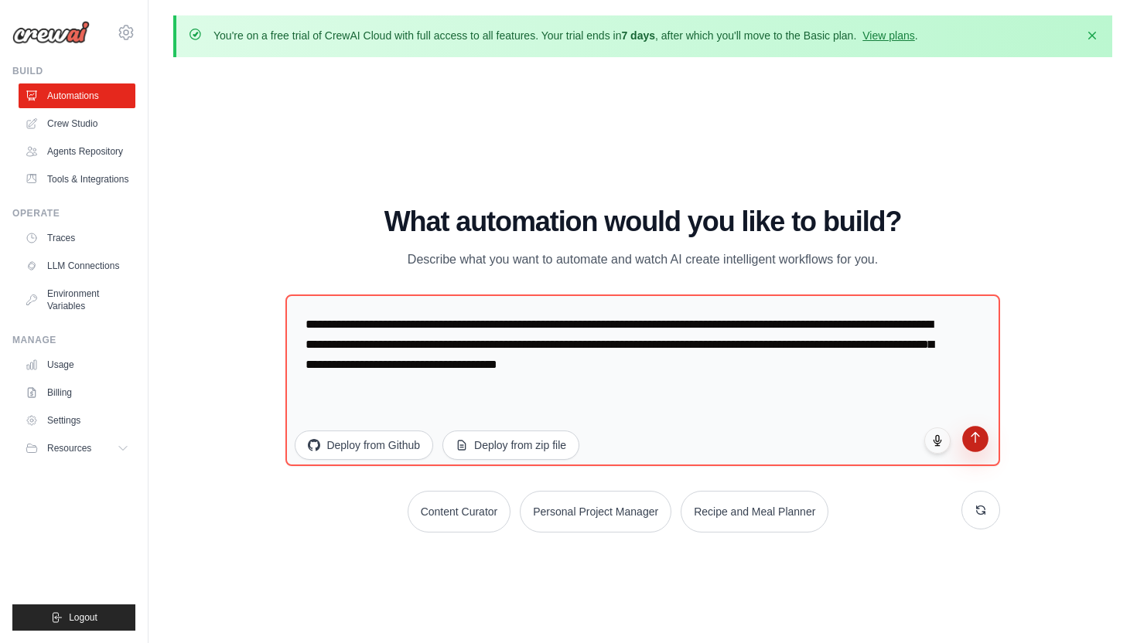
click at [972, 444] on button "submit" at bounding box center [975, 439] width 26 height 26
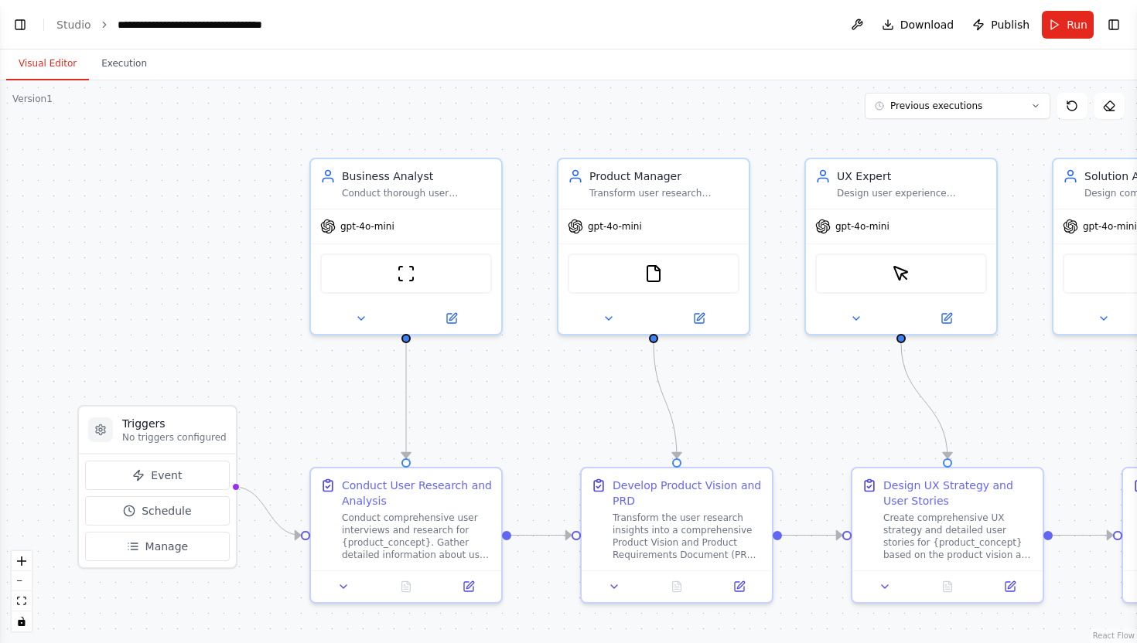
scroll to position [940, 0]
click at [1118, 26] on button "Toggle Right Sidebar" at bounding box center [1114, 25] width 22 height 22
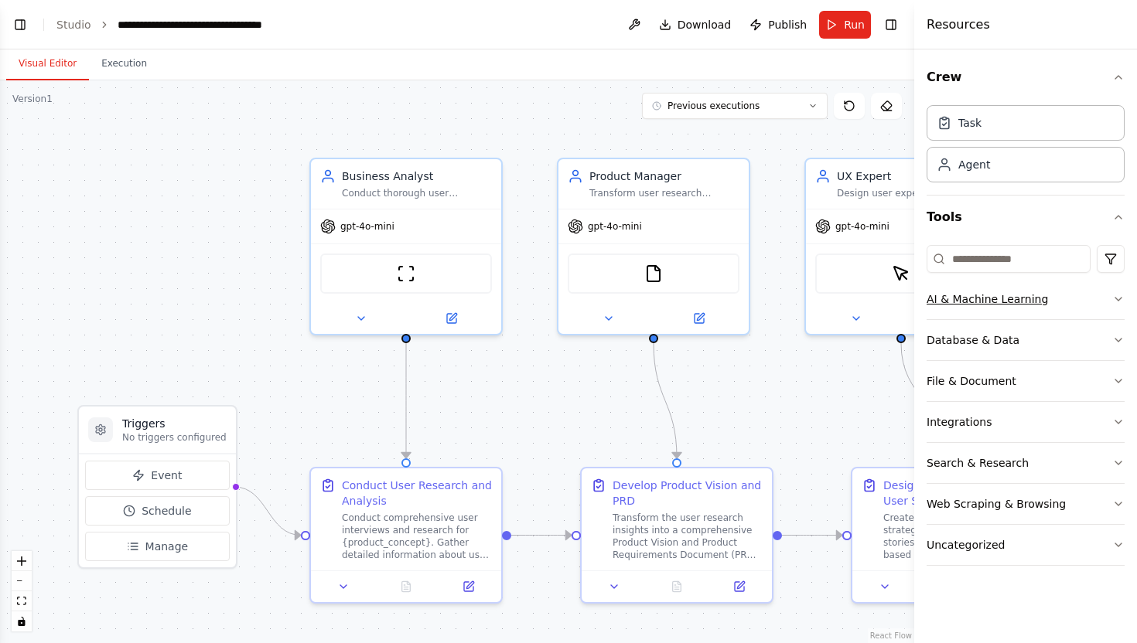
click at [1119, 300] on icon "button" at bounding box center [1118, 299] width 6 height 3
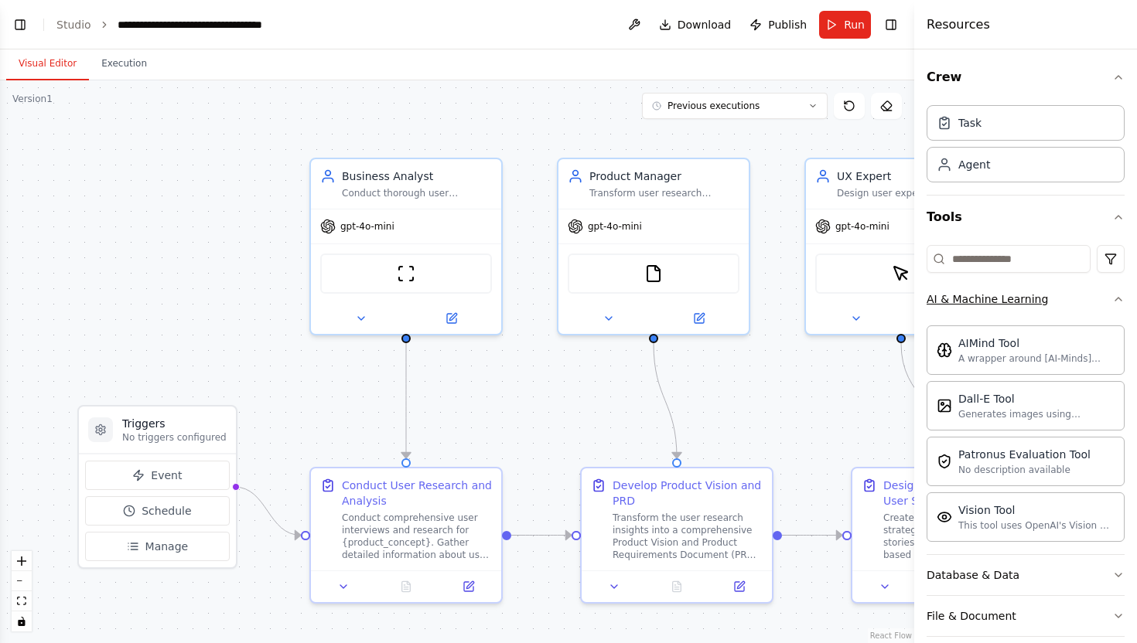
click at [1117, 292] on button "AI & Machine Learning" at bounding box center [1026, 299] width 198 height 40
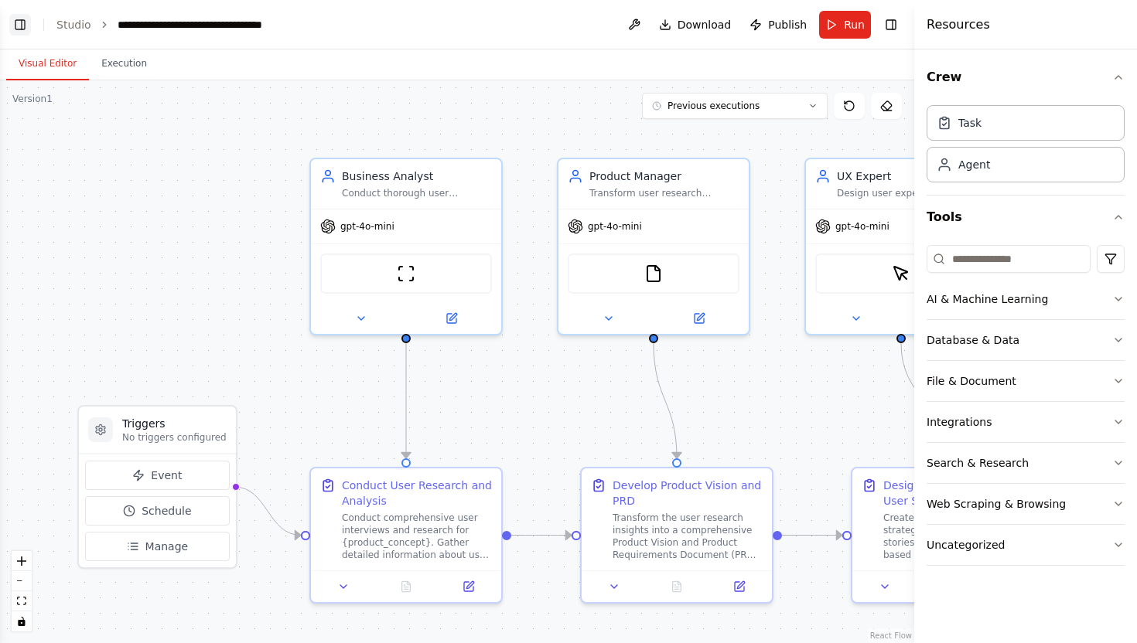
click at [22, 29] on button "Toggle Left Sidebar" at bounding box center [20, 25] width 22 height 22
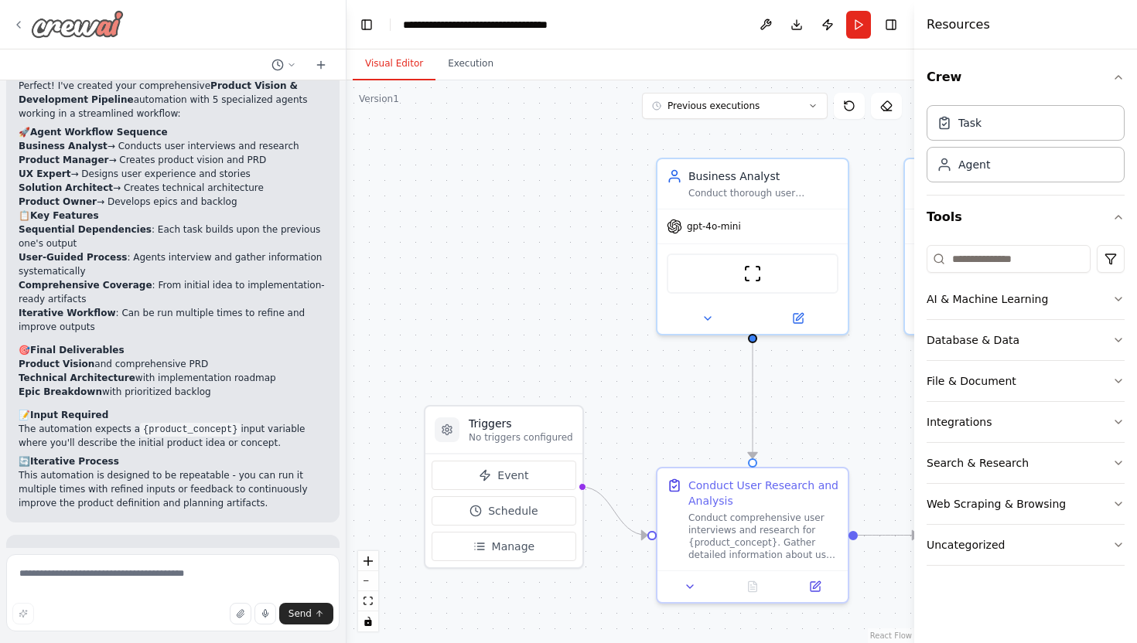
click at [17, 26] on icon at bounding box center [18, 25] width 12 height 12
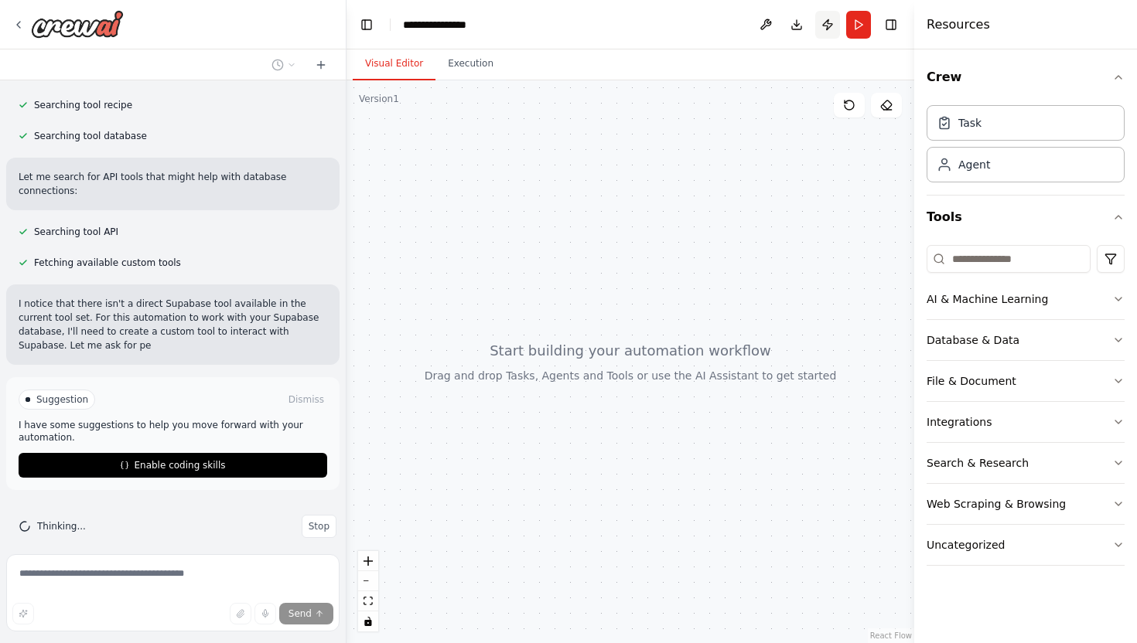
scroll to position [345, 0]
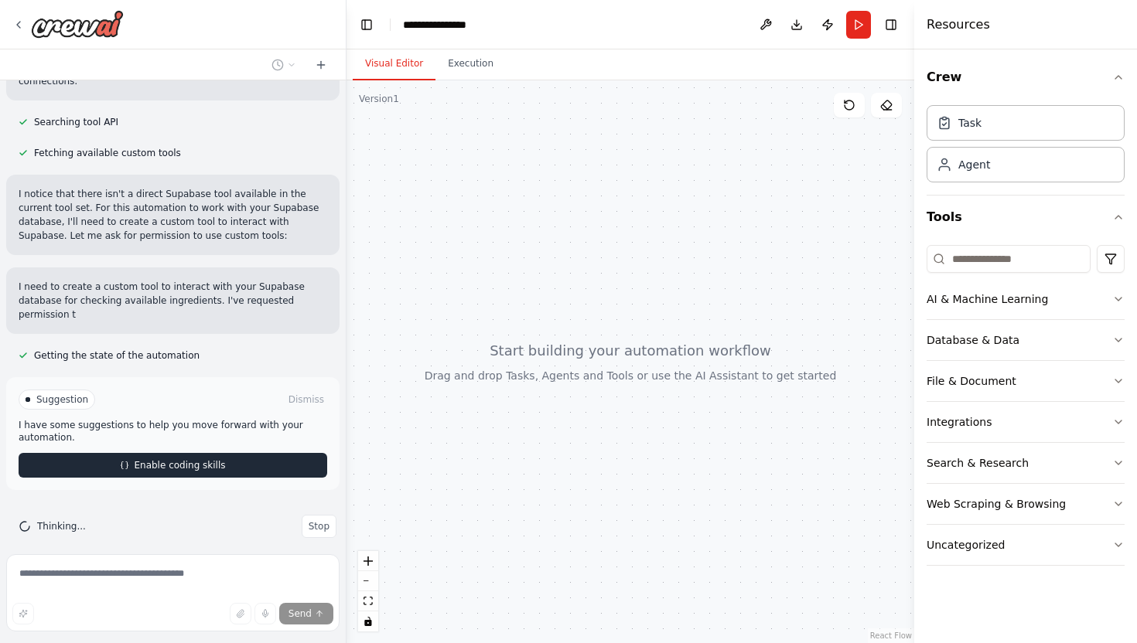
click at [145, 459] on span "Enable coding skills" at bounding box center [179, 465] width 91 height 12
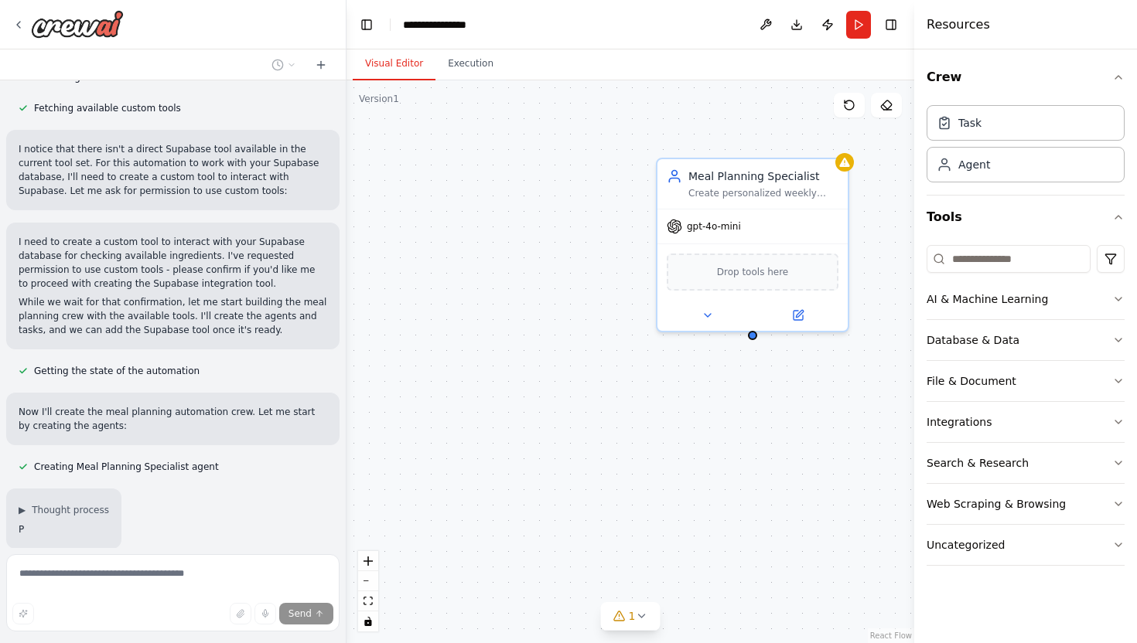
scroll to position [588, 0]
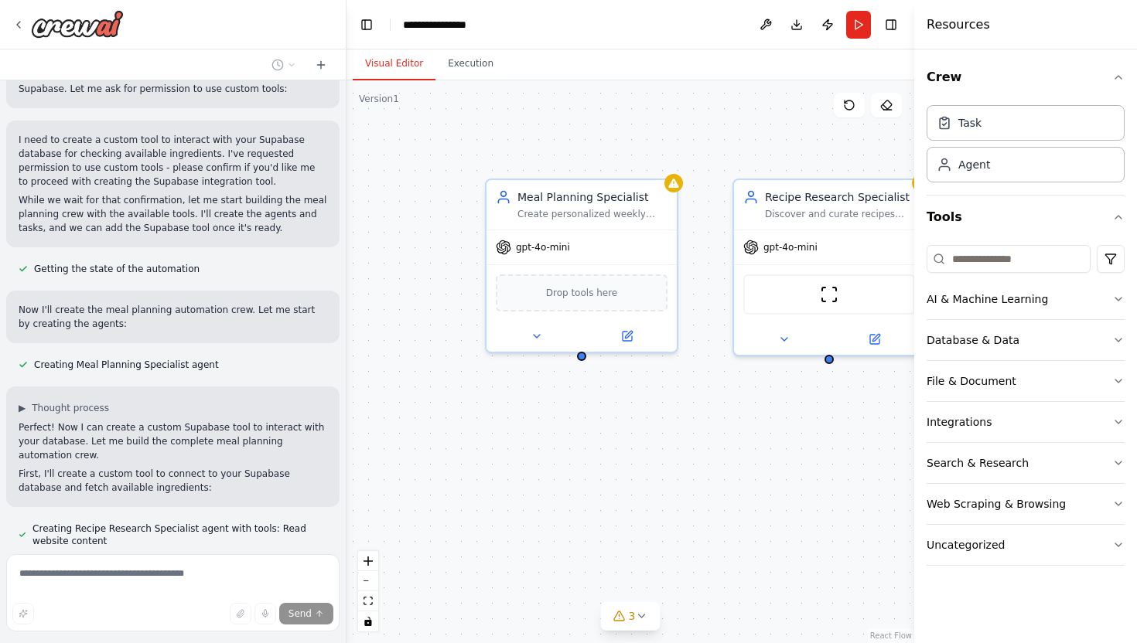
drag, startPoint x: 690, startPoint y: 488, endPoint x: 514, endPoint y: 507, distance: 176.6
click at [514, 508] on div "Meal Planning Specialist Create personalized weekly meal plans based on {dietar…" at bounding box center [630, 361] width 568 height 563
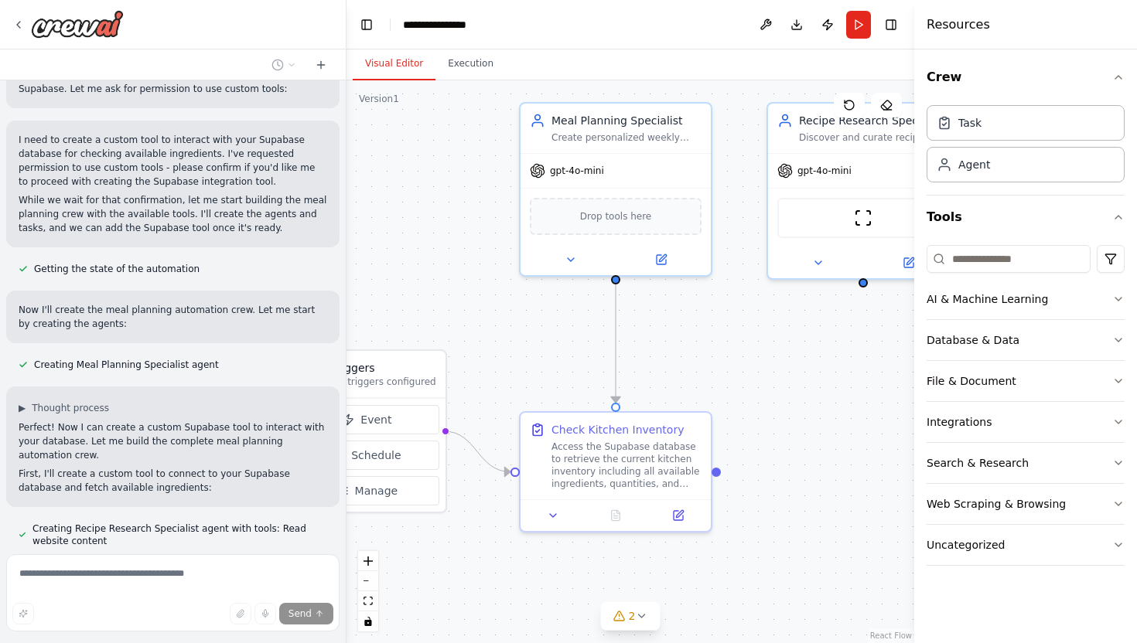
drag, startPoint x: 794, startPoint y: 474, endPoint x: 832, endPoint y: 398, distance: 85.1
click at [832, 398] on div ".deletable-edge-delete-btn { width: 20px; height: 20px; border: 0px solid #ffff…" at bounding box center [630, 361] width 568 height 563
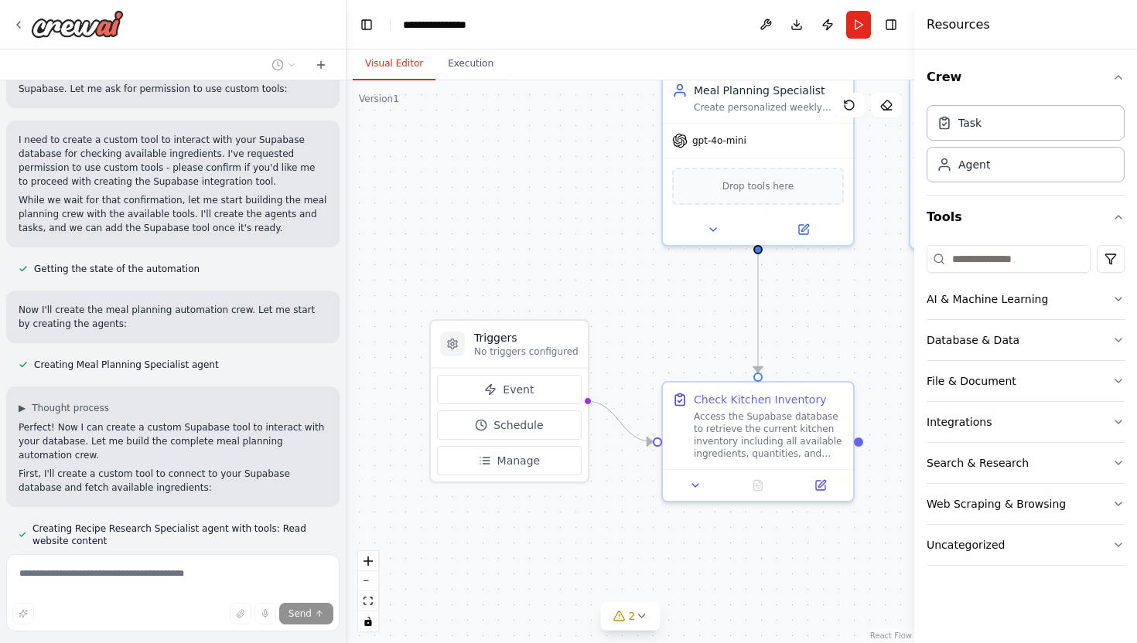
drag, startPoint x: 514, startPoint y: 343, endPoint x: 656, endPoint y: 312, distance: 145.5
click at [656, 312] on div ".deletable-edge-delete-btn { width: 20px; height: 20px; border: 0px solid #ffff…" at bounding box center [630, 361] width 568 height 563
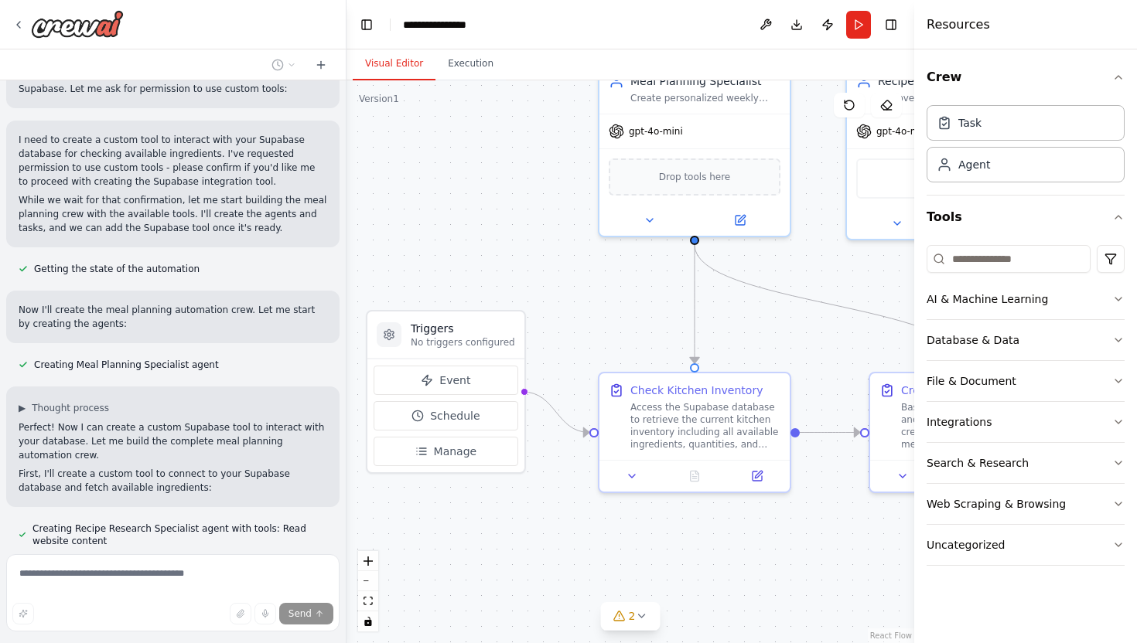
drag, startPoint x: 702, startPoint y: 336, endPoint x: 638, endPoint y: 323, distance: 64.6
click at [638, 326] on div ".deletable-edge-delete-btn { width: 20px; height: 20px; border: 0px solid #ffff…" at bounding box center [630, 361] width 568 height 563
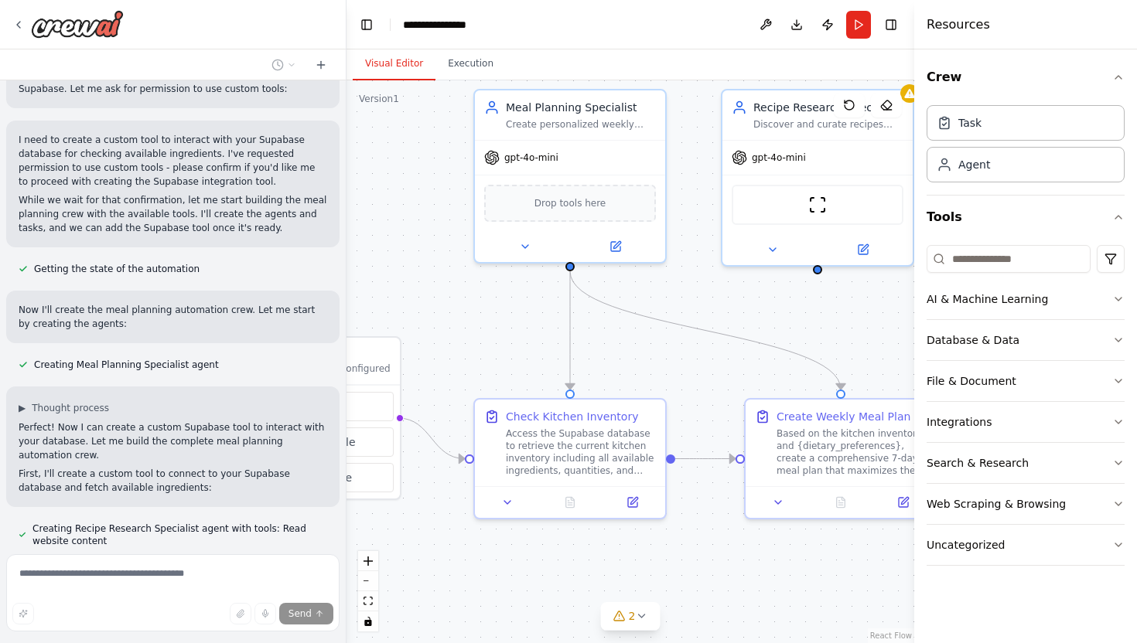
drag, startPoint x: 794, startPoint y: 340, endPoint x: 669, endPoint y: 367, distance: 127.3
click at [669, 367] on div ".deletable-edge-delete-btn { width: 20px; height: 20px; border: 0px solid #ffff…" at bounding box center [630, 361] width 568 height 563
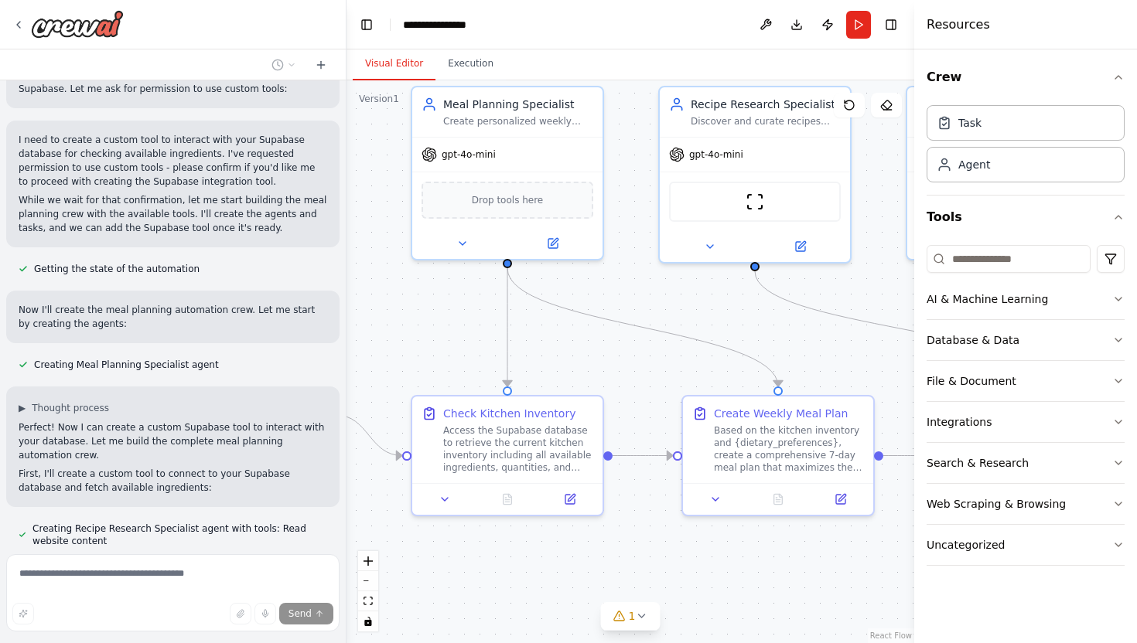
drag, startPoint x: 825, startPoint y: 329, endPoint x: 763, endPoint y: 326, distance: 62.7
click at [763, 326] on div ".deletable-edge-delete-btn { width: 20px; height: 20px; border: 0px solid #ffff…" at bounding box center [630, 361] width 568 height 563
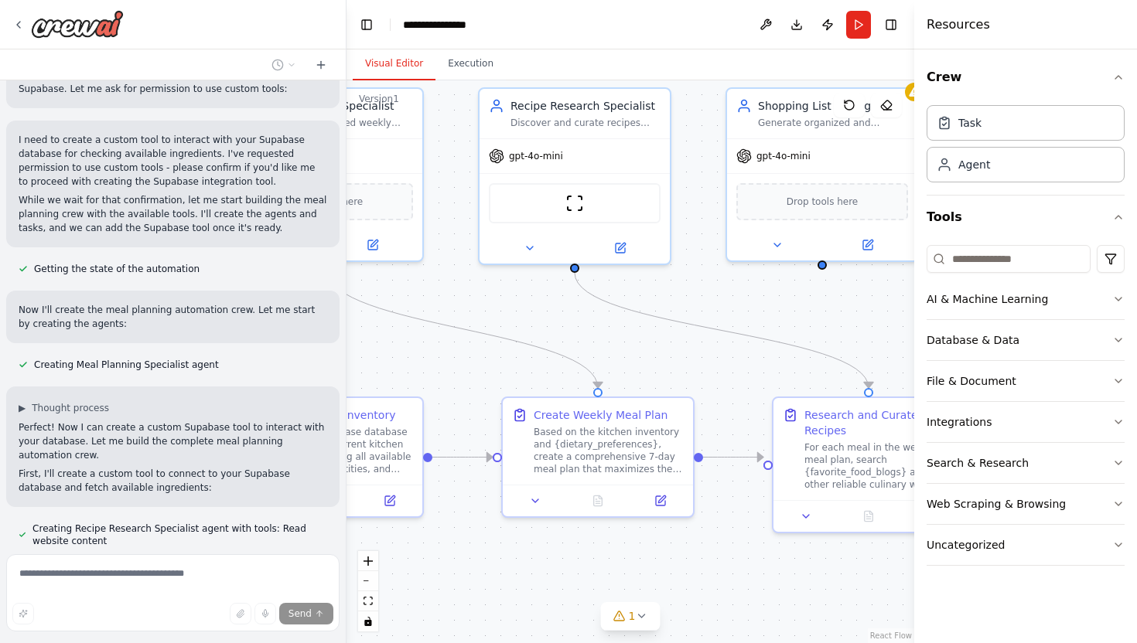
drag, startPoint x: 866, startPoint y: 353, endPoint x: 681, endPoint y: 356, distance: 184.9
click at [681, 356] on div ".deletable-edge-delete-btn { width: 20px; height: 20px; border: 0px solid #ffff…" at bounding box center [630, 361] width 568 height 563
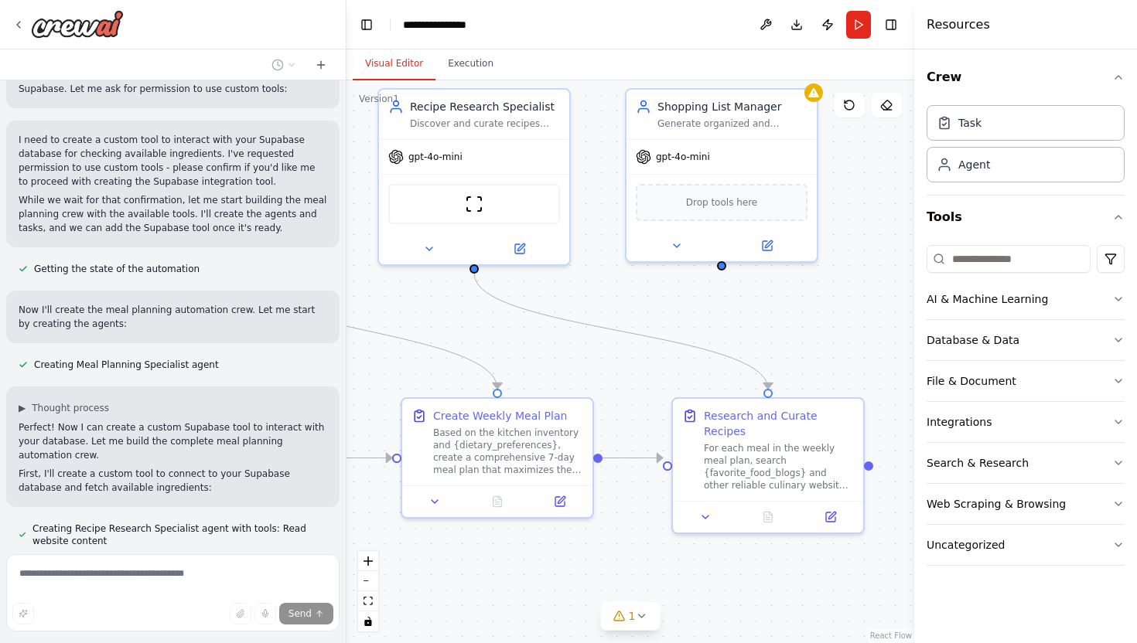
drag, startPoint x: 739, startPoint y: 387, endPoint x: 630, endPoint y: 387, distance: 109.1
click at [630, 387] on div ".deletable-edge-delete-btn { width: 20px; height: 20px; border: 0px solid #ffff…" at bounding box center [630, 361] width 568 height 563
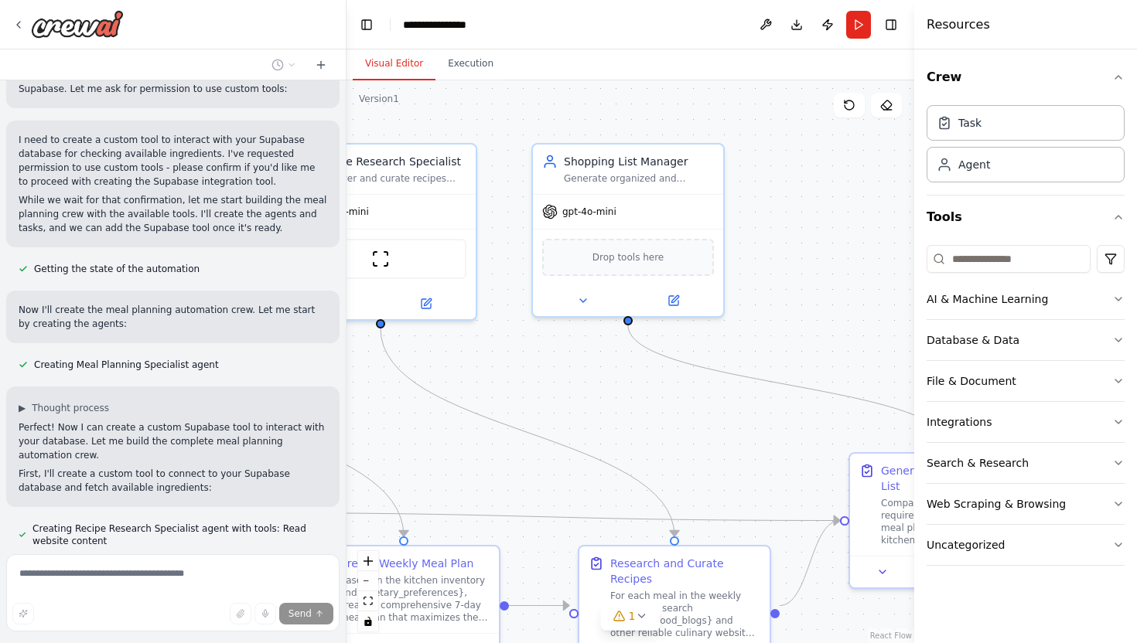
drag, startPoint x: 817, startPoint y: 333, endPoint x: 736, endPoint y: 388, distance: 97.4
click at [736, 388] on div ".deletable-edge-delete-btn { width: 20px; height: 20px; border: 0px solid #ffff…" at bounding box center [630, 361] width 568 height 563
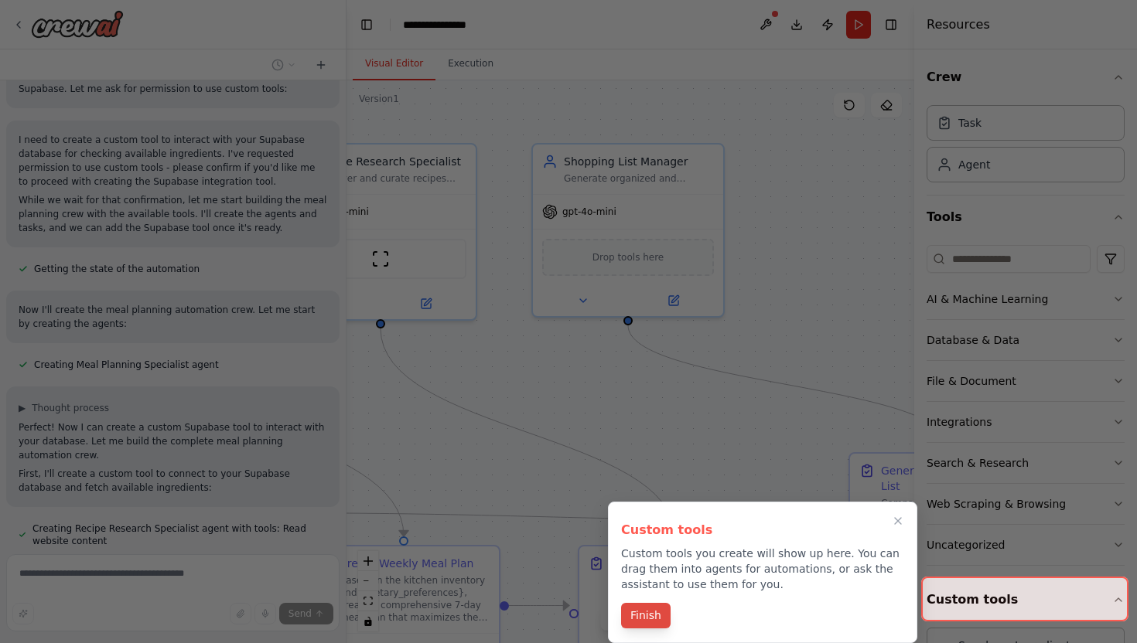
click at [650, 623] on button "Finish" at bounding box center [645, 616] width 49 height 26
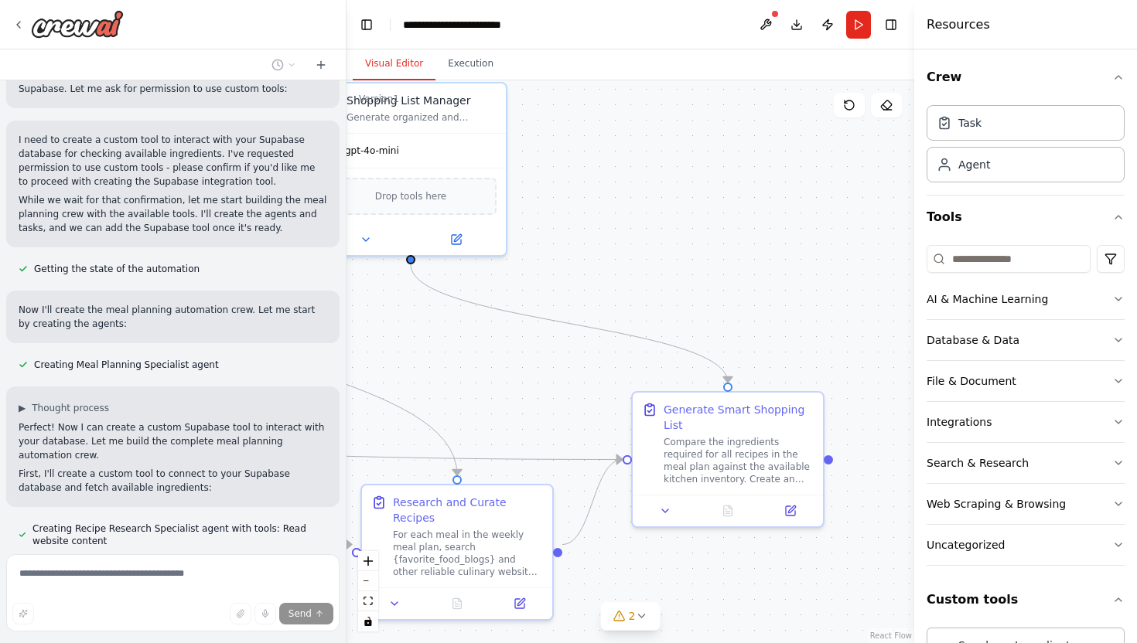
drag, startPoint x: 704, startPoint y: 431, endPoint x: 486, endPoint y: 370, distance: 225.8
click at [486, 370] on div ".deletable-edge-delete-btn { width: 20px; height: 20px; border: 0px solid #ffff…" at bounding box center [630, 361] width 568 height 563
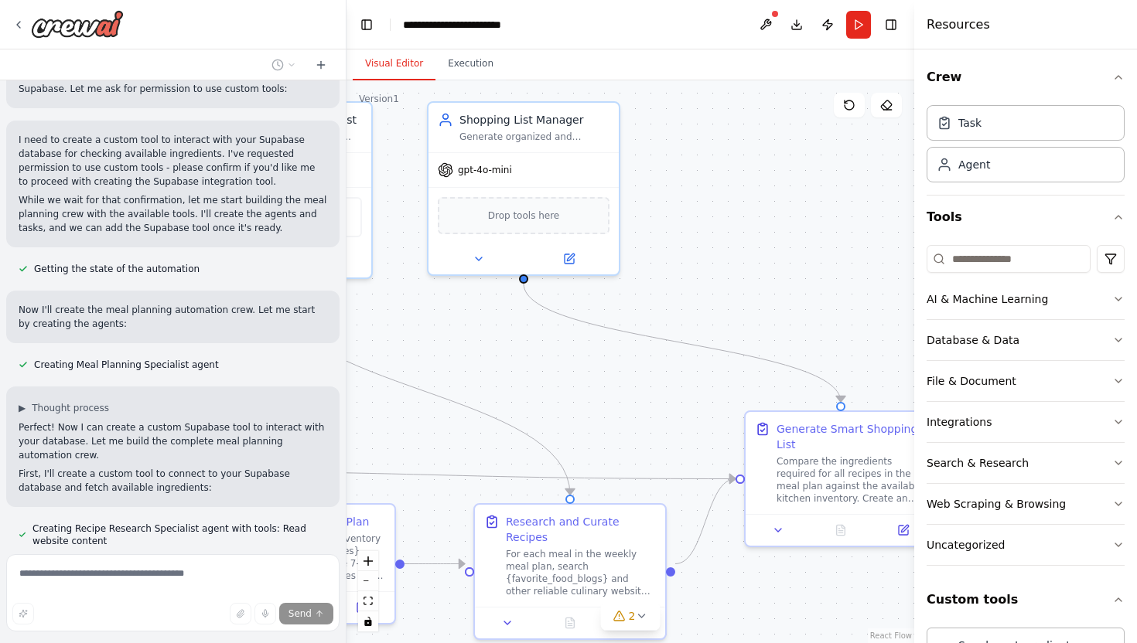
drag, startPoint x: 486, startPoint y: 381, endPoint x: 678, endPoint y: 420, distance: 196.4
click at [678, 420] on div ".deletable-edge-delete-btn { width: 20px; height: 20px; border: 0px solid #ffff…" at bounding box center [630, 361] width 568 height 563
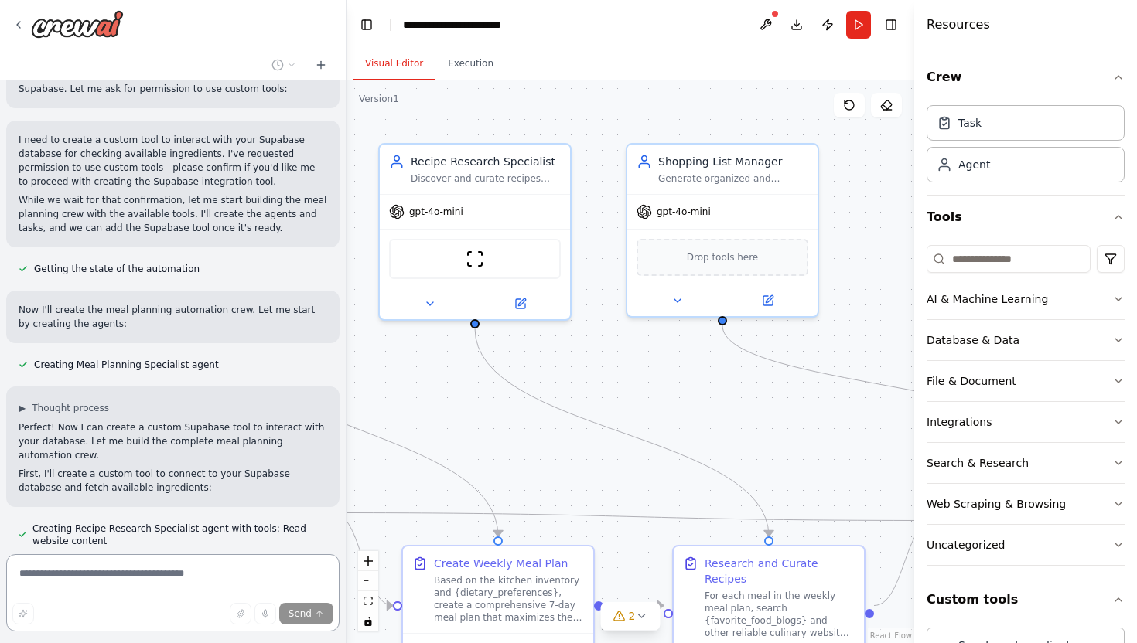
drag, startPoint x: 511, startPoint y: 360, endPoint x: 631, endPoint y: 383, distance: 122.0
click at [631, 383] on div ".deletable-edge-delete-btn { width: 20px; height: 20px; border: 0px solid #ffff…" at bounding box center [630, 361] width 568 height 563
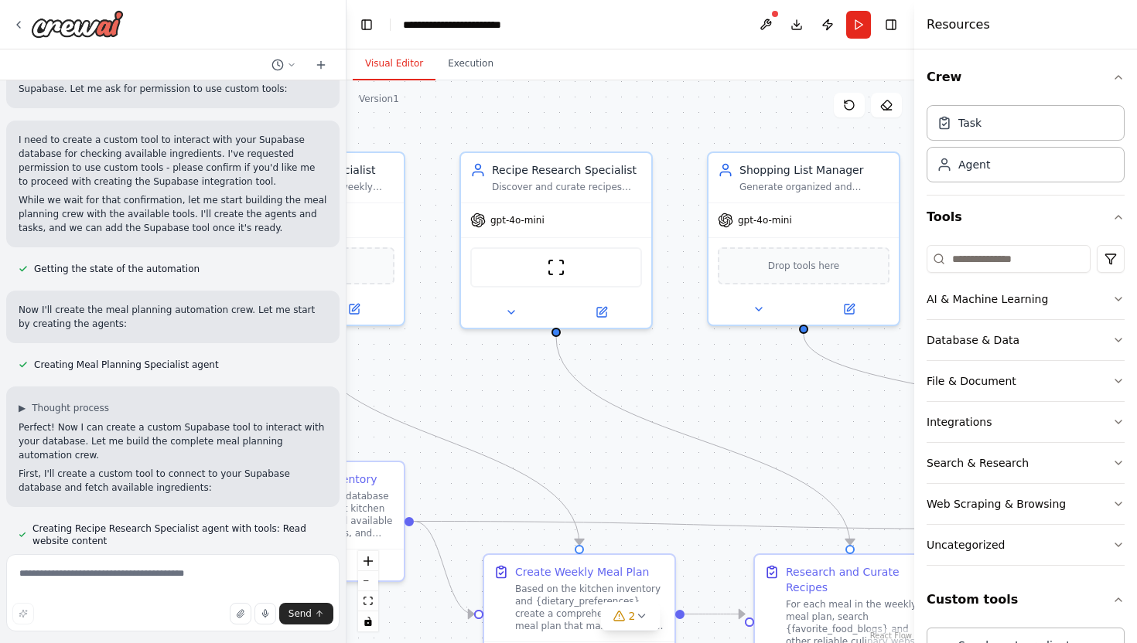
drag, startPoint x: 418, startPoint y: 375, endPoint x: 499, endPoint y: 384, distance: 80.9
click at [499, 384] on div ".deletable-edge-delete-btn { width: 20px; height: 20px; border: 0px solid #ffff…" at bounding box center [630, 361] width 568 height 563
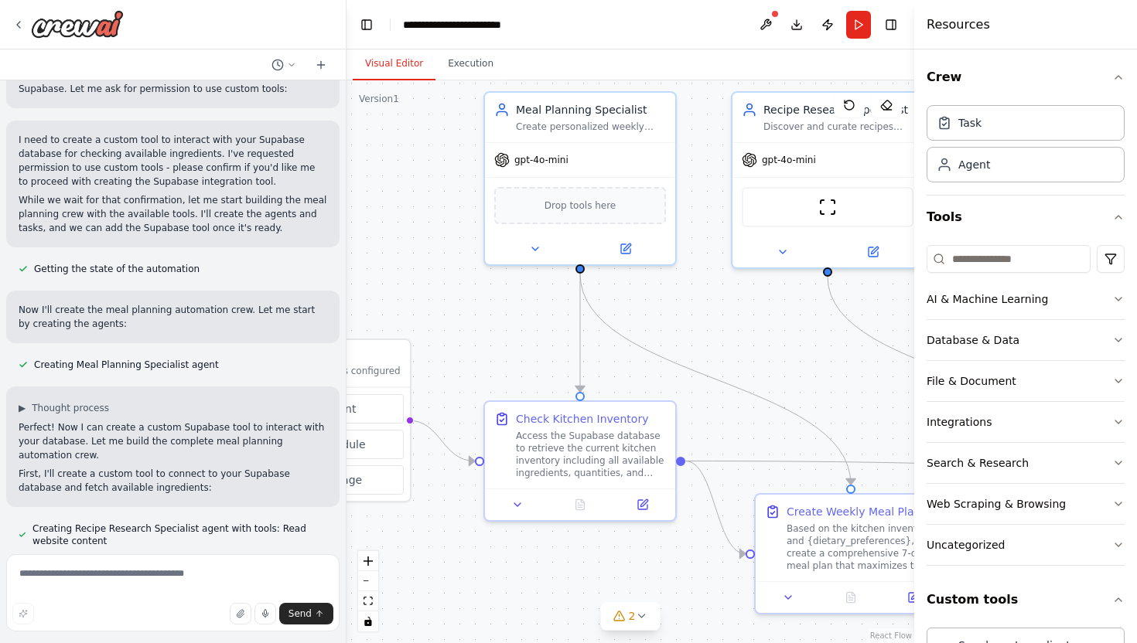
drag, startPoint x: 445, startPoint y: 367, endPoint x: 717, endPoint y: 306, distance: 278.1
click at [717, 306] on div ".deletable-edge-delete-btn { width: 20px; height: 20px; border: 0px solid #ffff…" at bounding box center [630, 361] width 568 height 563
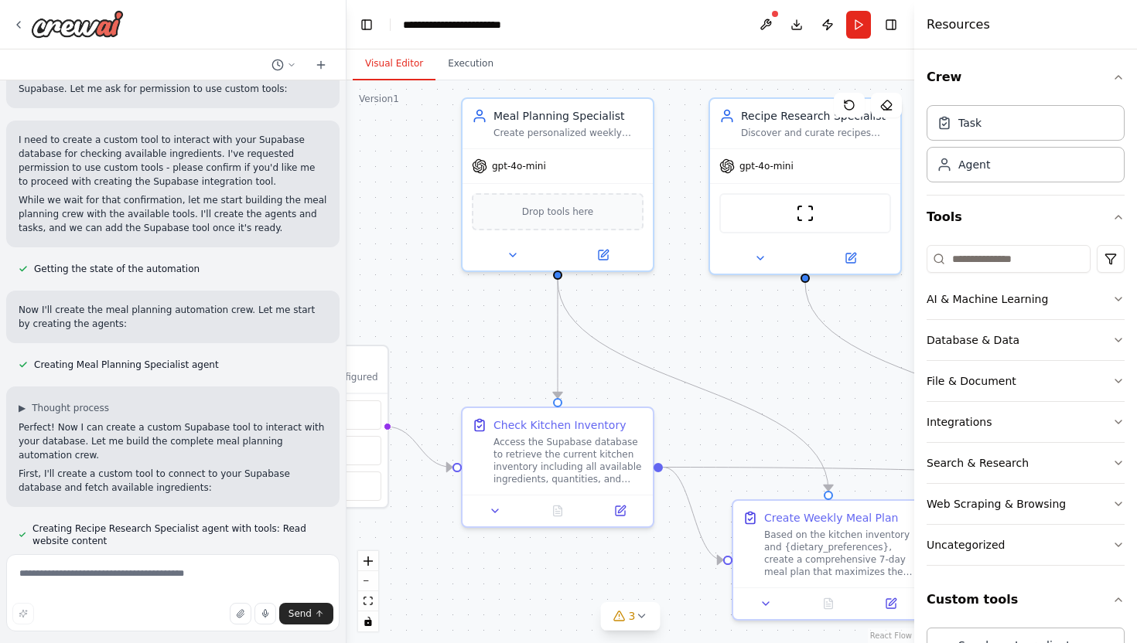
drag, startPoint x: 510, startPoint y: 347, endPoint x: 488, endPoint y: 352, distance: 22.9
click at [488, 353] on div ".deletable-edge-delete-btn { width: 20px; height: 20px; border: 0px solid #ffff…" at bounding box center [630, 361] width 568 height 563
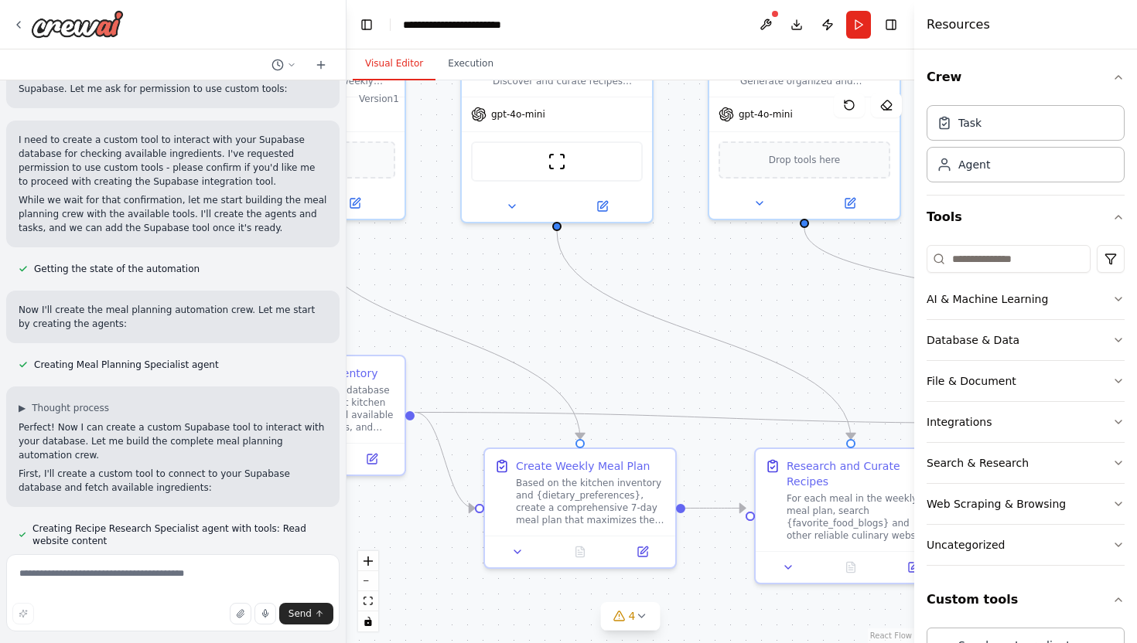
drag, startPoint x: 829, startPoint y: 412, endPoint x: 527, endPoint y: 347, distance: 309.3
click at [527, 347] on div ".deletable-edge-delete-btn { width: 20px; height: 20px; border: 0px solid #ffff…" at bounding box center [630, 361] width 568 height 563
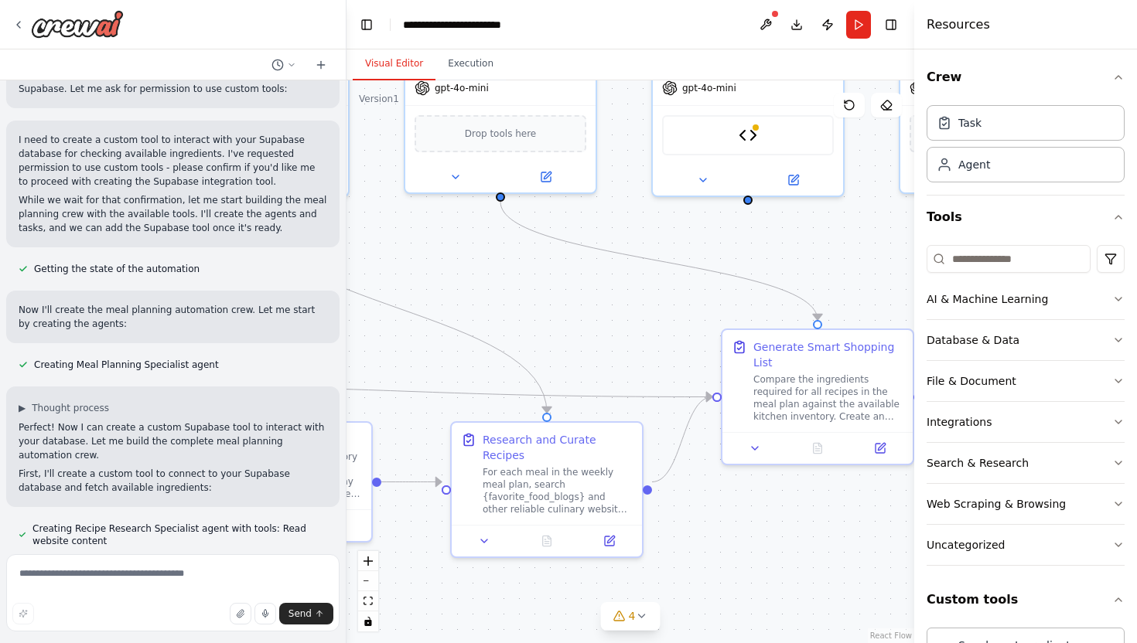
drag, startPoint x: 798, startPoint y: 336, endPoint x: 534, endPoint y: 322, distance: 264.9
click at [534, 322] on div ".deletable-edge-delete-btn { width: 20px; height: 20px; border: 0px solid #ffff…" at bounding box center [630, 361] width 568 height 563
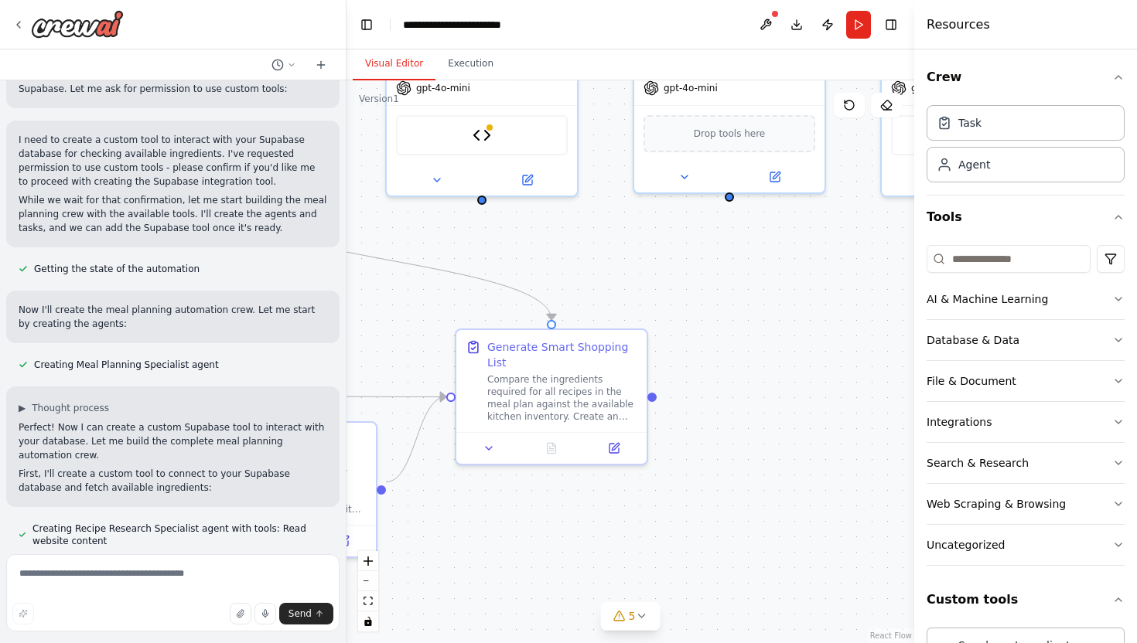
drag, startPoint x: 824, startPoint y: 283, endPoint x: 534, endPoint y: 288, distance: 289.3
click at [534, 288] on div ".deletable-edge-delete-btn { width: 20px; height: 20px; border: 0px solid #ffff…" at bounding box center [630, 361] width 568 height 563
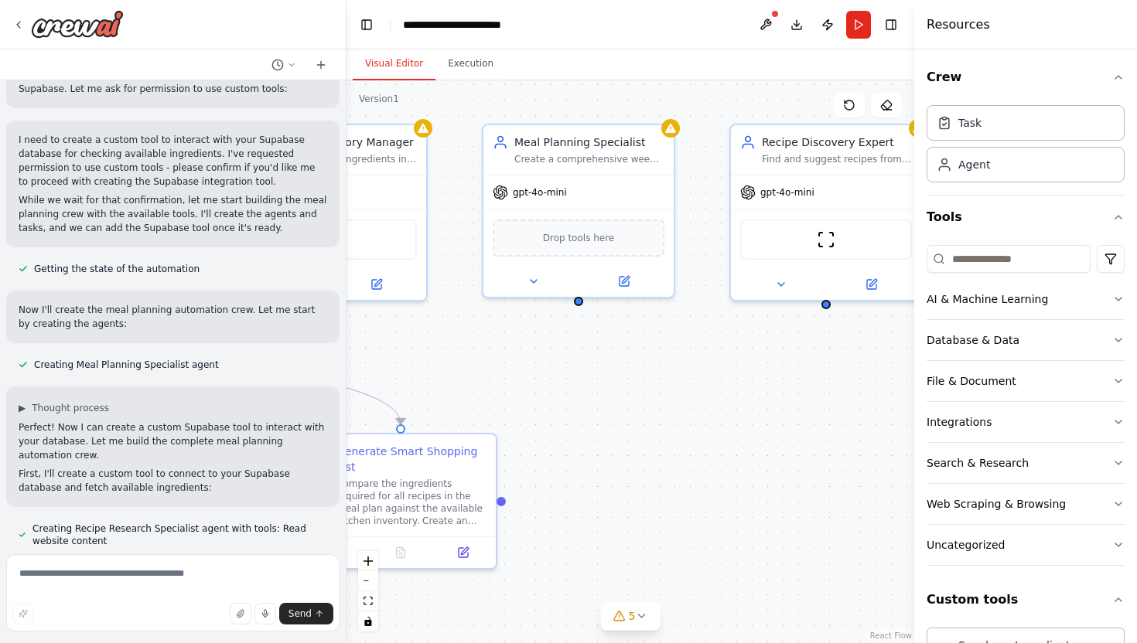
drag, startPoint x: 802, startPoint y: 308, endPoint x: 674, endPoint y: 416, distance: 167.4
click at [674, 416] on div ".deletable-edge-delete-btn { width: 20px; height: 20px; border: 0px solid #ffff…" at bounding box center [630, 361] width 568 height 563
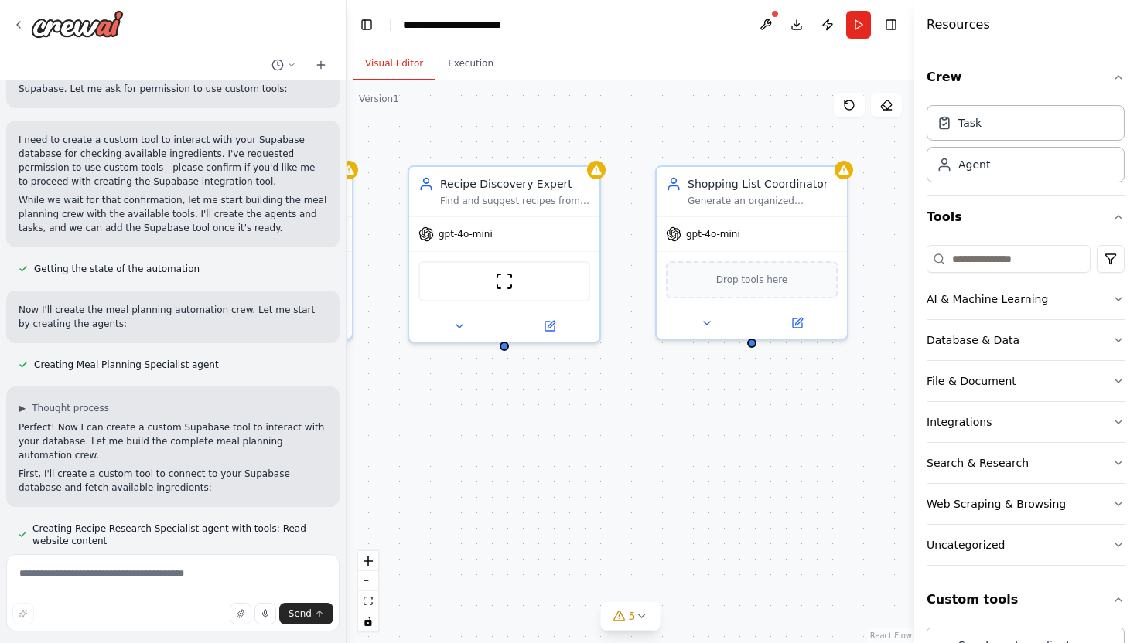
drag, startPoint x: 811, startPoint y: 418, endPoint x: 504, endPoint y: 452, distance: 308.9
click at [504, 453] on div ".deletable-edge-delete-btn { width: 20px; height: 20px; border: 0px solid #ffff…" at bounding box center [630, 361] width 568 height 563
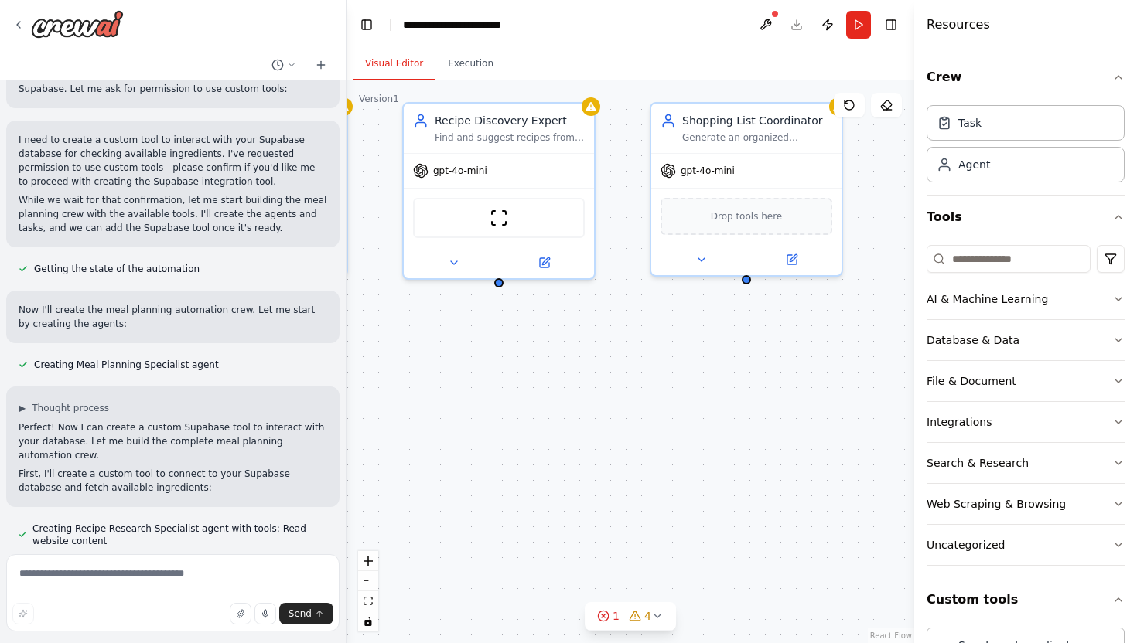
drag, startPoint x: 733, startPoint y: 461, endPoint x: 726, endPoint y: 398, distance: 63.8
click at [728, 398] on div ".deletable-edge-delete-btn { width: 20px; height: 20px; border: 0px solid #ffff…" at bounding box center [630, 361] width 568 height 563
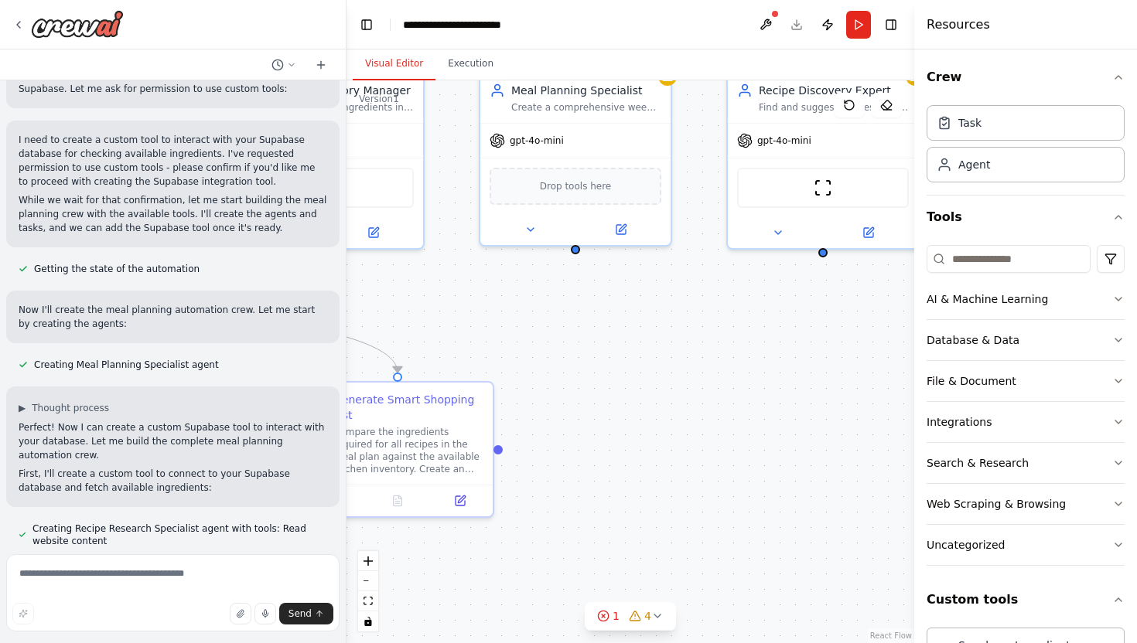
drag, startPoint x: 485, startPoint y: 416, endPoint x: 815, endPoint y: 388, distance: 331.4
click at [815, 388] on div ".deletable-edge-delete-btn { width: 20px; height: 20px; border: 0px solid #ffff…" at bounding box center [630, 361] width 568 height 563
click at [367, 597] on icon "fit view" at bounding box center [368, 601] width 9 height 9
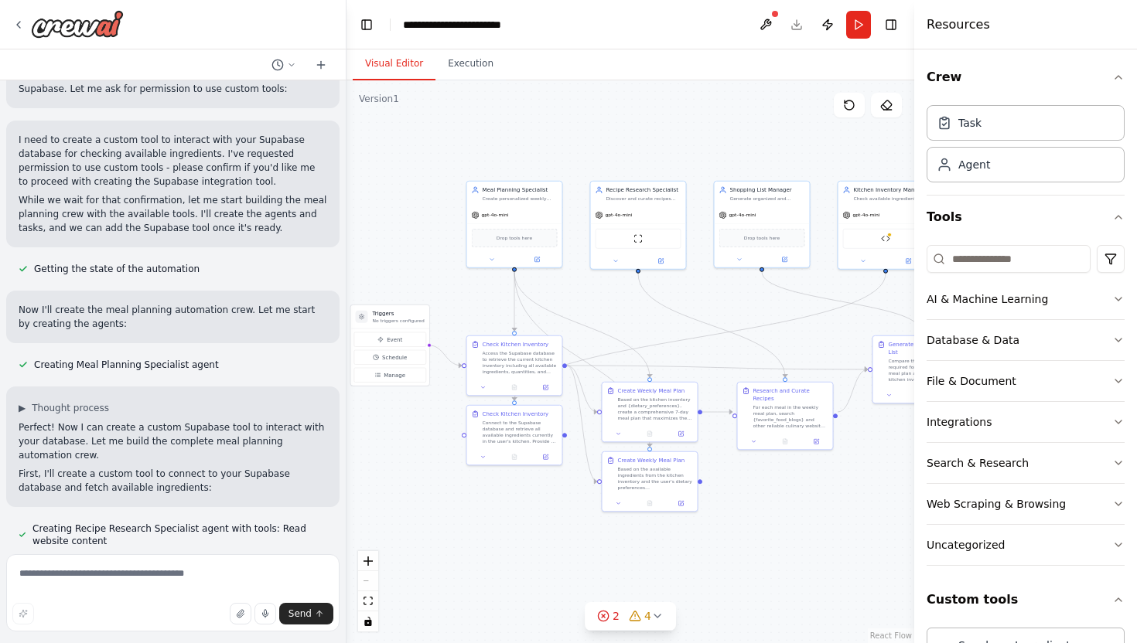
drag, startPoint x: 585, startPoint y: 533, endPoint x: 785, endPoint y: 494, distance: 204.0
click at [785, 494] on div ".deletable-edge-delete-btn { width: 20px; height: 20px; border: 0px solid #ffff…" at bounding box center [630, 361] width 568 height 563
click at [494, 565] on div ".deletable-edge-delete-btn { width: 20px; height: 20px; border: 0px solid #ffff…" at bounding box center [630, 361] width 568 height 563
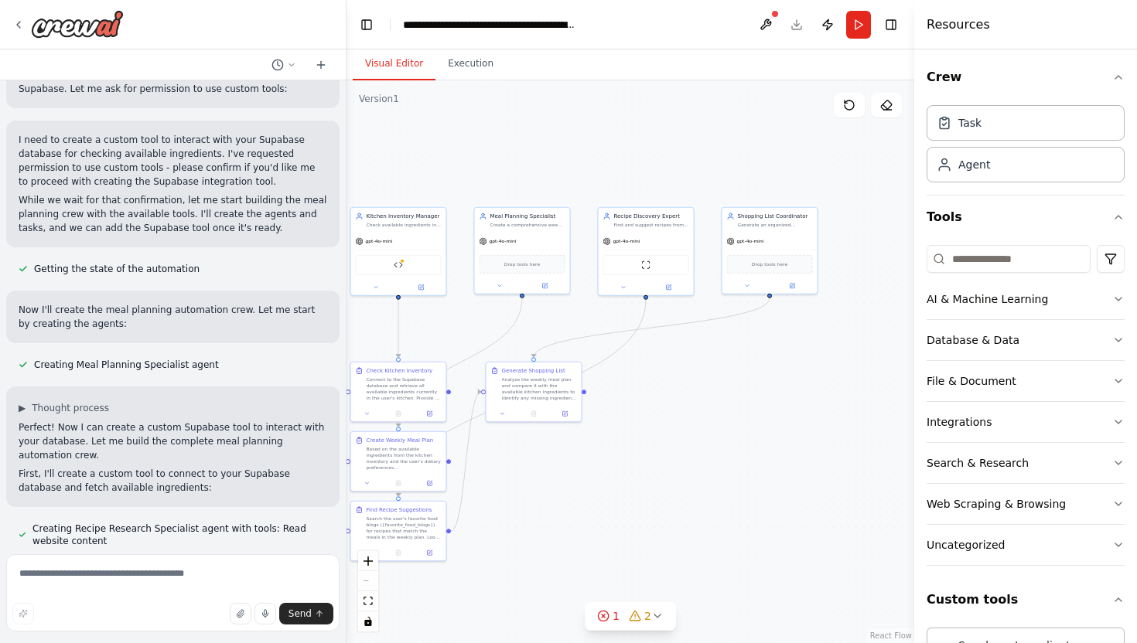
drag, startPoint x: 733, startPoint y: 500, endPoint x: 609, endPoint y: 524, distance: 126.2
click at [609, 525] on div ".deletable-edge-delete-btn { width: 20px; height: 20px; border: 0px solid #ffff…" at bounding box center [630, 361] width 568 height 563
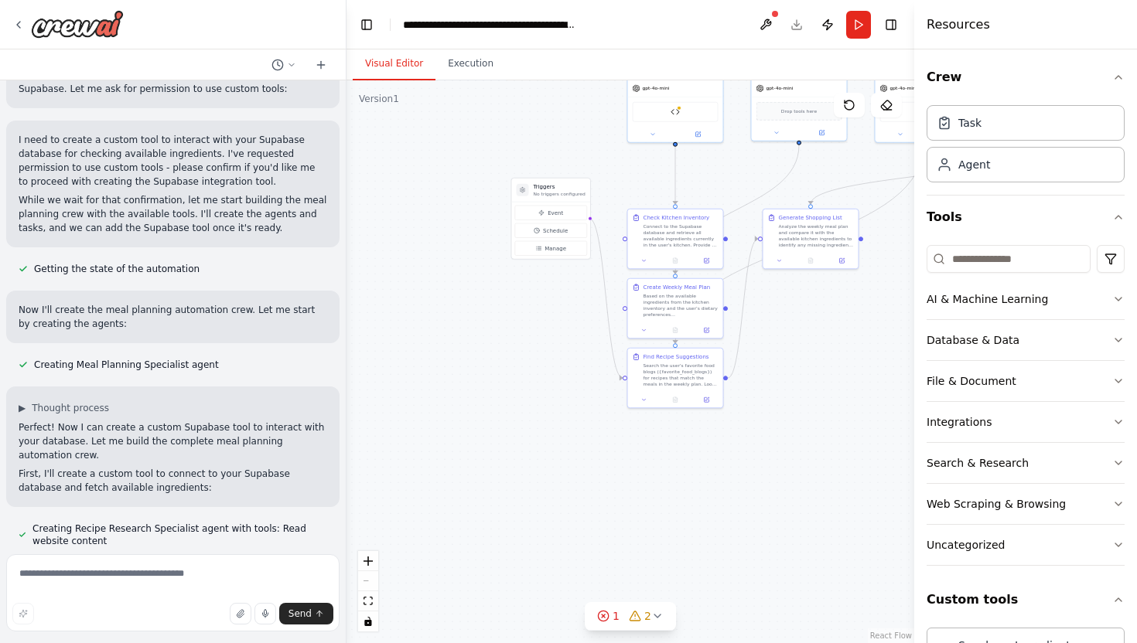
drag, startPoint x: 582, startPoint y: 517, endPoint x: 865, endPoint y: 362, distance: 322.6
click at [865, 362] on div ".deletable-edge-delete-btn { width: 20px; height: 20px; border: 0px solid #ffff…" at bounding box center [630, 361] width 568 height 563
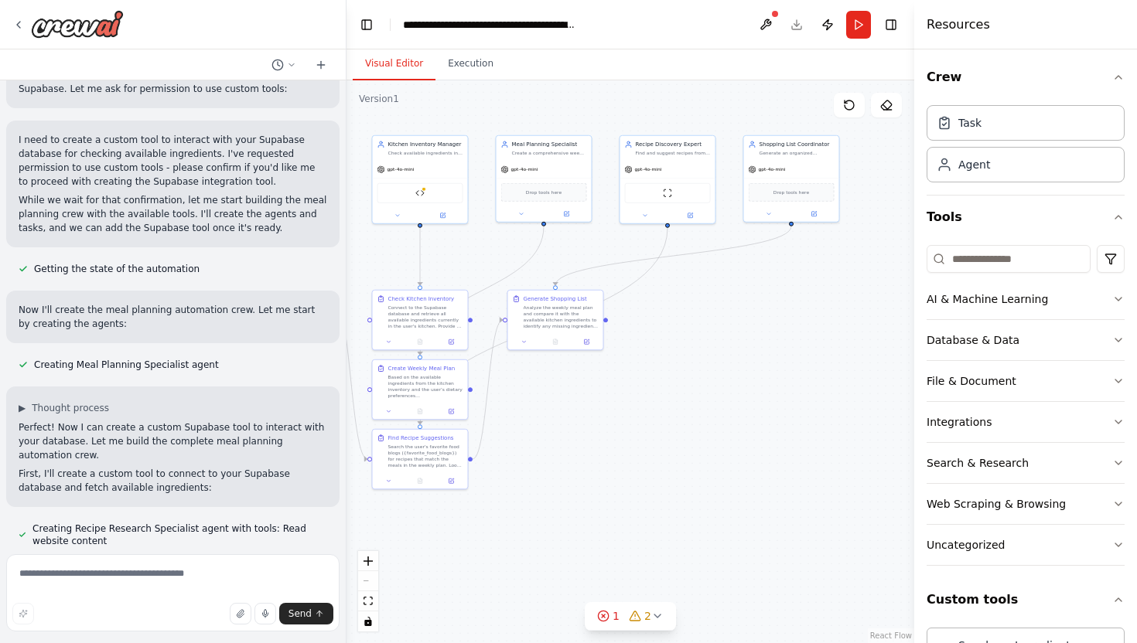
drag, startPoint x: 847, startPoint y: 401, endPoint x: 579, endPoint y: 482, distance: 279.4
click at [579, 483] on div ".deletable-edge-delete-btn { width: 20px; height: 20px; border: 0px solid #ffff…" at bounding box center [630, 361] width 568 height 563
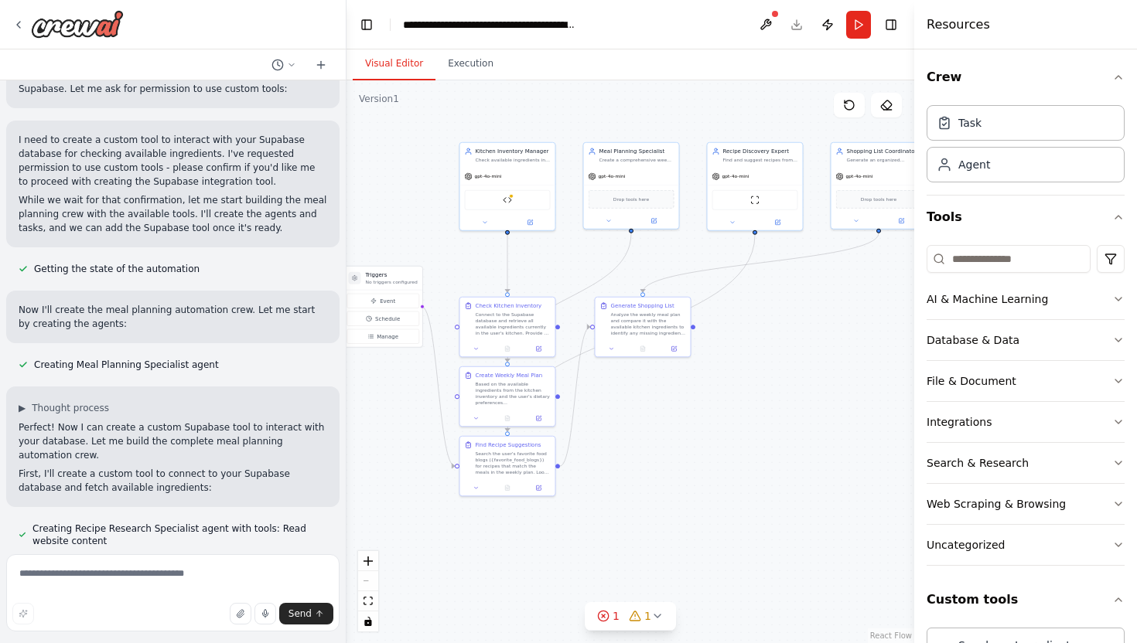
drag, startPoint x: 580, startPoint y: 467, endPoint x: 674, endPoint y: 476, distance: 94.0
click at [674, 476] on div ".deletable-edge-delete-btn { width: 20px; height: 20px; border: 0px solid #ffff…" at bounding box center [630, 361] width 568 height 563
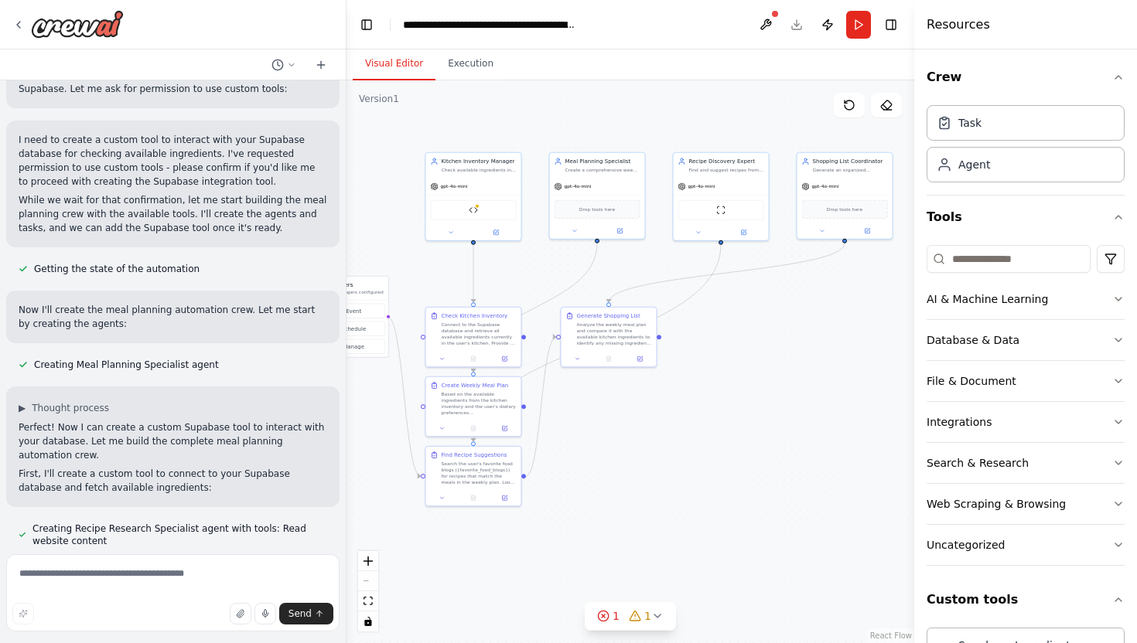
drag, startPoint x: 743, startPoint y: 471, endPoint x: 708, endPoint y: 480, distance: 35.8
click at [709, 480] on div ".deletable-edge-delete-btn { width: 20px; height: 20px; border: 0px solid #ffff…" at bounding box center [630, 361] width 568 height 563
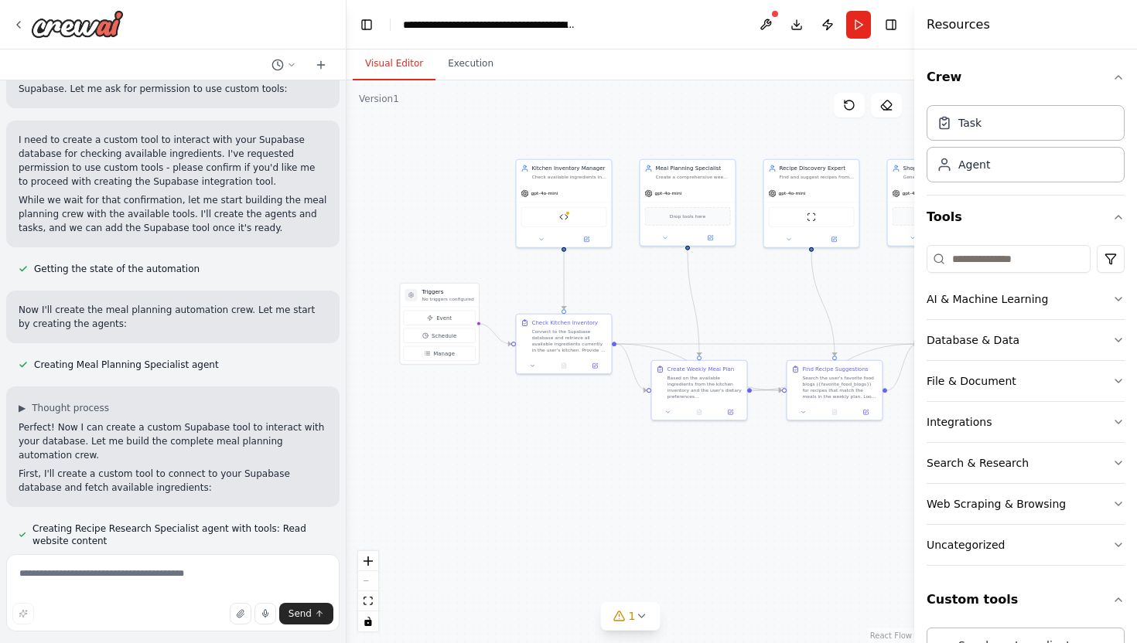
drag, startPoint x: 599, startPoint y: 482, endPoint x: 525, endPoint y: 450, distance: 80.7
click at [525, 450] on div ".deletable-edge-delete-btn { width: 20px; height: 20px; border: 0px solid #ffff…" at bounding box center [630, 361] width 568 height 563
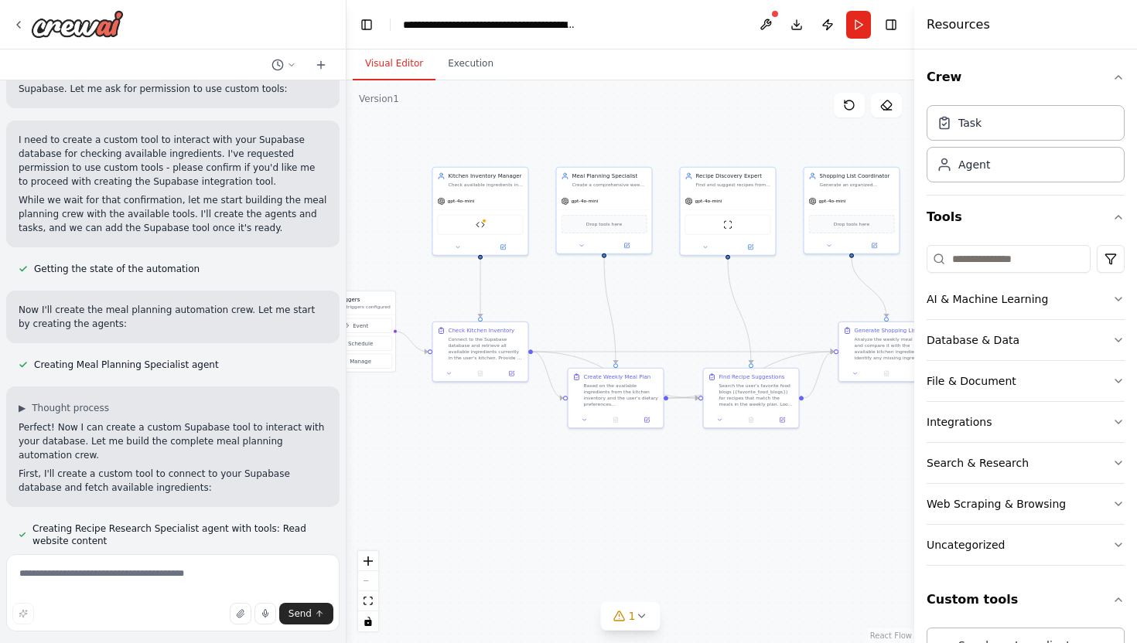
drag, startPoint x: 723, startPoint y: 450, endPoint x: 804, endPoint y: 497, distance: 93.9
click at [804, 497] on div ".deletable-edge-delete-btn { width: 20px; height: 20px; border: 0px solid #ffff…" at bounding box center [630, 361] width 568 height 563
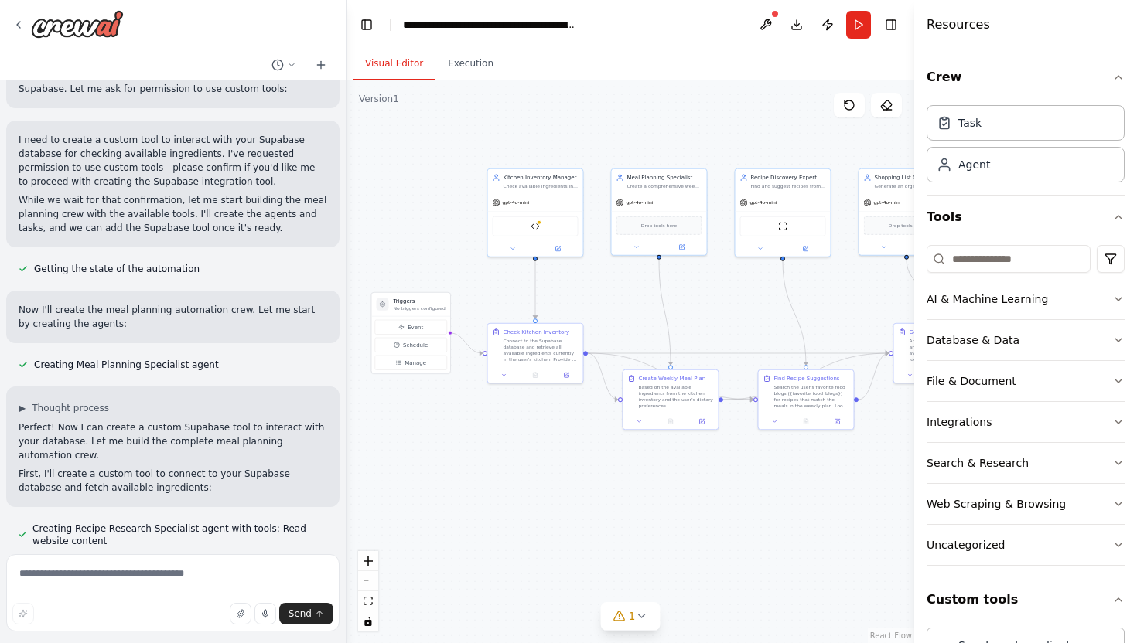
drag, startPoint x: 774, startPoint y: 535, endPoint x: 829, endPoint y: 537, distance: 54.9
click at [829, 537] on div ".deletable-edge-delete-btn { width: 20px; height: 20px; border: 0px solid #ffff…" at bounding box center [630, 361] width 568 height 563
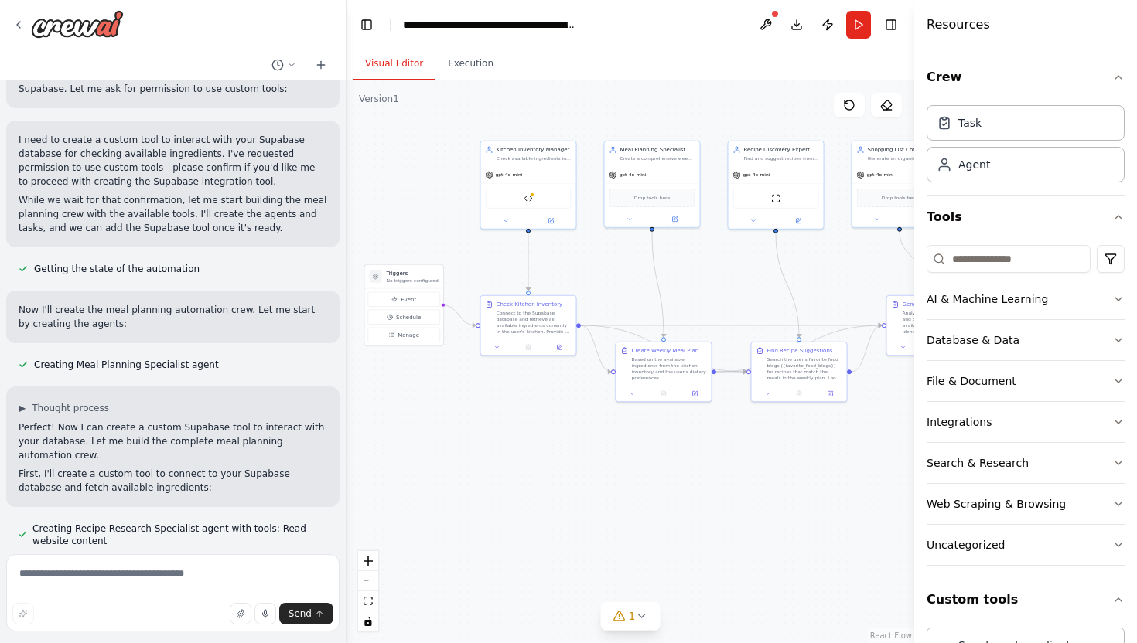
drag, startPoint x: 638, startPoint y: 503, endPoint x: 630, endPoint y: 475, distance: 28.9
click at [630, 475] on div ".deletable-edge-delete-btn { width: 20px; height: 20px; border: 0px solid #ffff…" at bounding box center [630, 361] width 568 height 563
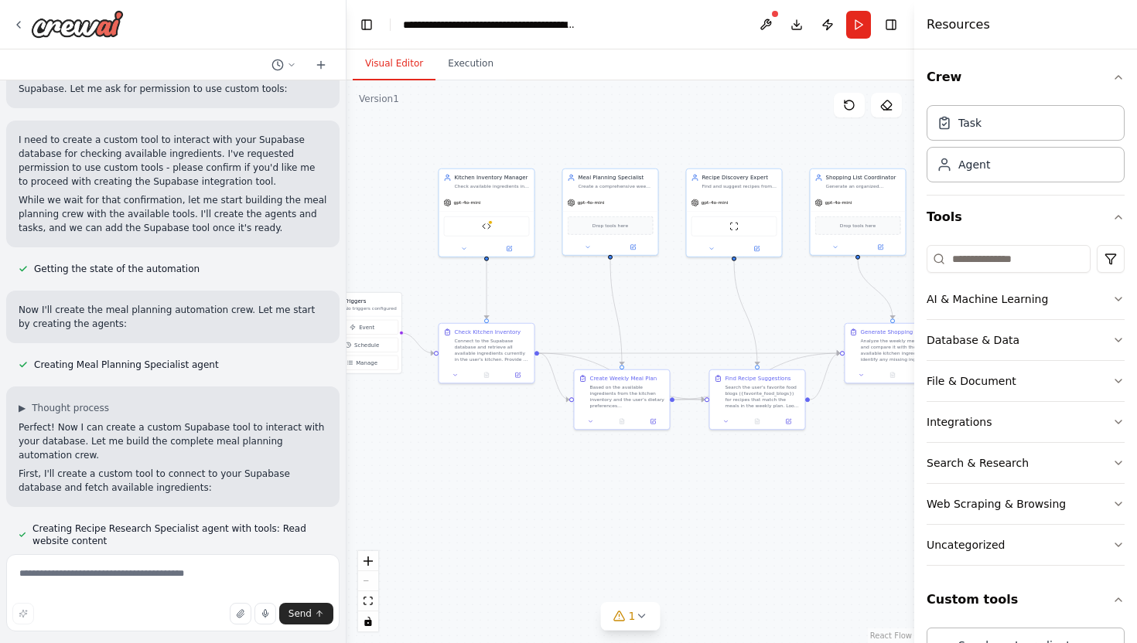
drag, startPoint x: 750, startPoint y: 470, endPoint x: 709, endPoint y: 498, distance: 49.6
click at [709, 498] on div ".deletable-edge-delete-btn { width: 20px; height: 20px; border: 0px solid #ffff…" at bounding box center [630, 361] width 568 height 563
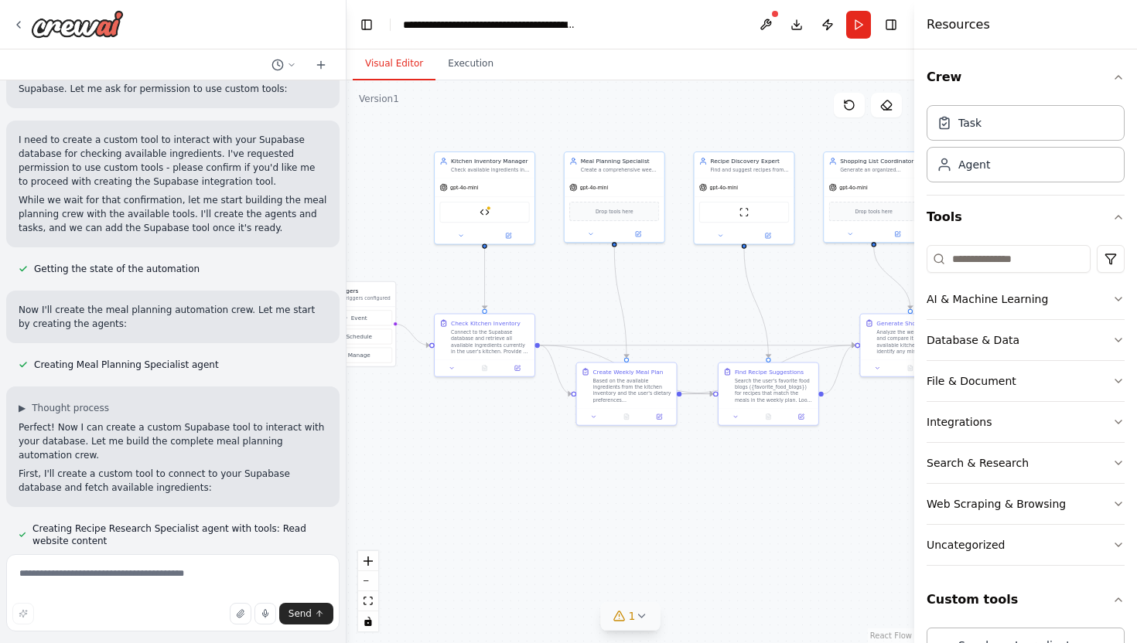
click at [626, 610] on div "1" at bounding box center [624, 616] width 22 height 15
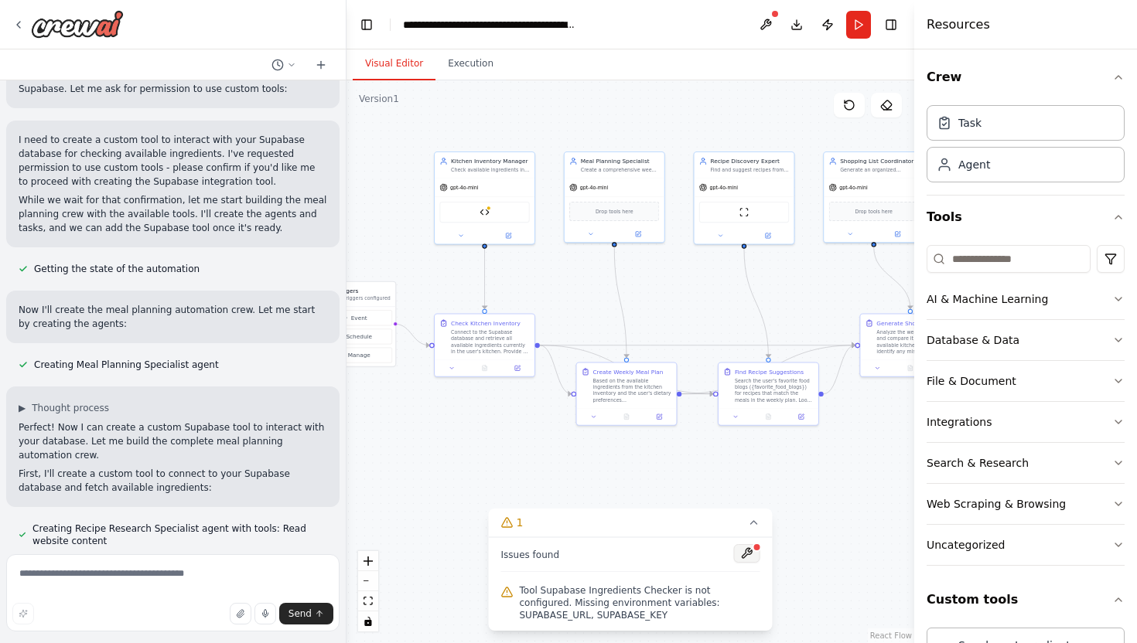
click at [742, 558] on button at bounding box center [747, 553] width 26 height 19
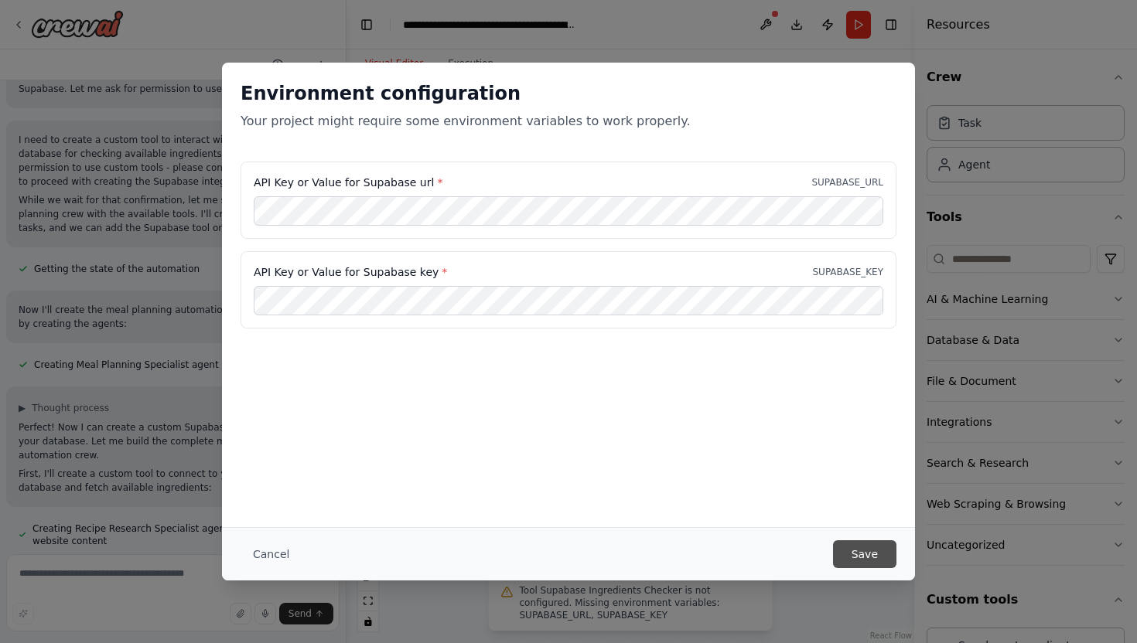
click at [869, 558] on button "Save" at bounding box center [864, 555] width 63 height 28
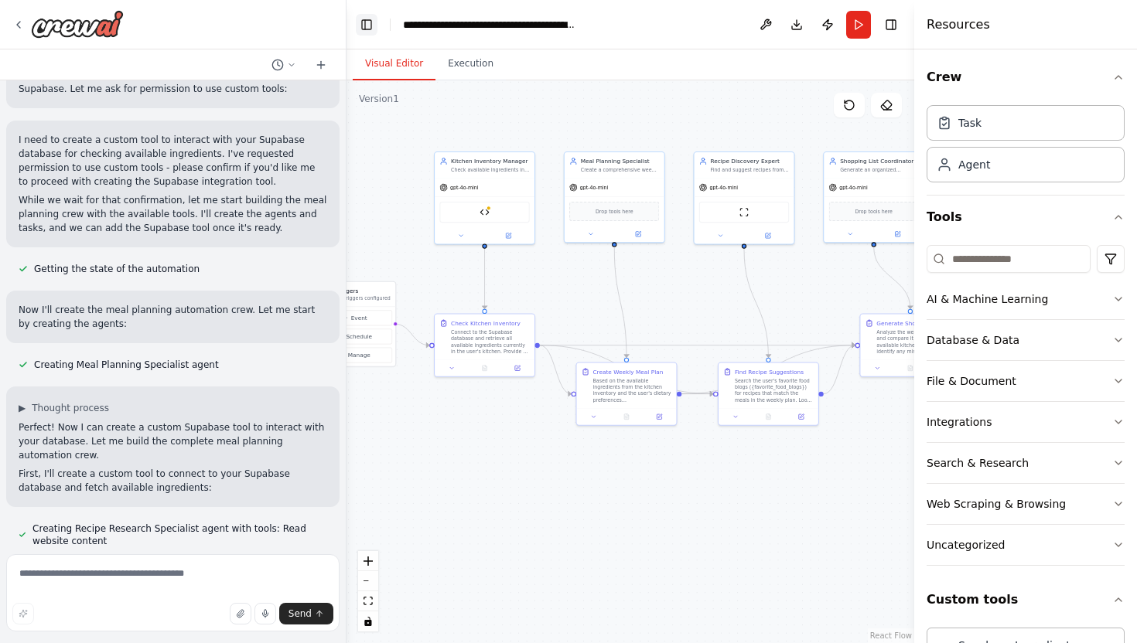
click at [368, 27] on button "Toggle Left Sidebar" at bounding box center [367, 25] width 22 height 22
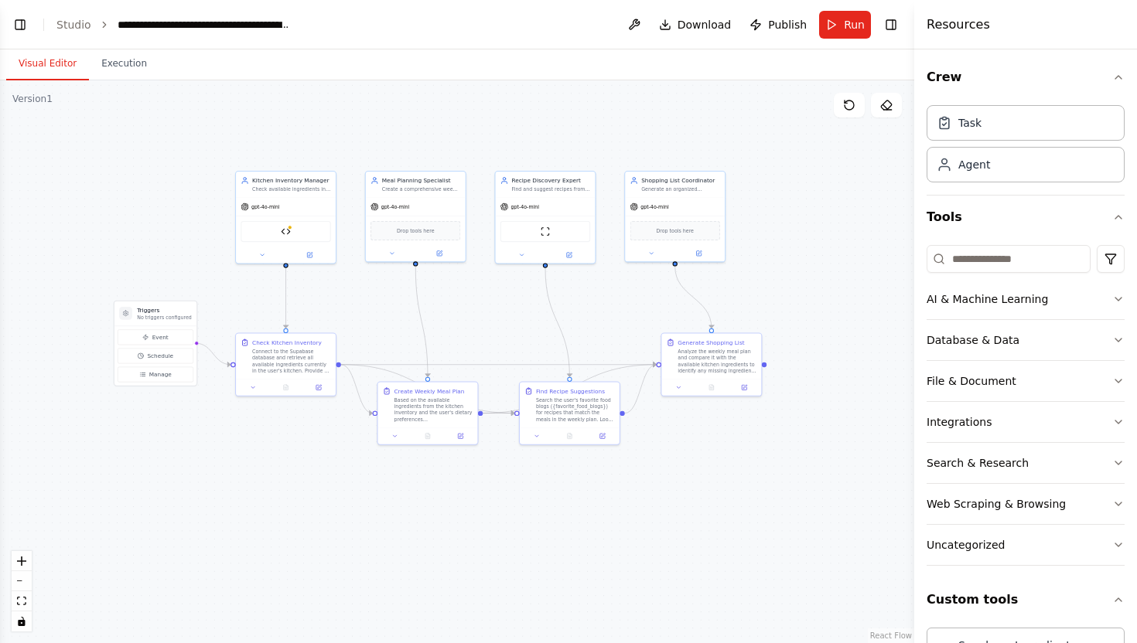
drag, startPoint x: 204, startPoint y: 464, endPoint x: 357, endPoint y: 485, distance: 154.6
click at [357, 485] on div ".deletable-edge-delete-btn { width: 20px; height: 20px; border: 0px solid #ffff…" at bounding box center [457, 361] width 914 height 563
click at [295, 232] on img at bounding box center [291, 232] width 10 height 10
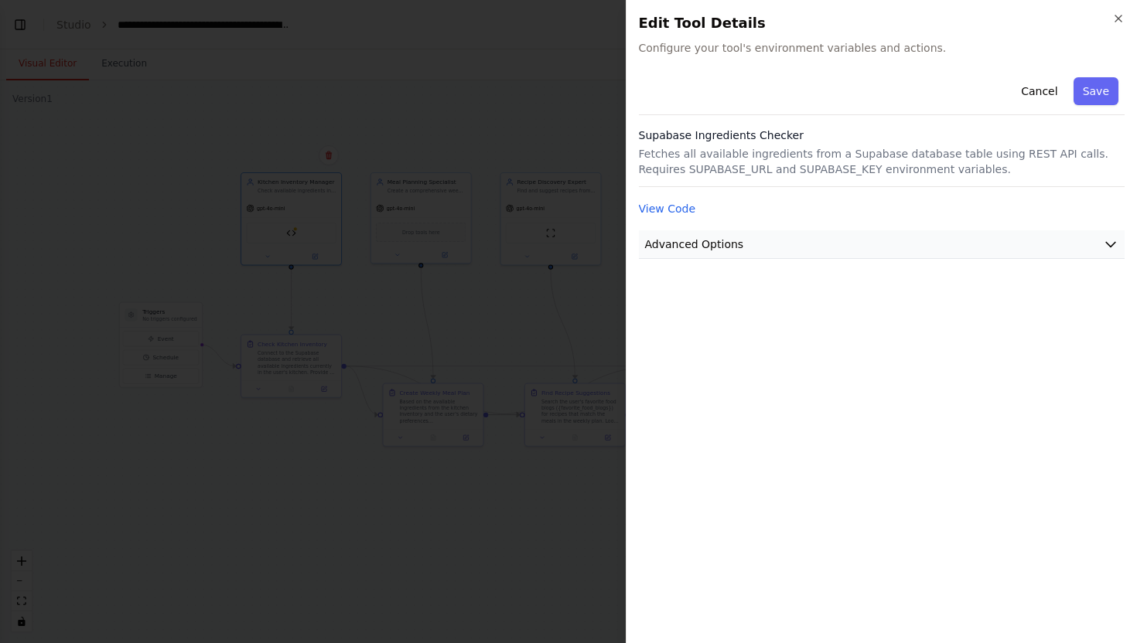
click at [684, 242] on span "Advanced Options" at bounding box center [694, 244] width 99 height 15
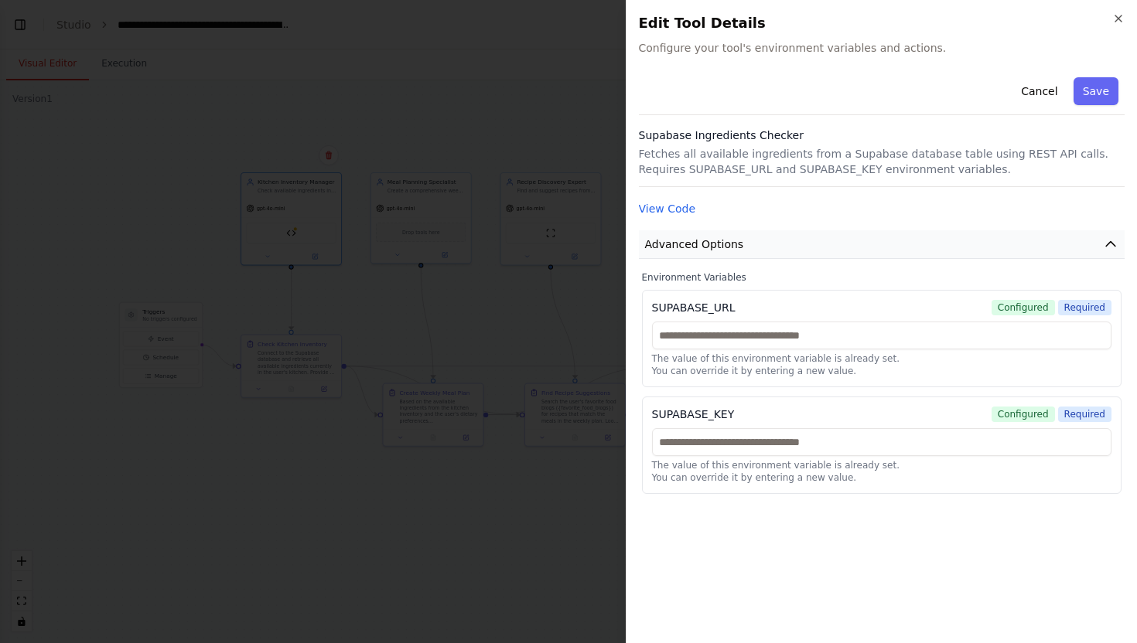
click at [684, 243] on span "Advanced Options" at bounding box center [694, 244] width 99 height 15
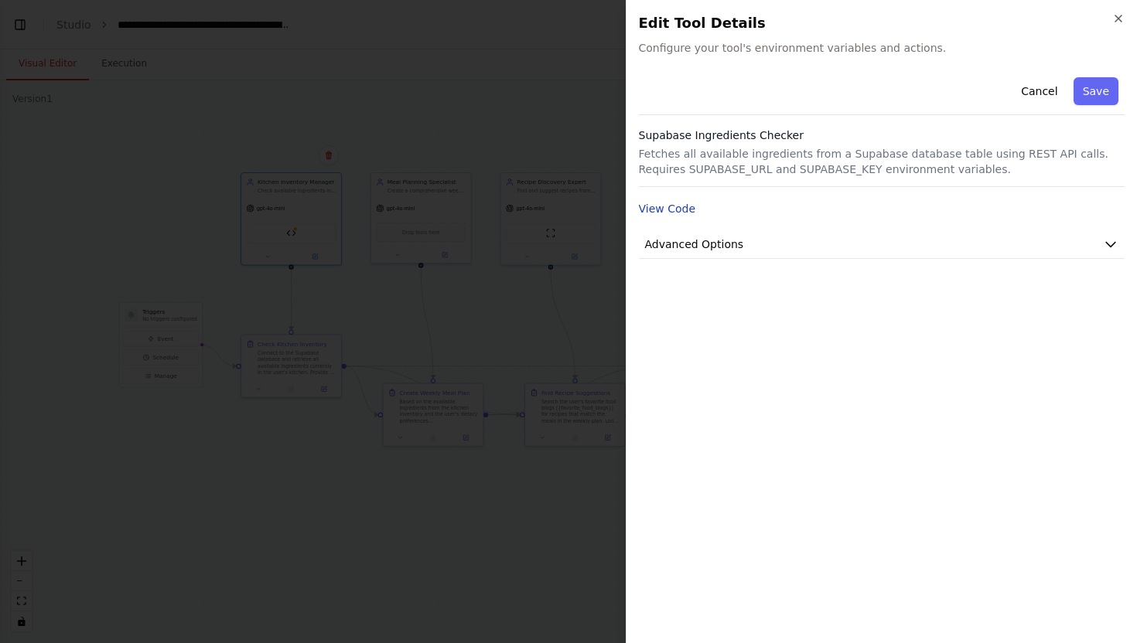
click at [673, 213] on button "View Code" at bounding box center [667, 208] width 57 height 15
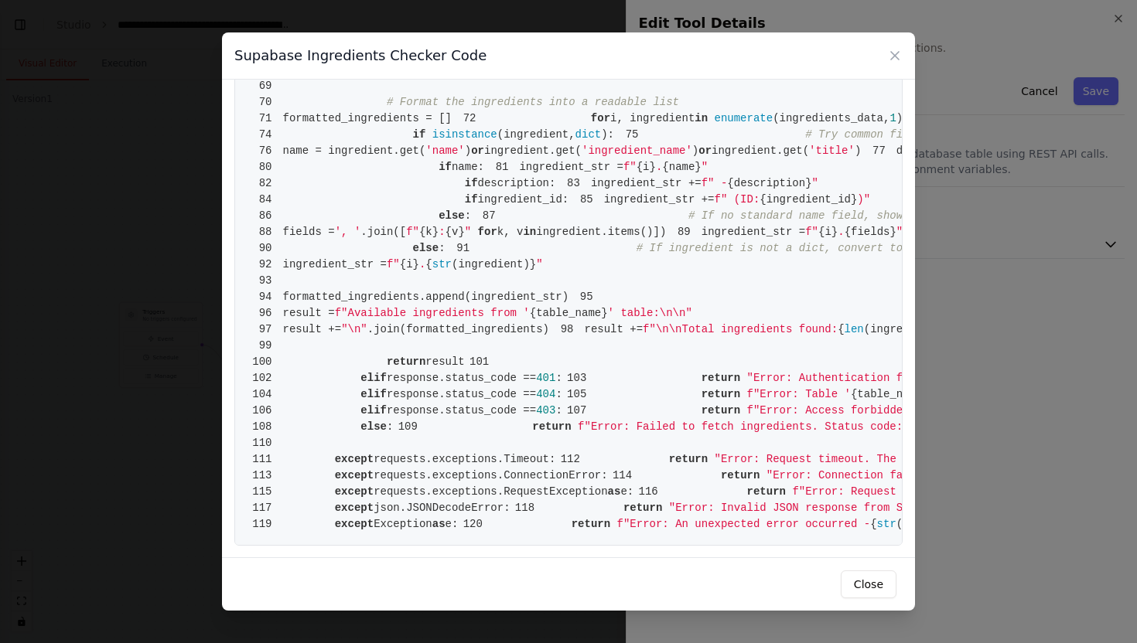
scroll to position [1272, 0]
click at [893, 60] on icon at bounding box center [894, 55] width 15 height 15
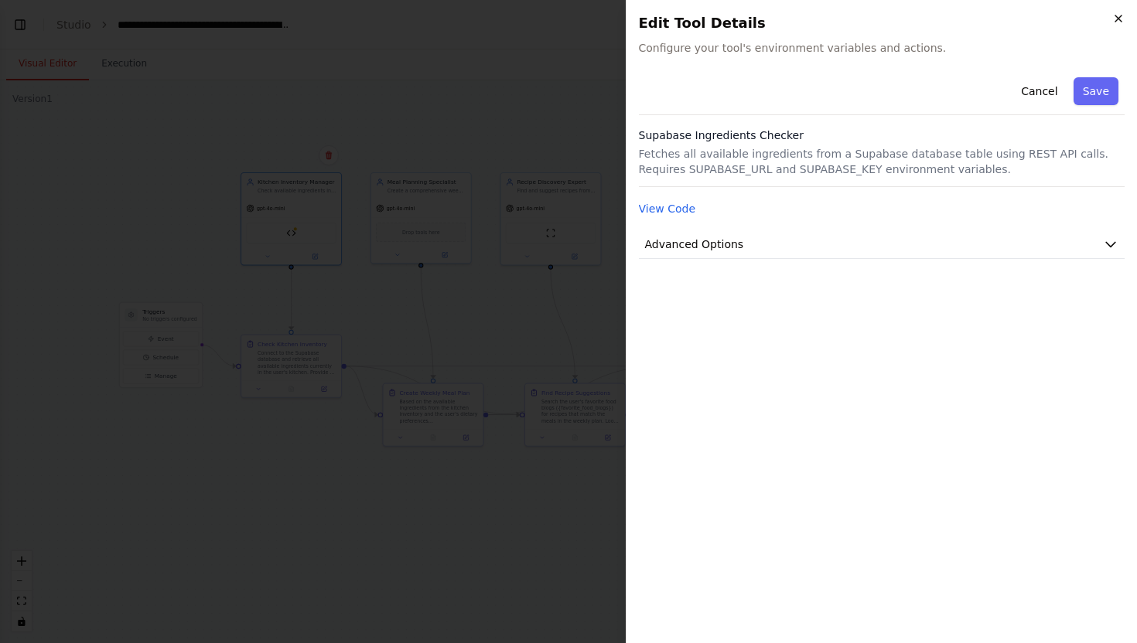
click at [1117, 21] on icon "button" at bounding box center [1118, 18] width 12 height 12
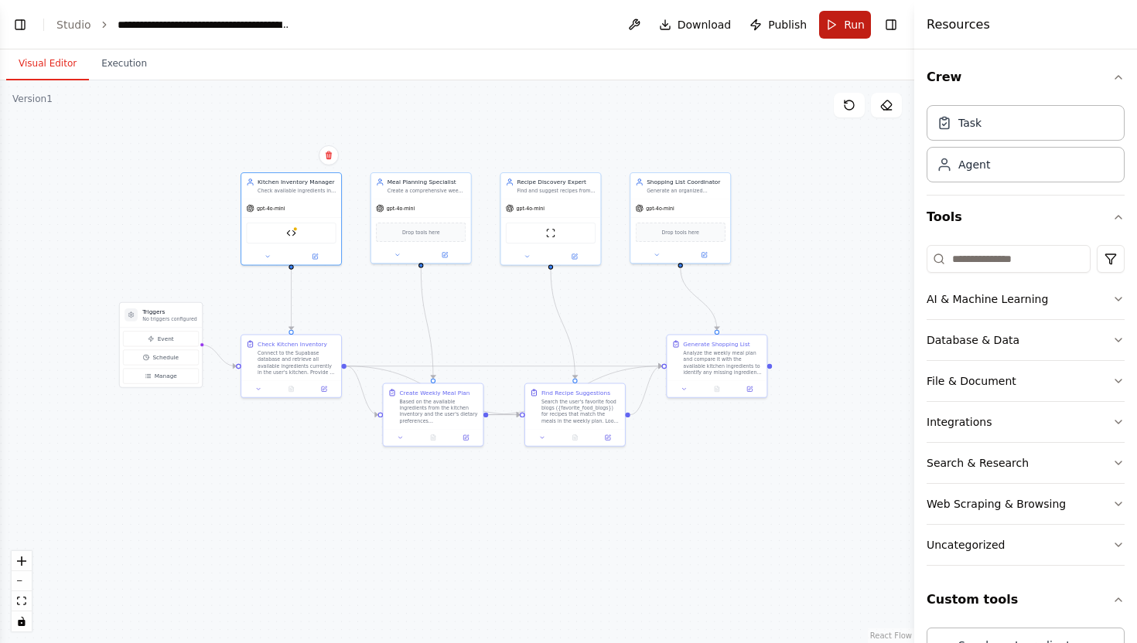
click at [852, 24] on span "Run" at bounding box center [854, 24] width 21 height 15
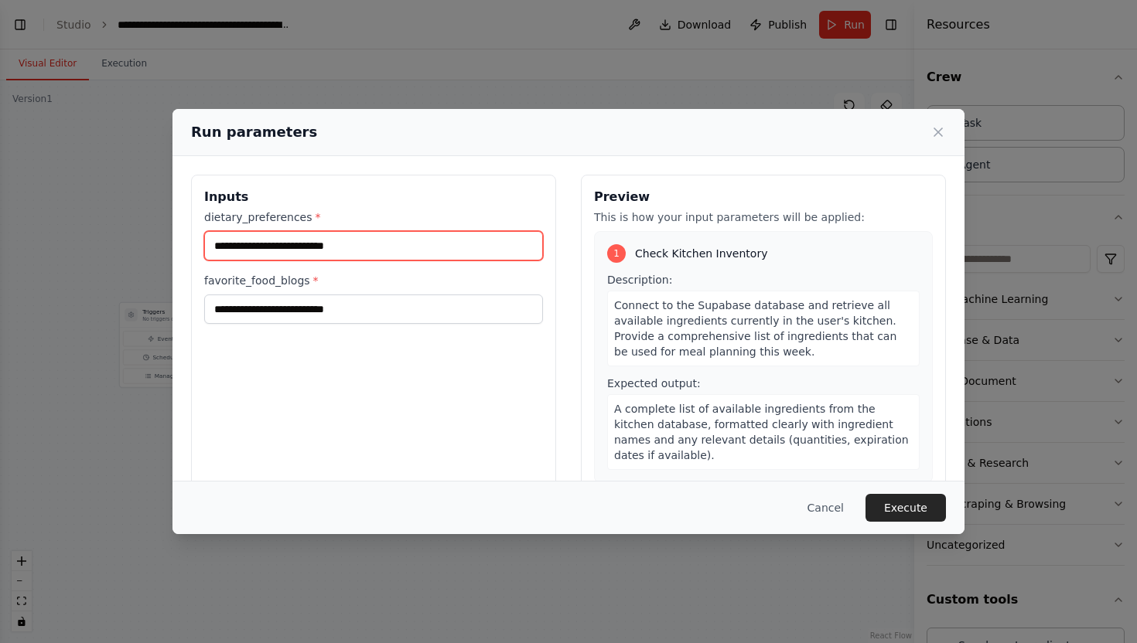
click at [443, 246] on input "dietary_preferences *" at bounding box center [373, 245] width 339 height 29
type input "****"
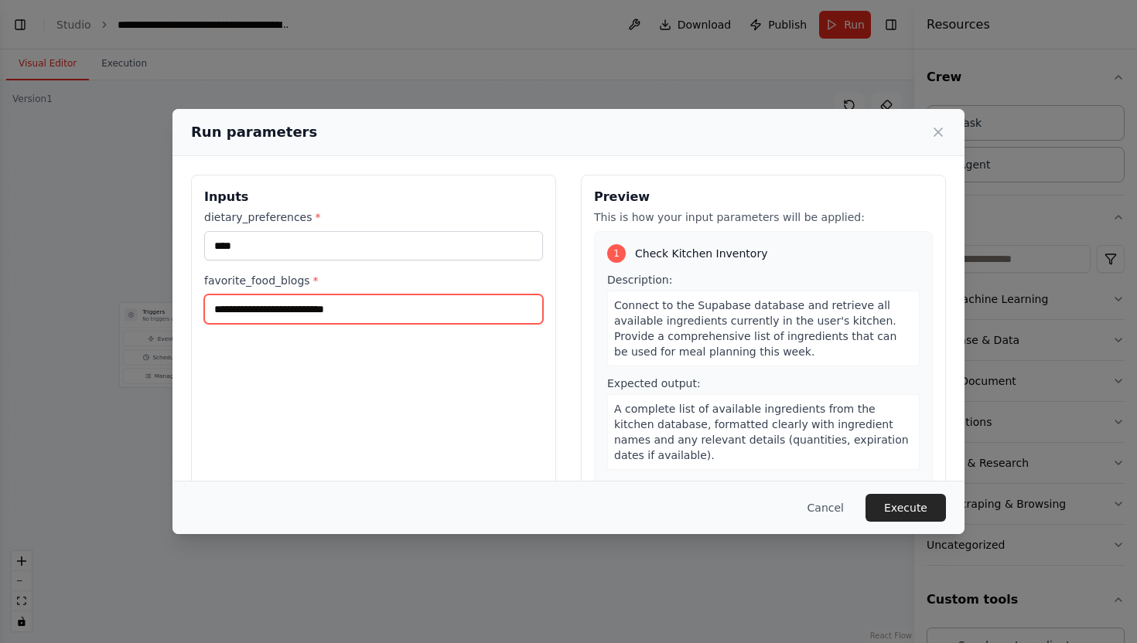
click at [352, 310] on input "favorite_food_blogs *" at bounding box center [373, 309] width 339 height 29
type input "*********"
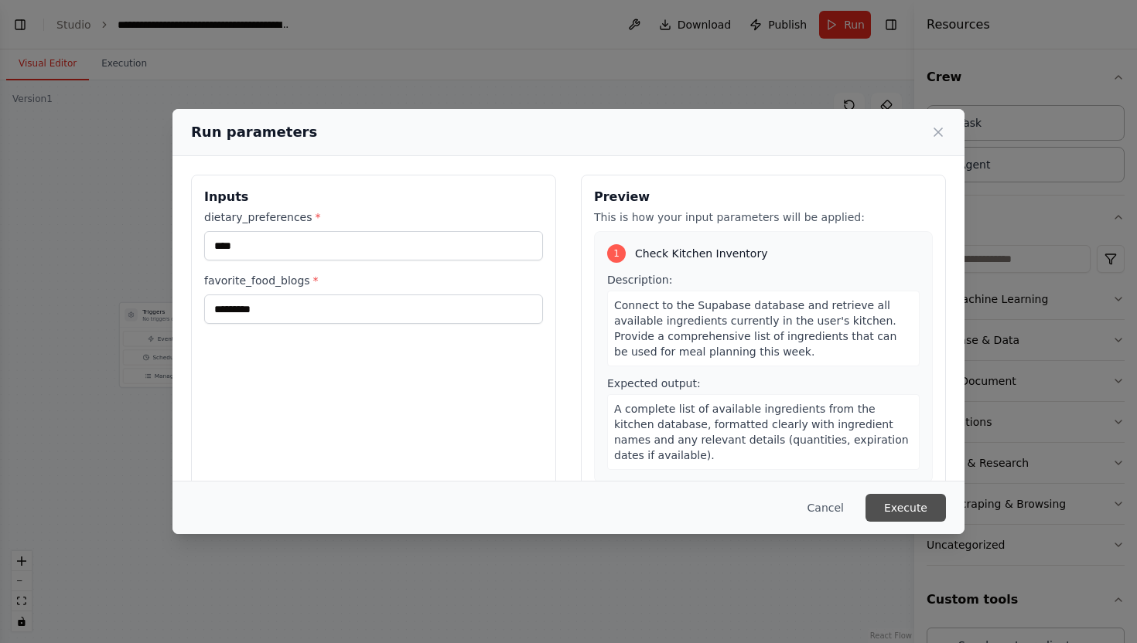
click at [888, 505] on button "Execute" at bounding box center [905, 508] width 80 height 28
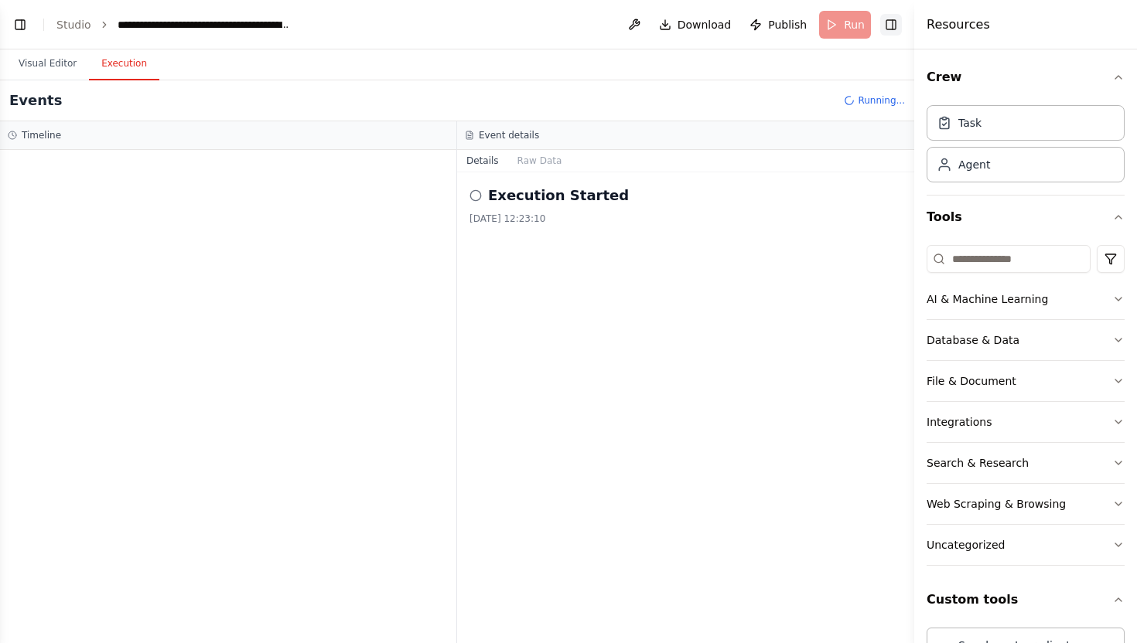
click at [894, 22] on button "Toggle Right Sidebar" at bounding box center [891, 25] width 22 height 22
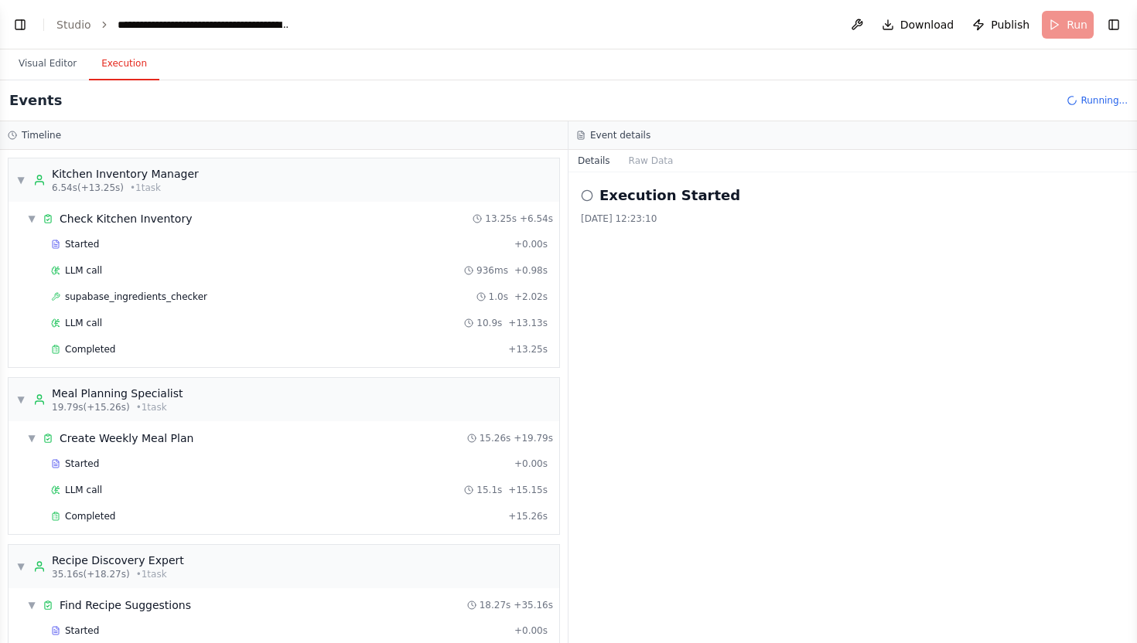
scroll to position [-9, 0]
click at [108, 356] on span "Completed" at bounding box center [90, 349] width 50 height 12
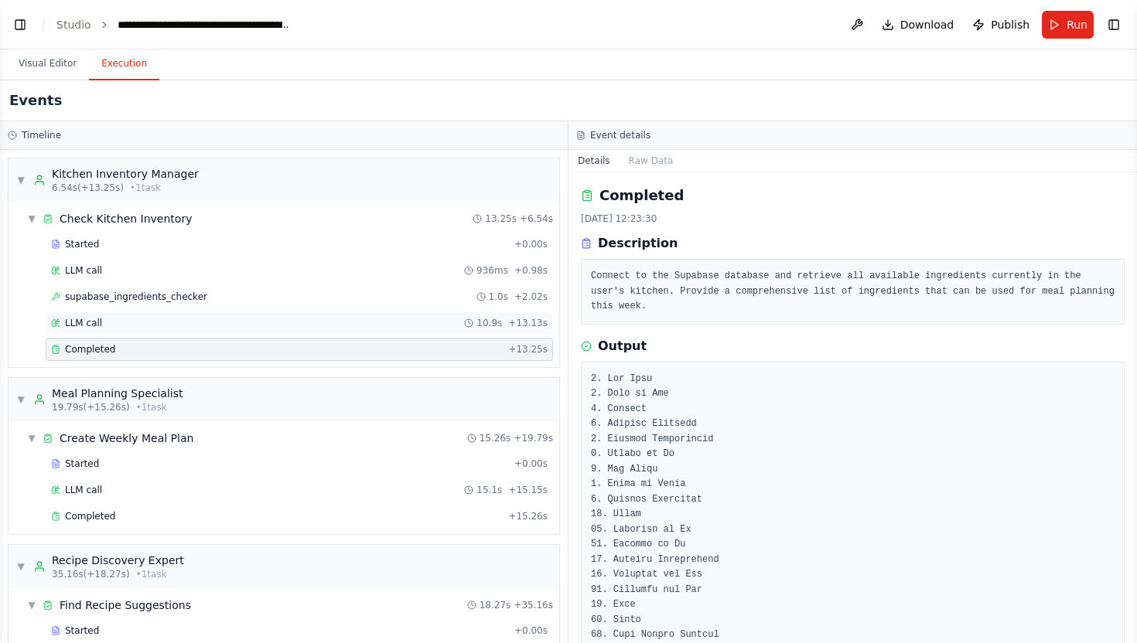
scroll to position [0, 0]
click at [102, 182] on div "Kitchen Inventory Manager" at bounding box center [125, 173] width 147 height 15
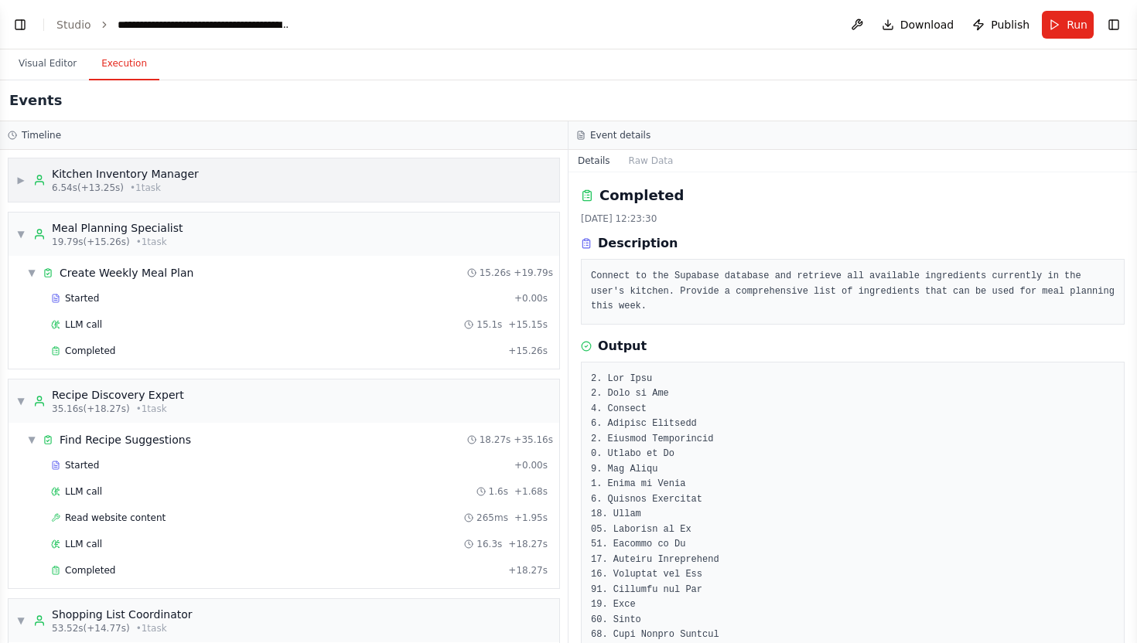
click at [104, 190] on span "6.54s (+13.25s)" at bounding box center [88, 188] width 72 height 12
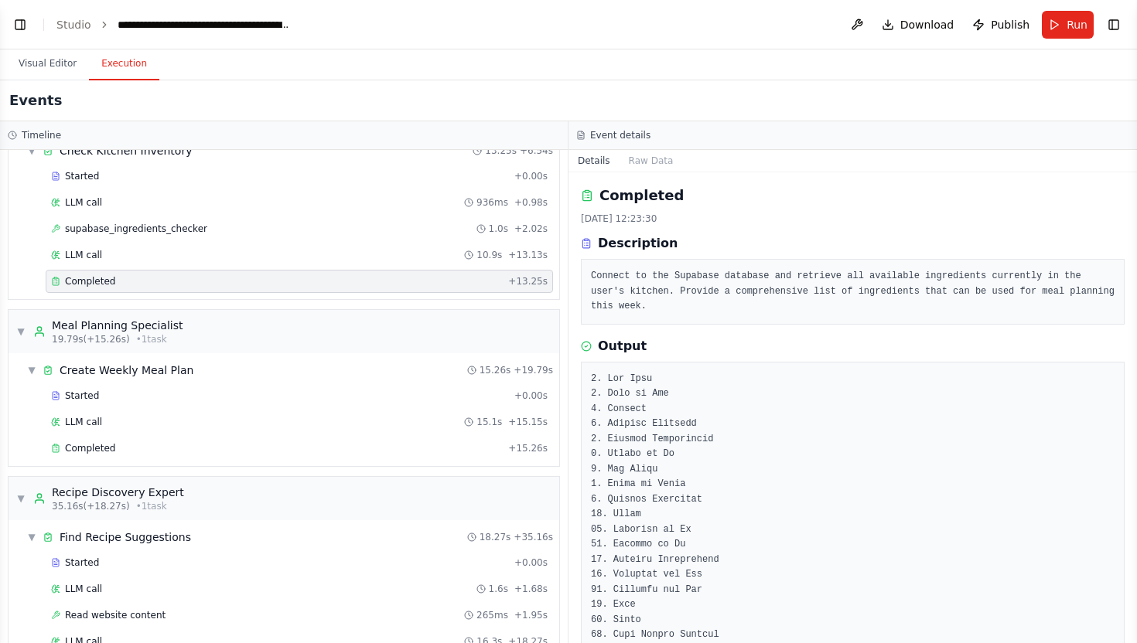
scroll to position [60, 0]
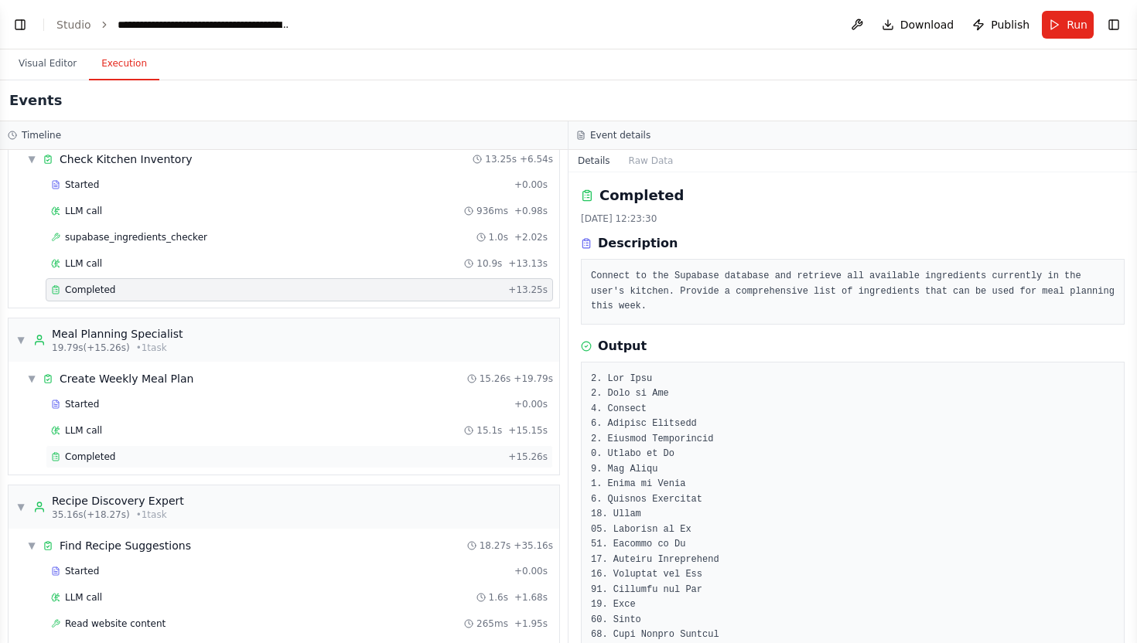
click at [104, 461] on span "Completed" at bounding box center [90, 457] width 50 height 12
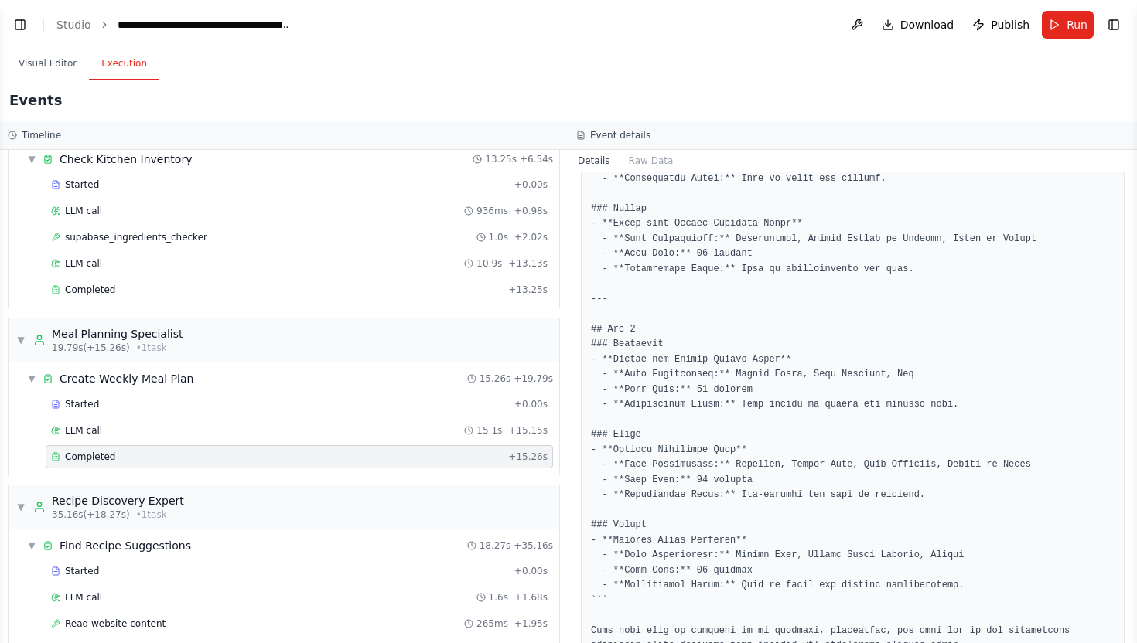
scroll to position [2069, 0]
click at [53, 69] on button "Visual Editor" at bounding box center [47, 64] width 83 height 32
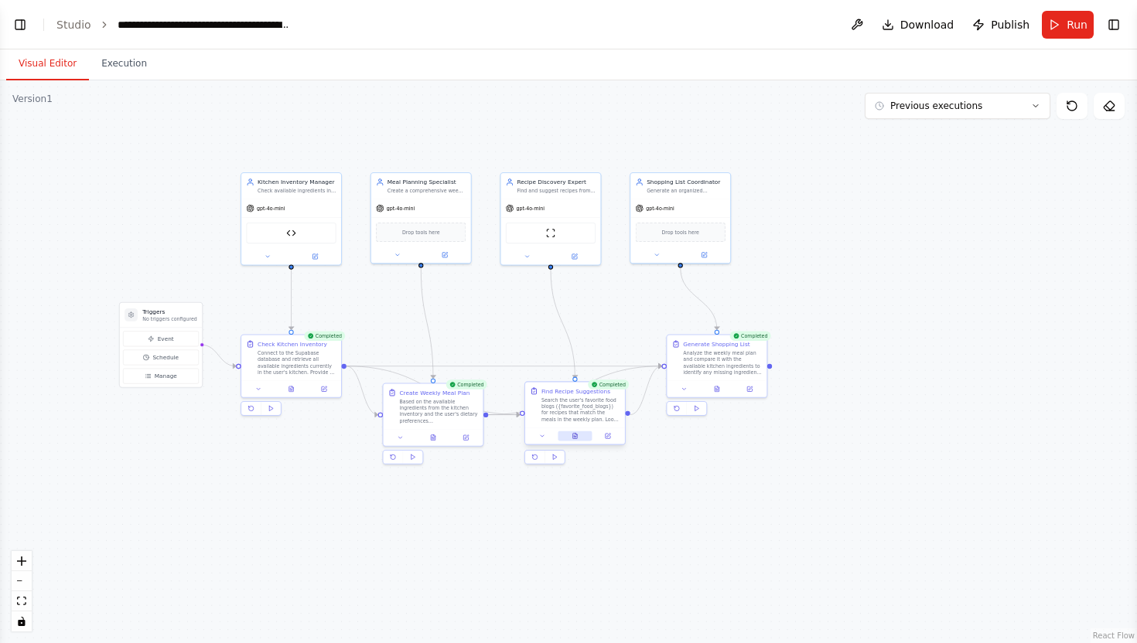
click at [576, 439] on icon at bounding box center [575, 436] width 6 height 6
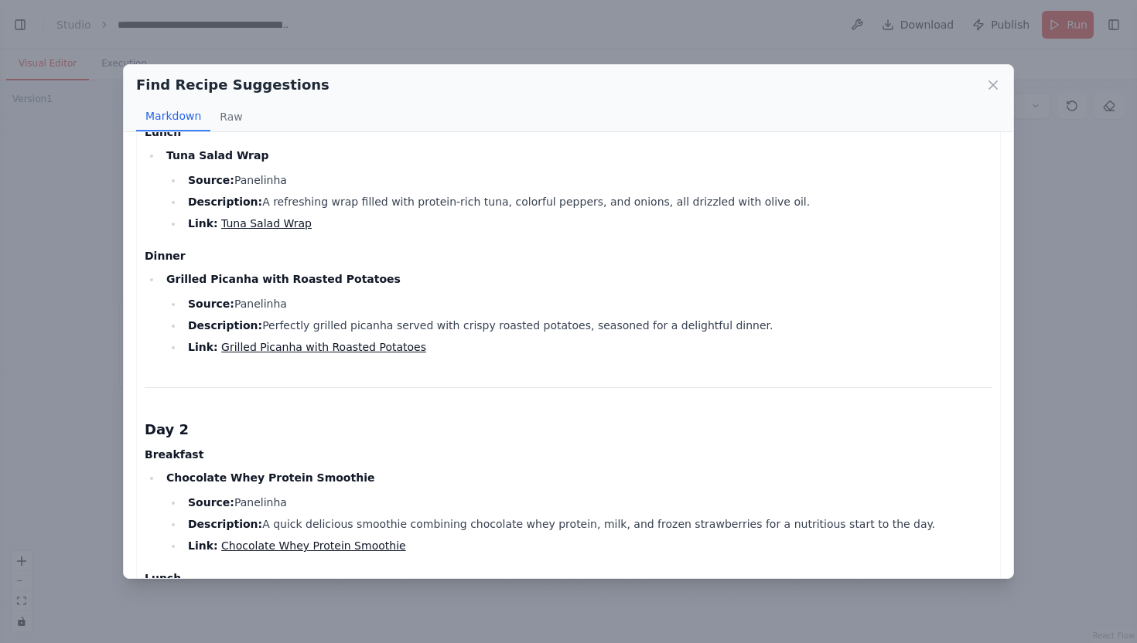
scroll to position [217, 0]
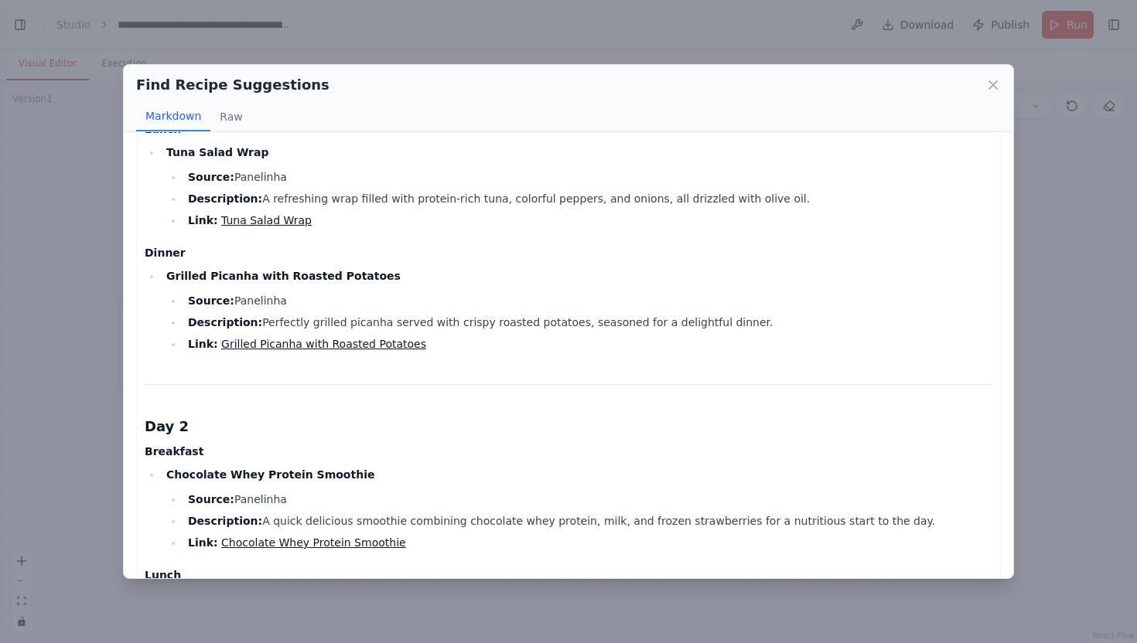
click at [334, 351] on li "Link: Grilled Picanha with Roasted Potatoes" at bounding box center [587, 344] width 809 height 19
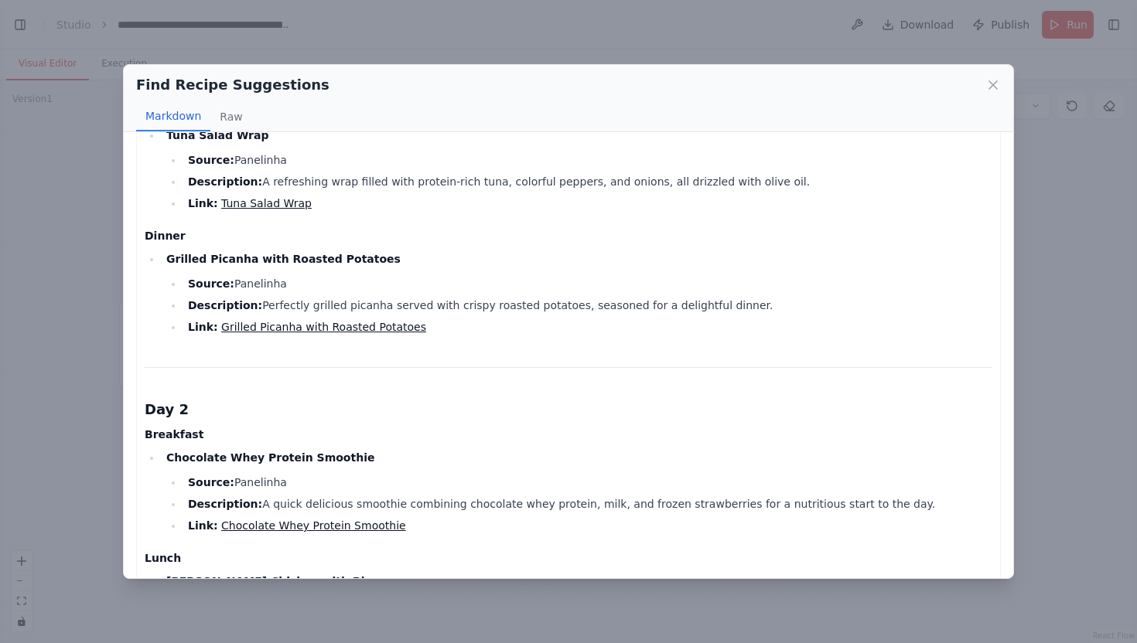
scroll to position [221, 0]
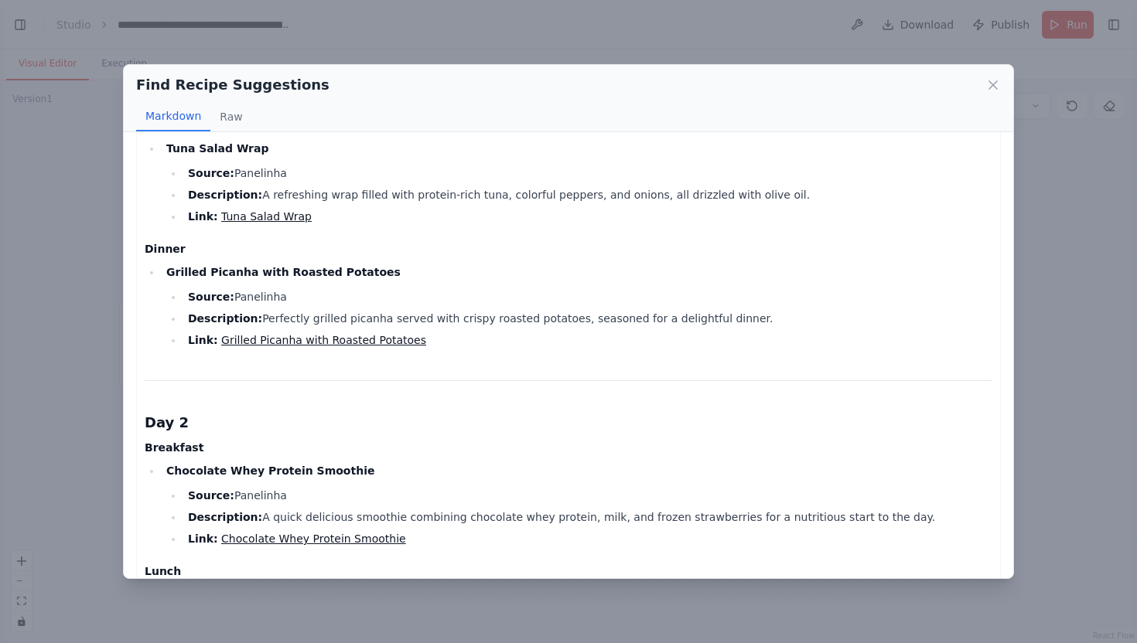
click at [278, 350] on li "Link: Grilled Picanha with Roasted Potatoes" at bounding box center [587, 340] width 809 height 19
click at [288, 338] on link "Grilled Picanha with Roasted Potatoes" at bounding box center [323, 340] width 205 height 12
click at [223, 113] on button "Raw" at bounding box center [230, 116] width 41 height 29
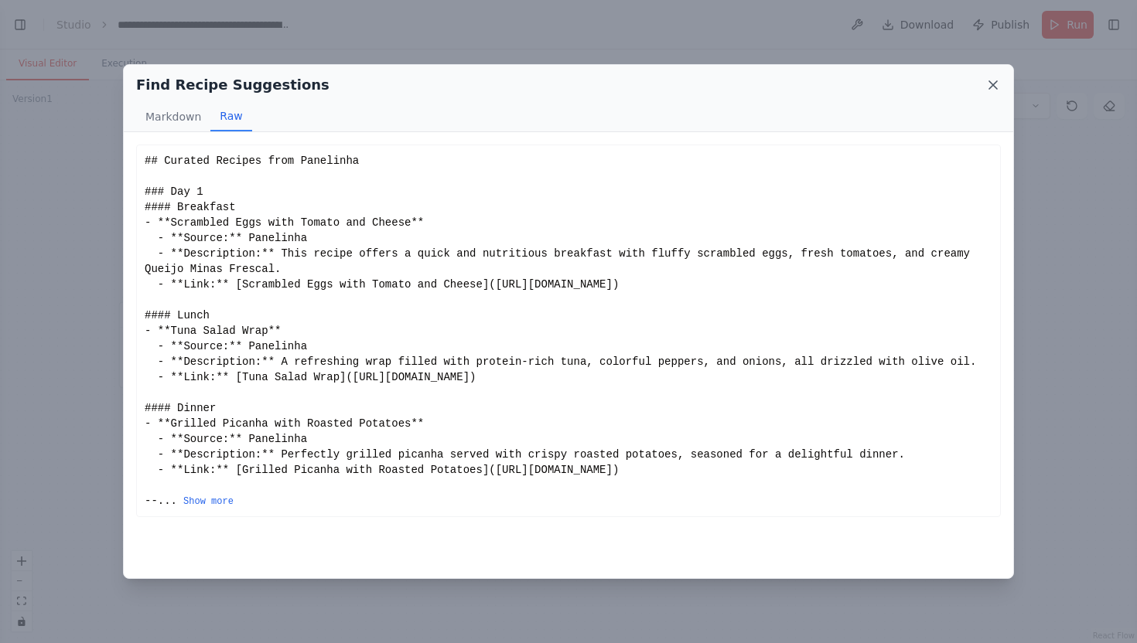
click at [988, 85] on icon at bounding box center [992, 84] width 15 height 15
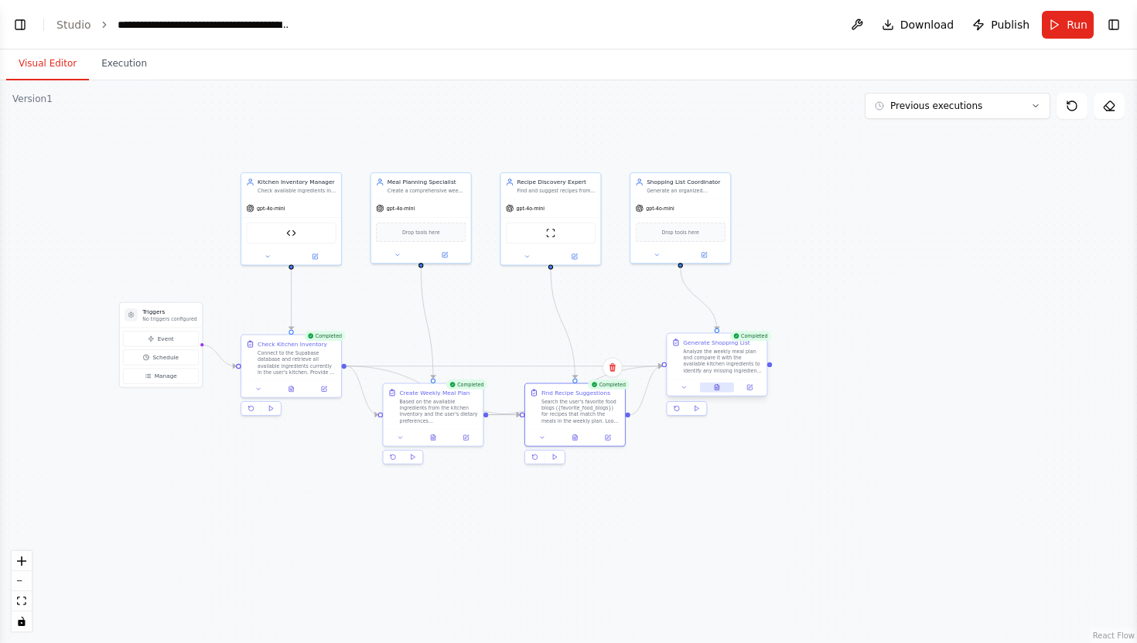
click at [712, 386] on button at bounding box center [717, 388] width 34 height 10
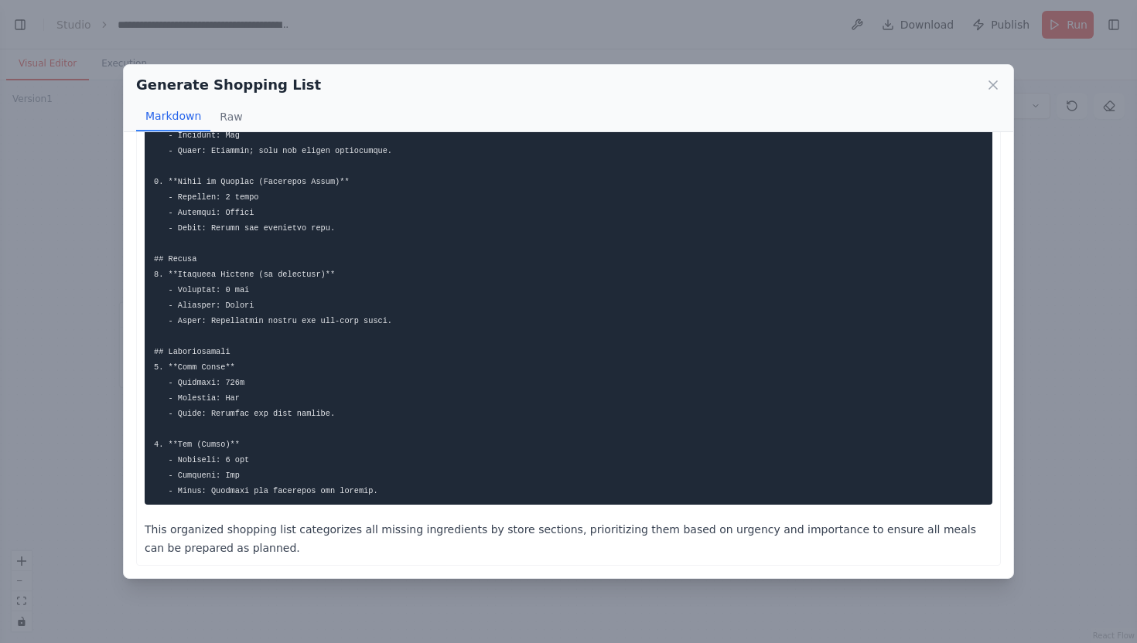
scroll to position [1408, 0]
click at [988, 90] on icon at bounding box center [992, 84] width 15 height 15
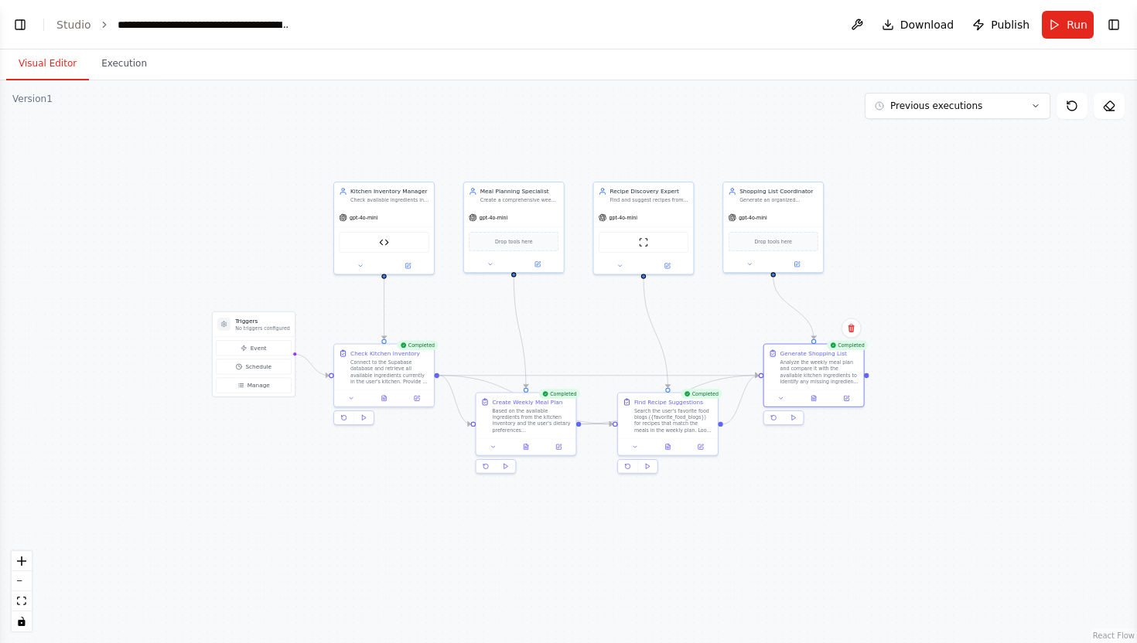
drag, startPoint x: 453, startPoint y: 142, endPoint x: 542, endPoint y: 149, distance: 89.3
click at [542, 149] on div ".deletable-edge-delete-btn { width: 20px; height: 20px; border: 0px solid #ffff…" at bounding box center [568, 361] width 1137 height 563
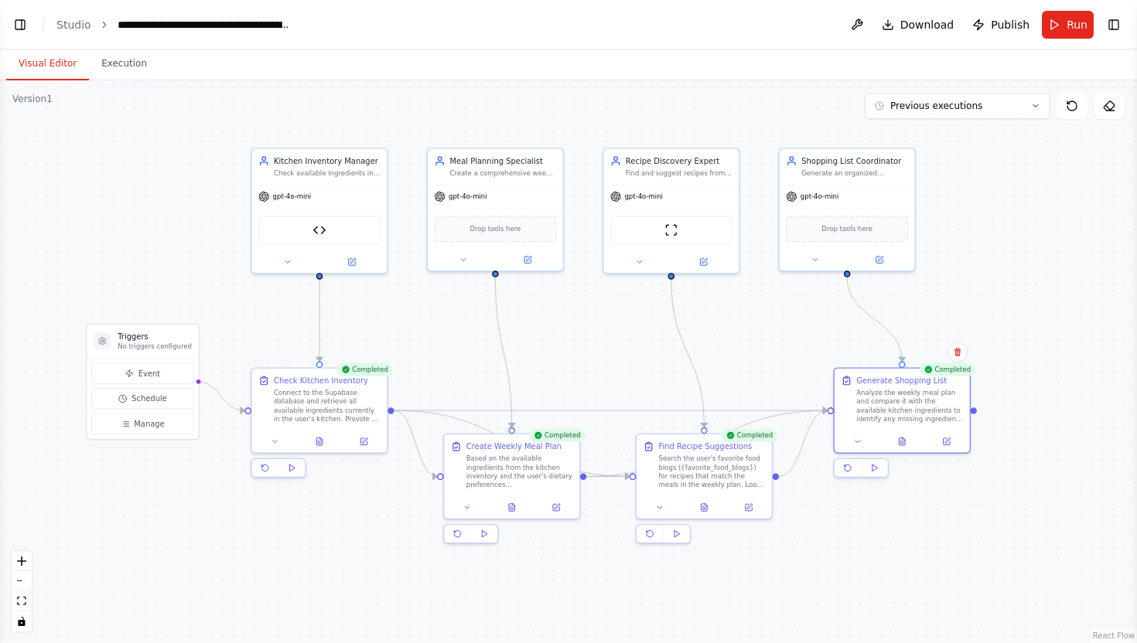
drag, startPoint x: 544, startPoint y: 155, endPoint x: 541, endPoint y: 112, distance: 43.4
click at [541, 111] on div ".deletable-edge-delete-btn { width: 20px; height: 20px; border: 0px solid #ffff…" at bounding box center [568, 361] width 1137 height 563
click at [587, 125] on div ".deletable-edge-delete-btn { width: 20px; height: 20px; border: 0px solid #ffff…" at bounding box center [568, 361] width 1137 height 563
